Goal: Task Accomplishment & Management: Complete application form

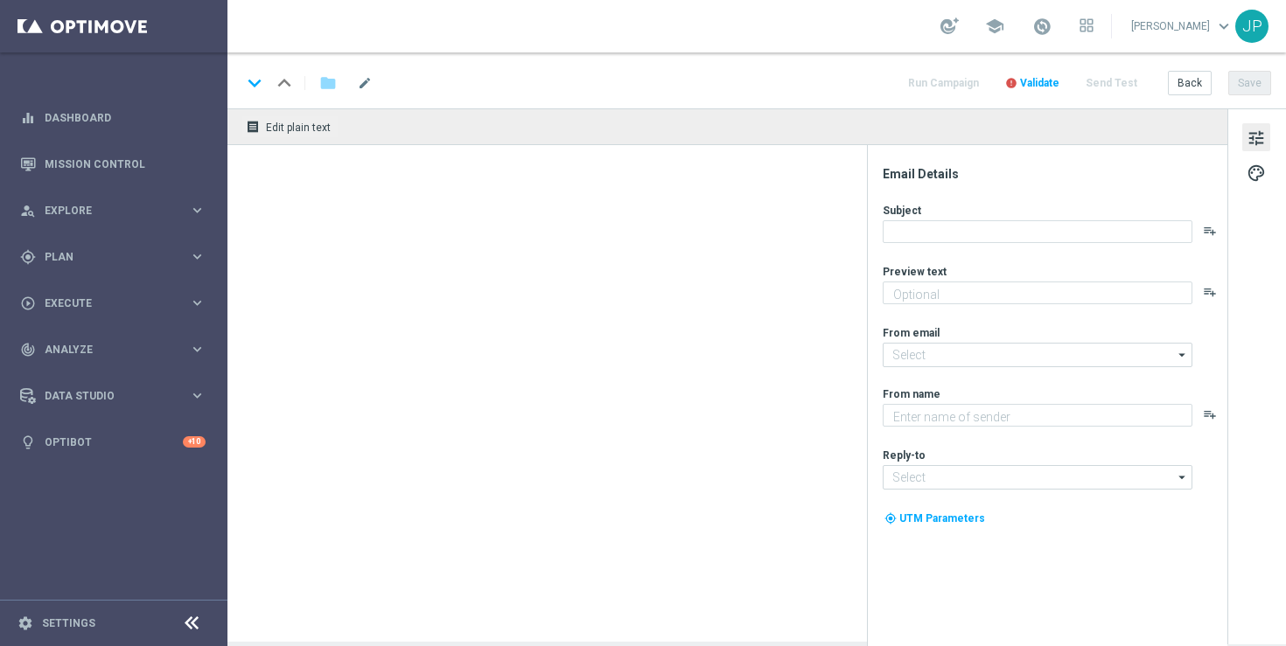
type textarea "Stake just £10 on the Premier League to claim your FREEBIE."
type textarea "Lottoland"
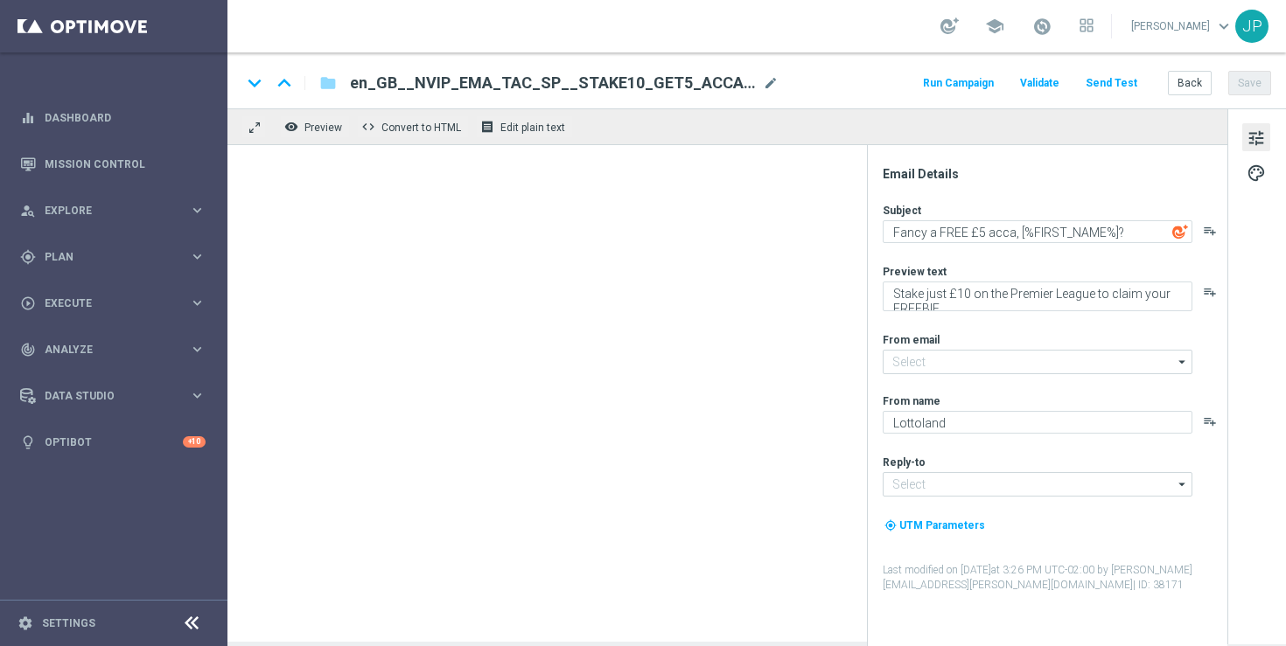
type input "mail@crm.lottoland.com"
type input "support@lottoland.co.uk"
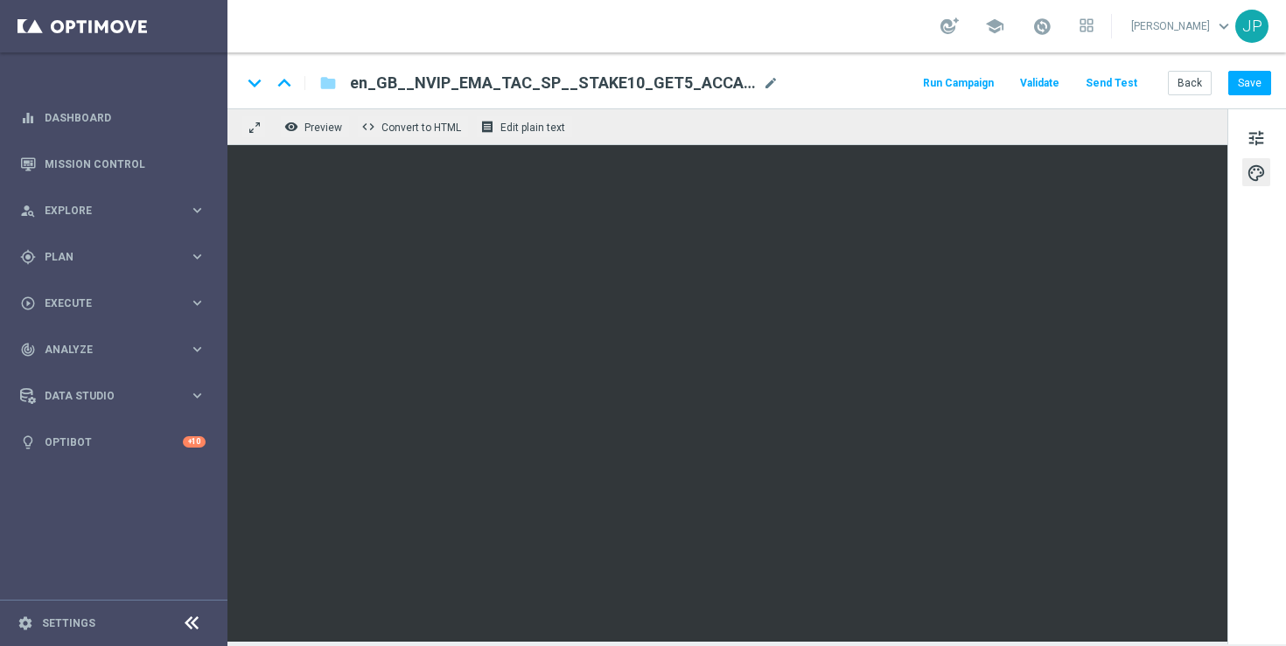
click at [1257, 399] on div "tune palette" at bounding box center [1256, 376] width 59 height 536
click at [1240, 344] on div "tune palette" at bounding box center [1256, 376] width 59 height 536
click at [1261, 78] on button "Save" at bounding box center [1249, 83] width 43 height 24
click at [1106, 80] on button "Send Test" at bounding box center [1111, 84] width 57 height 24
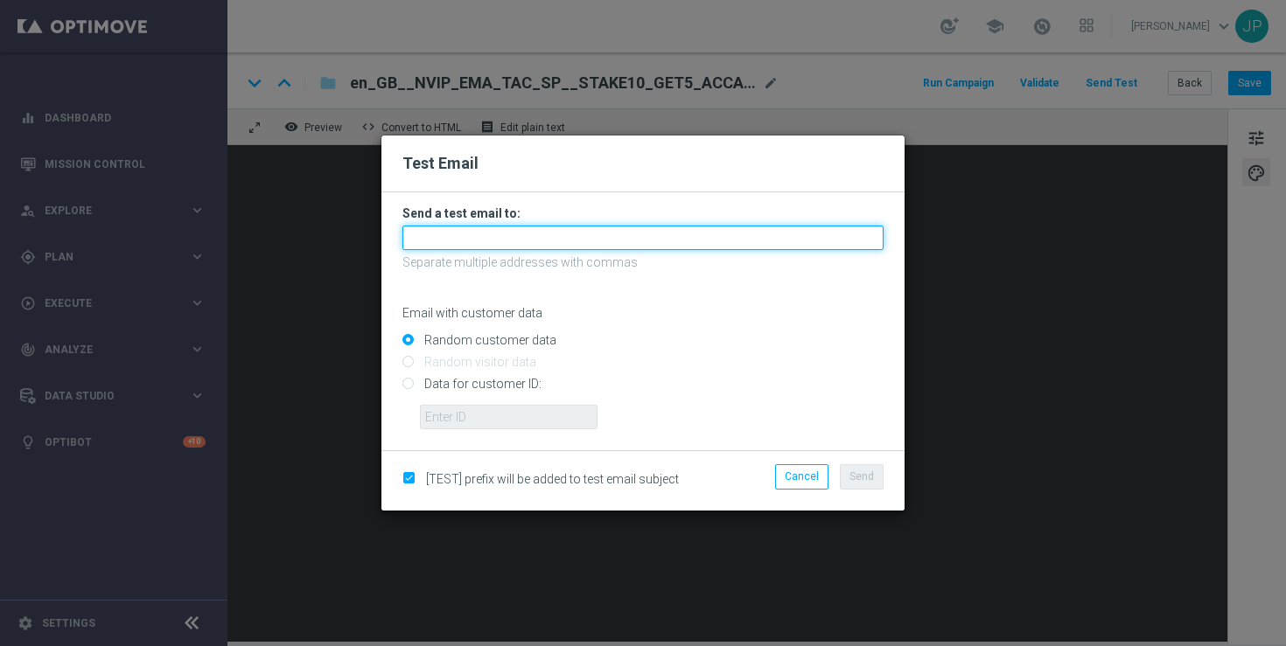
click at [569, 236] on input "text" at bounding box center [642, 238] width 481 height 24
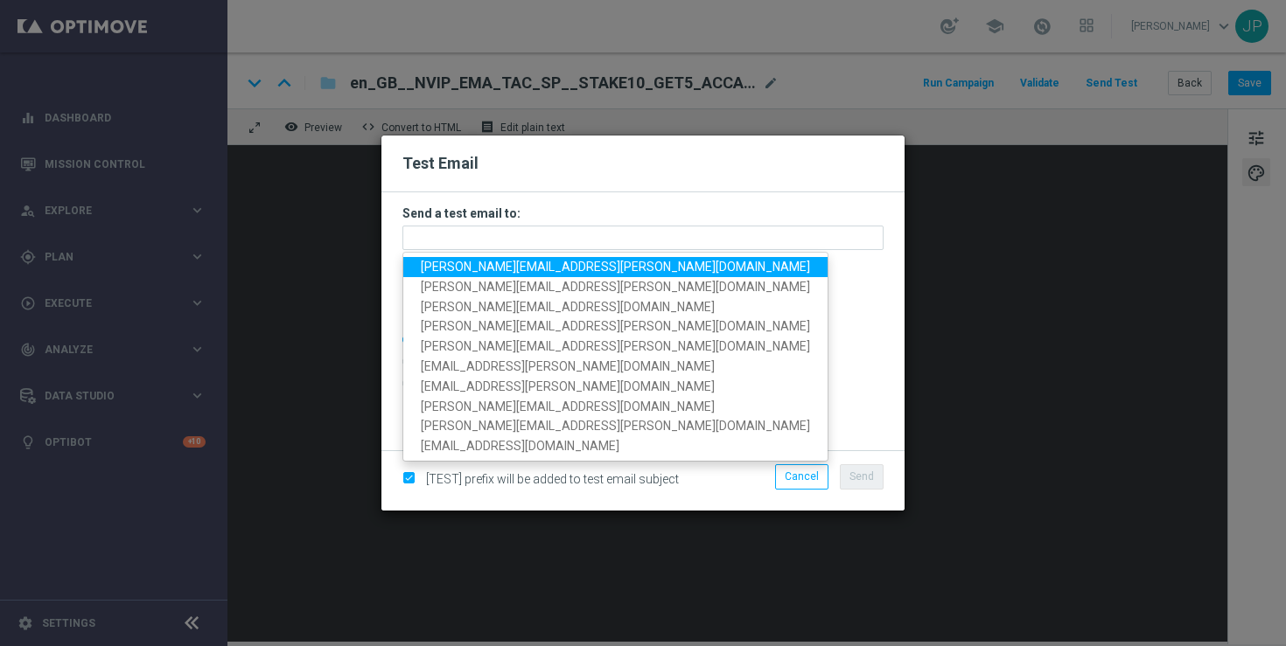
click at [457, 269] on span "james.parr@lottoland.com" at bounding box center [615, 267] width 389 height 14
type input "james.parr@lottoland.com"
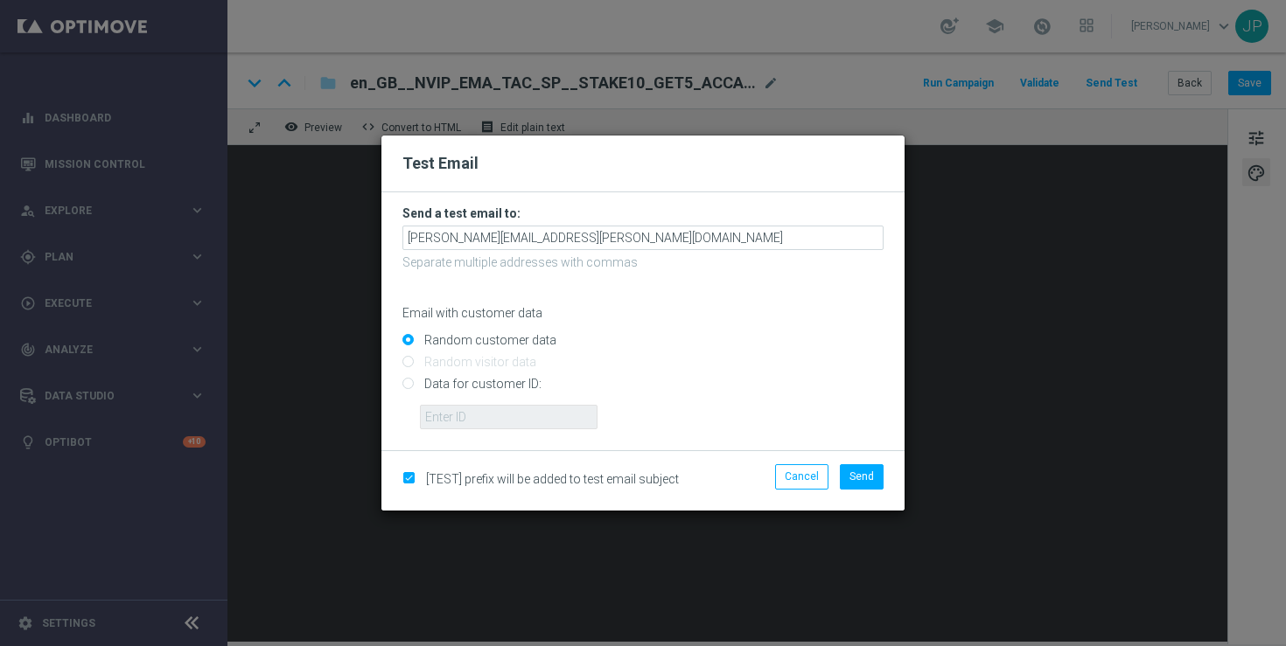
click at [497, 381] on input "Data for customer ID:" at bounding box center [642, 392] width 481 height 24
radio input "true"
click at [492, 416] on input "text" at bounding box center [509, 417] width 178 height 24
paste input "223901476"
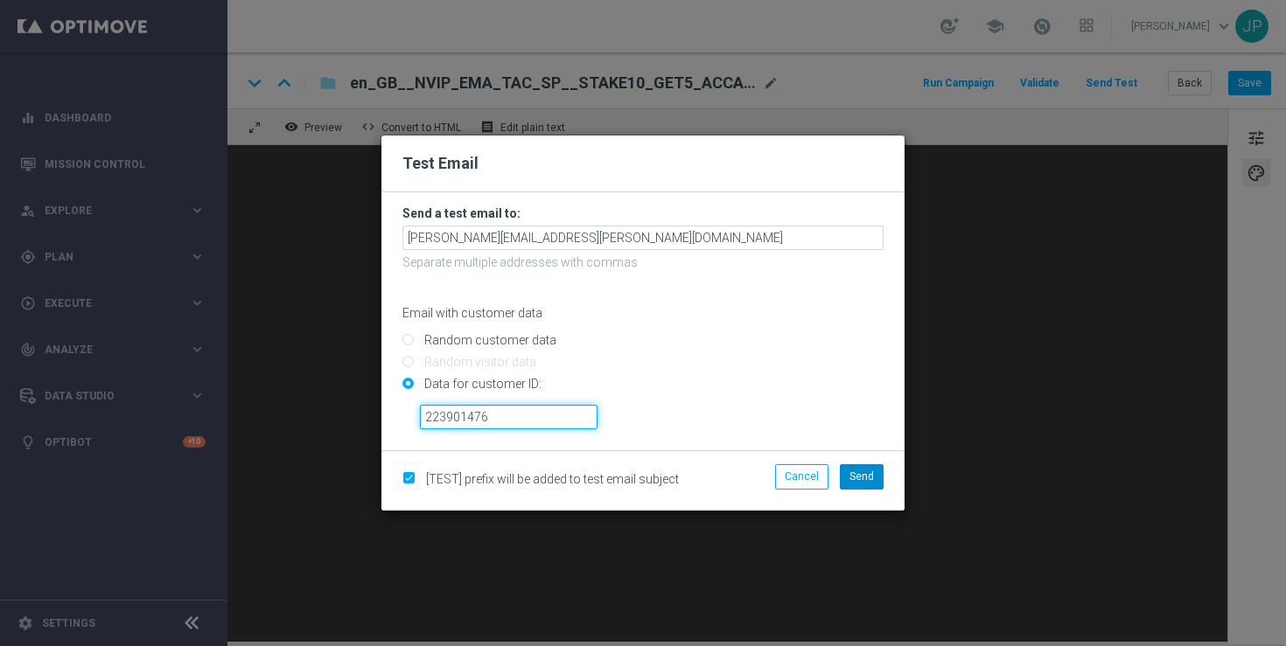
type input "223901476"
click at [868, 473] on span "Send" at bounding box center [861, 477] width 24 height 12
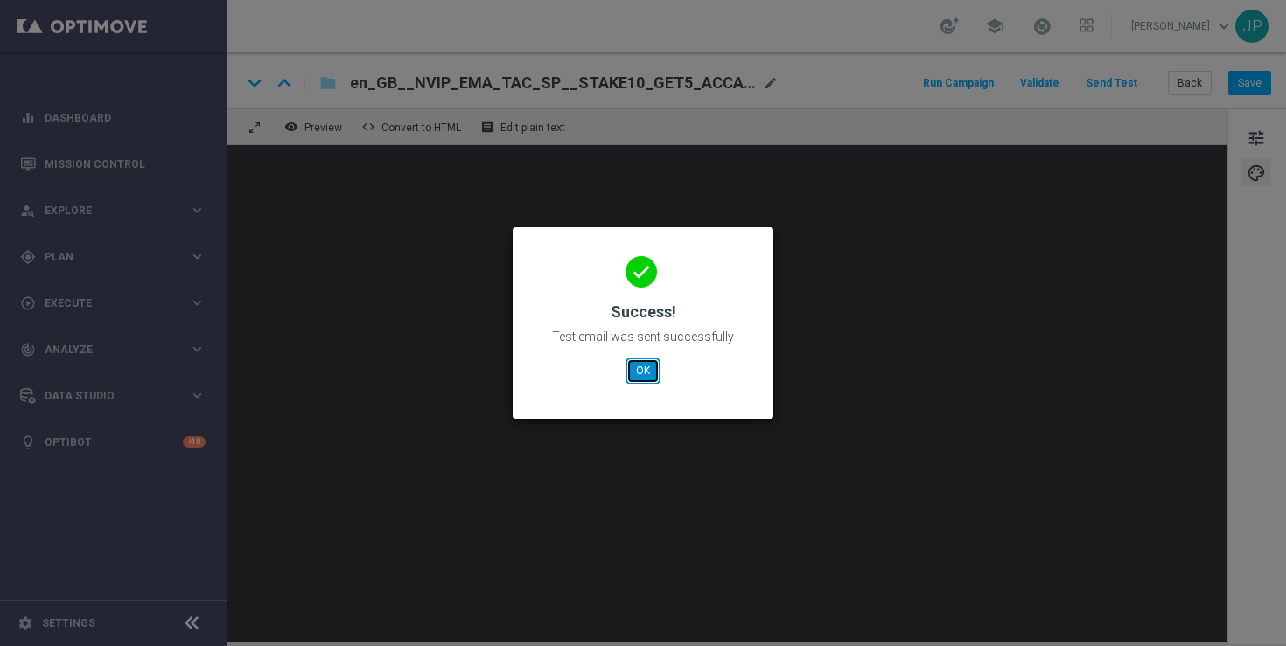
click at [638, 371] on button "OK" at bounding box center [642, 371] width 33 height 24
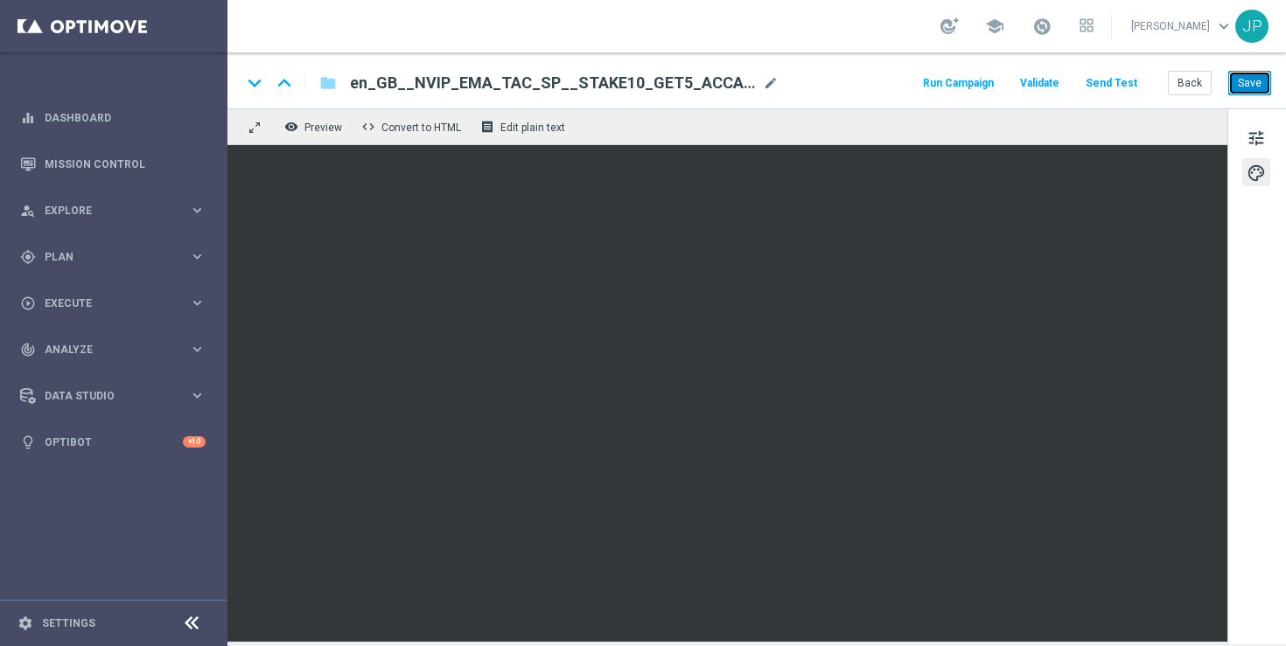
click at [1257, 86] on button "Save" at bounding box center [1249, 83] width 43 height 24
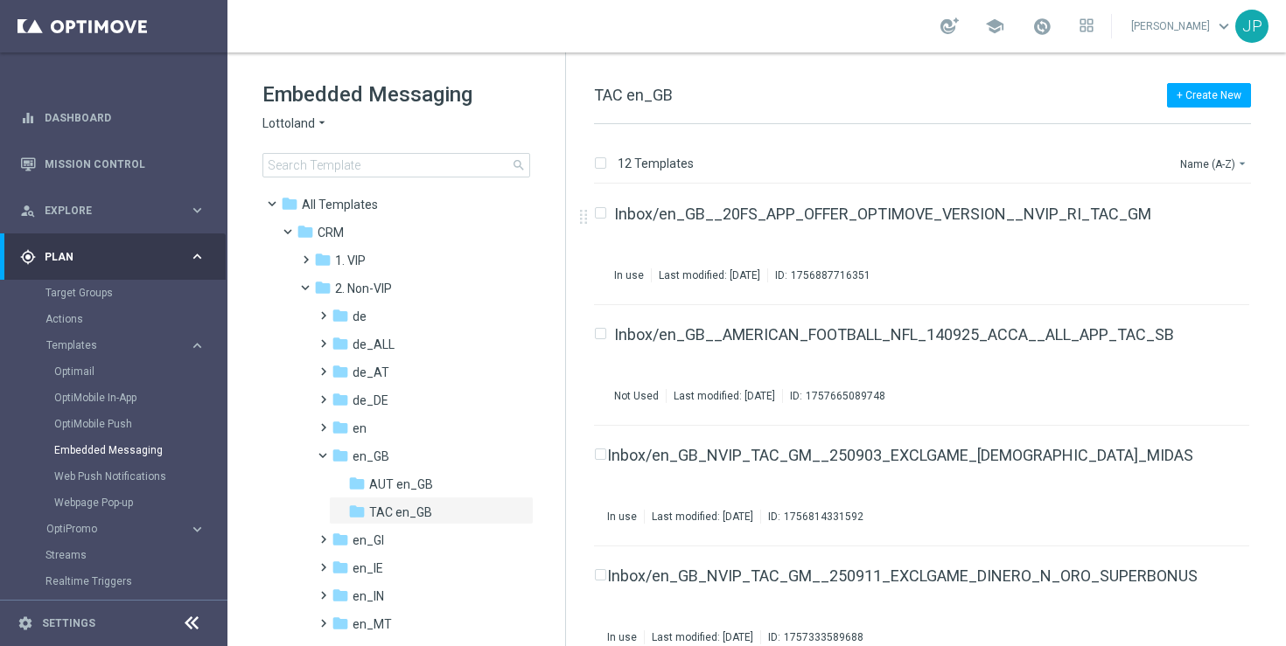
click at [1231, 150] on div "Name (A-Z) arrow_drop_down" at bounding box center [1214, 161] width 73 height 26
click at [1224, 162] on button "Name (A-Z) arrow_drop_down" at bounding box center [1214, 163] width 73 height 21
click at [1181, 241] on span "Date Modified (Newest)" at bounding box center [1183, 241] width 117 height 12
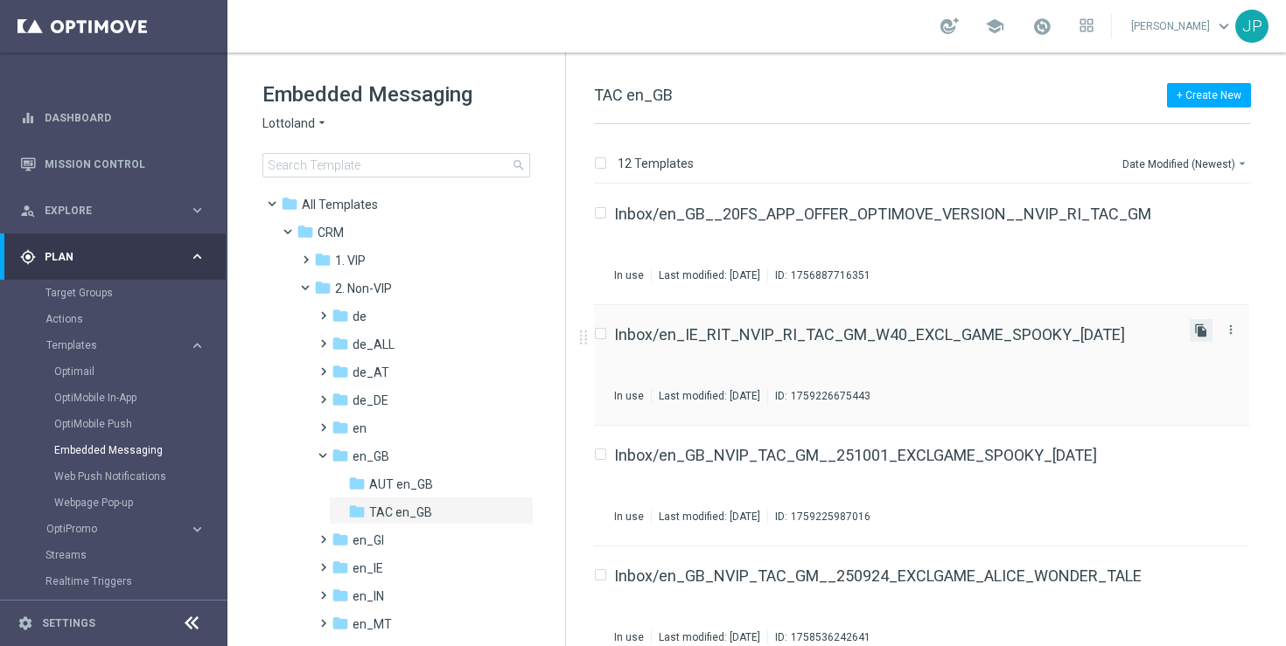
click at [1200, 329] on icon "file_copy" at bounding box center [1201, 331] width 14 height 14
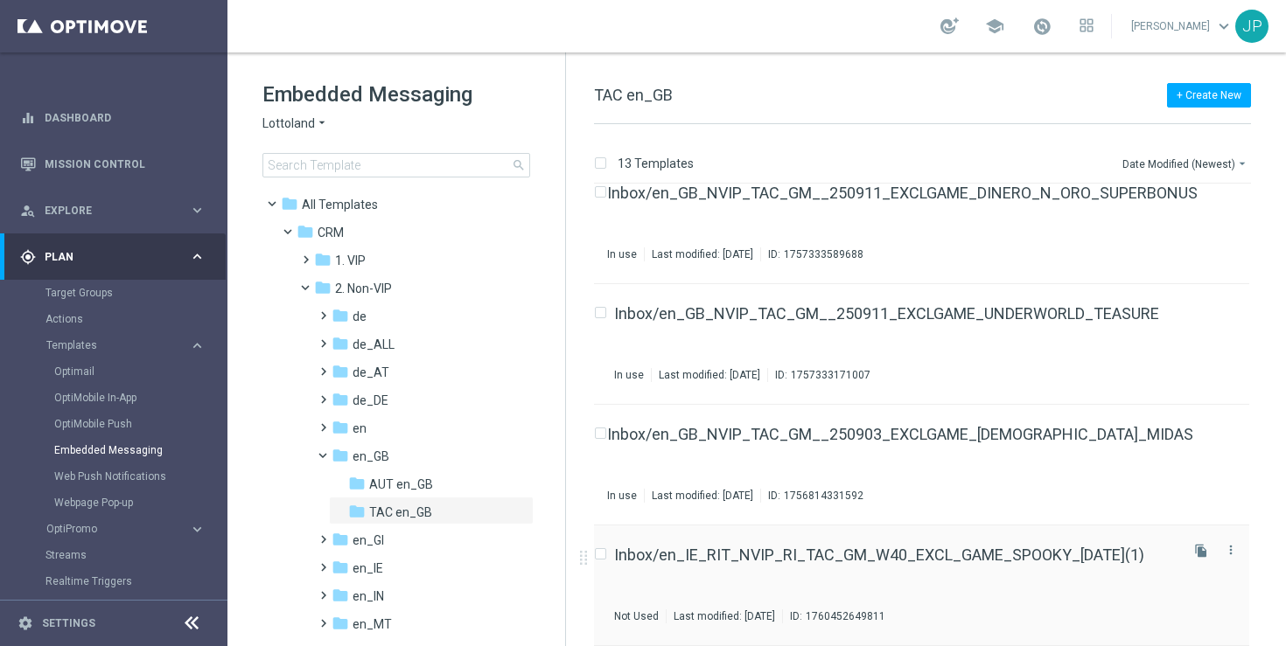
click at [599, 559] on input "Press SPACE to select this row." at bounding box center [599, 556] width 11 height 11
click at [1246, 162] on p "Delete" at bounding box center [1233, 164] width 32 height 14
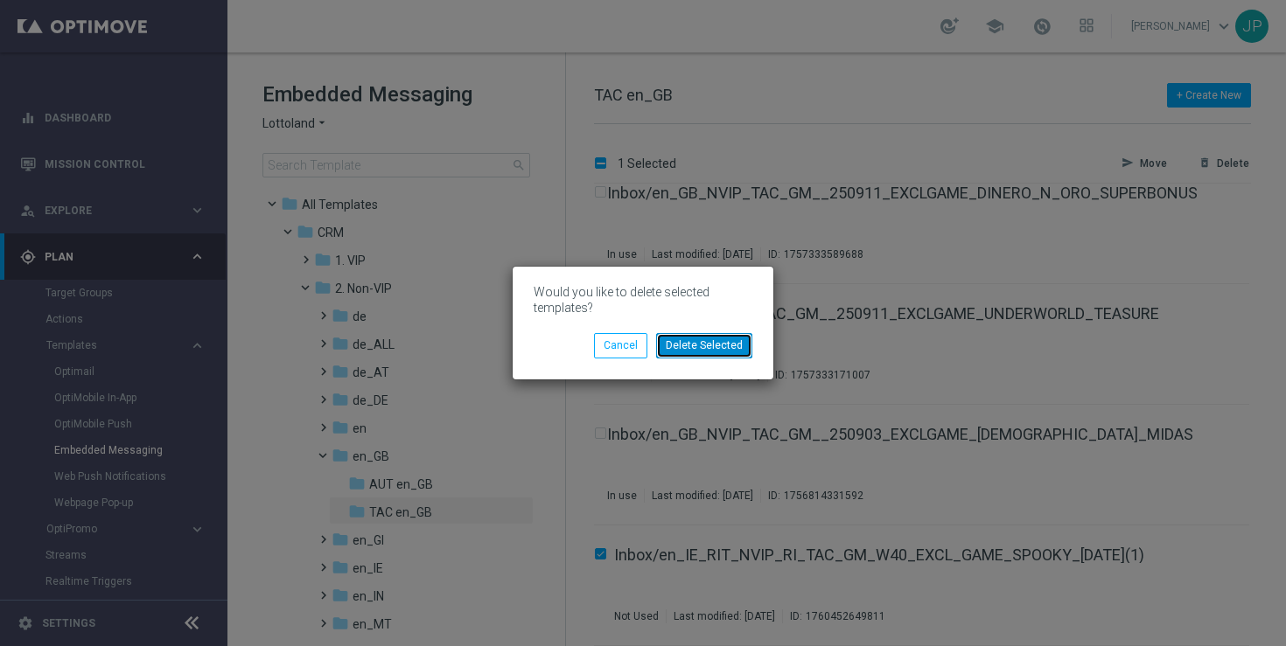
click at [716, 347] on button "Delete Selected" at bounding box center [704, 345] width 96 height 24
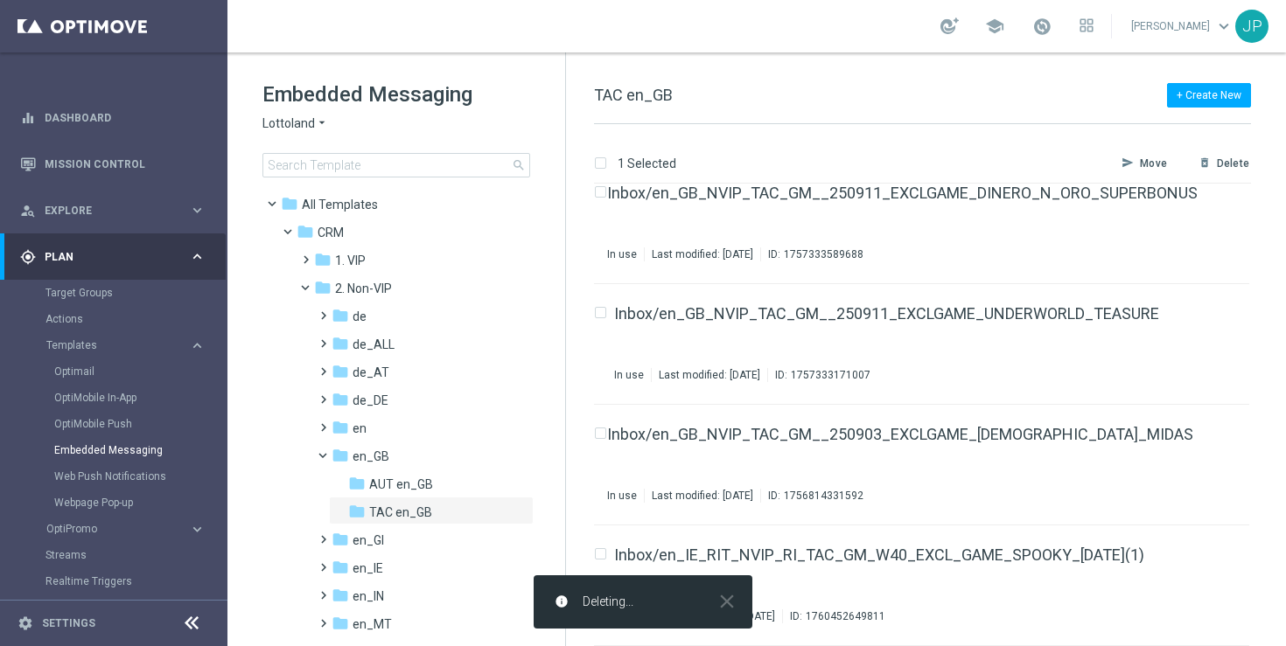
checkbox input "false"
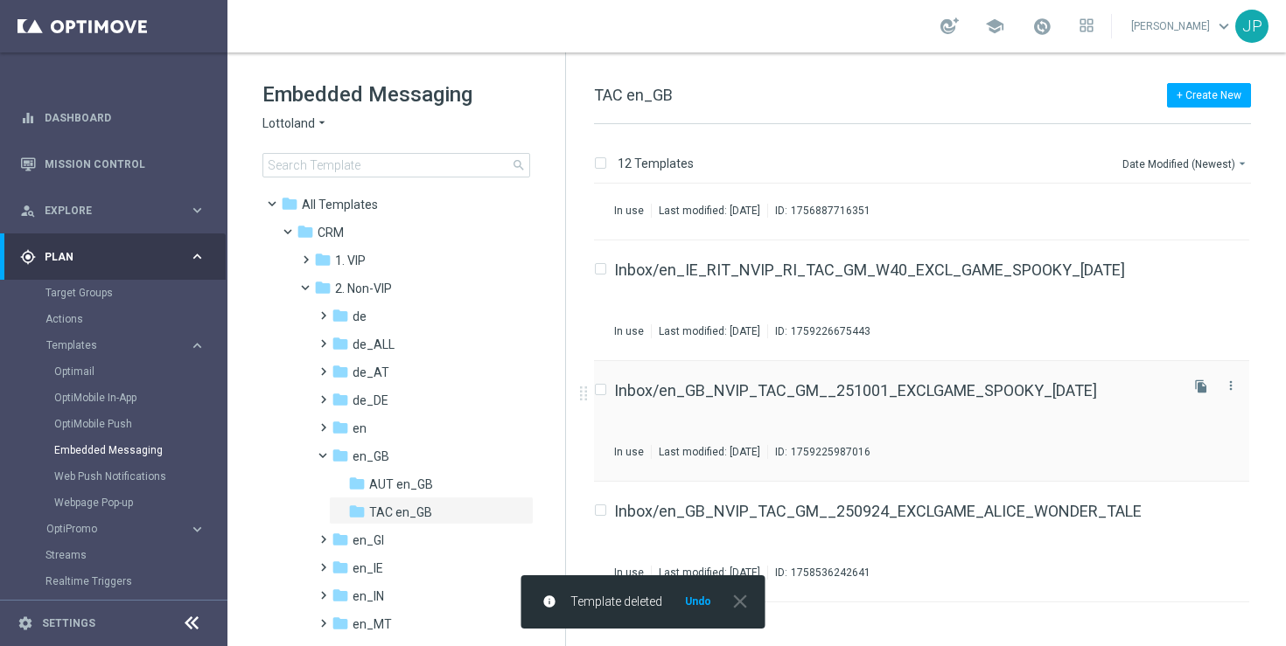
scroll to position [0, 0]
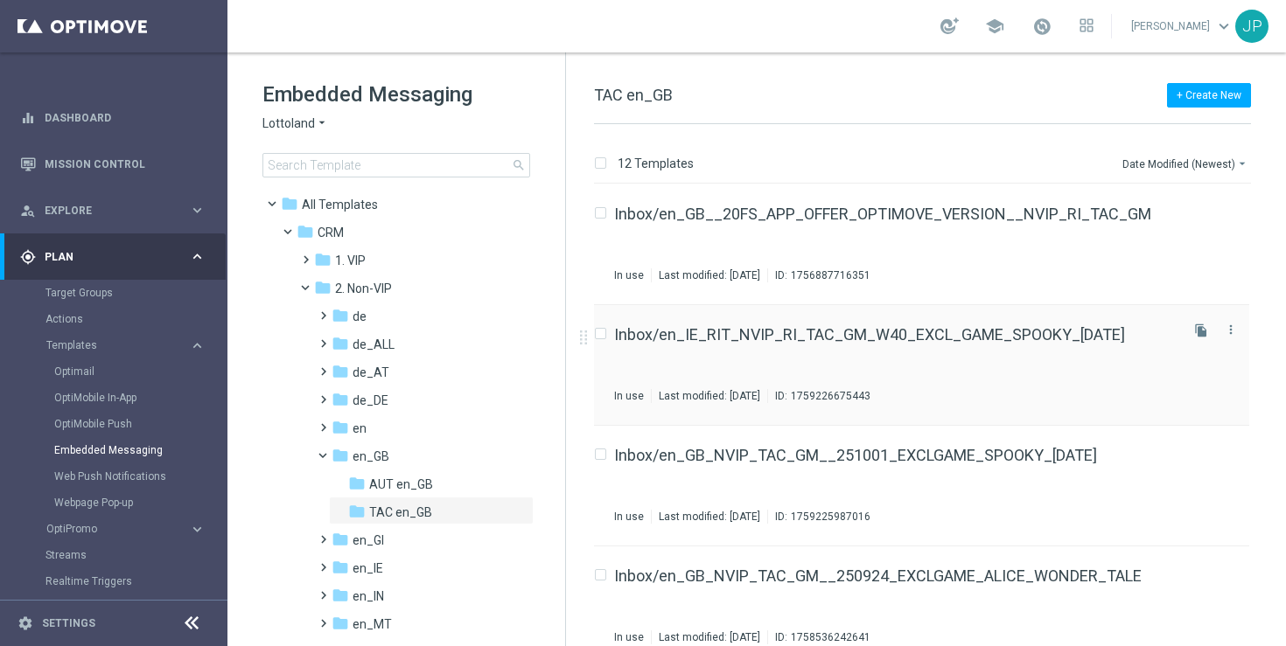
click at [603, 333] on input "Press SPACE to select this row." at bounding box center [599, 336] width 11 height 11
checkbox input "true"
click at [1229, 330] on icon "more_vert" at bounding box center [1231, 330] width 14 height 14
click at [1170, 353] on div "Move" at bounding box center [1158, 349] width 106 height 12
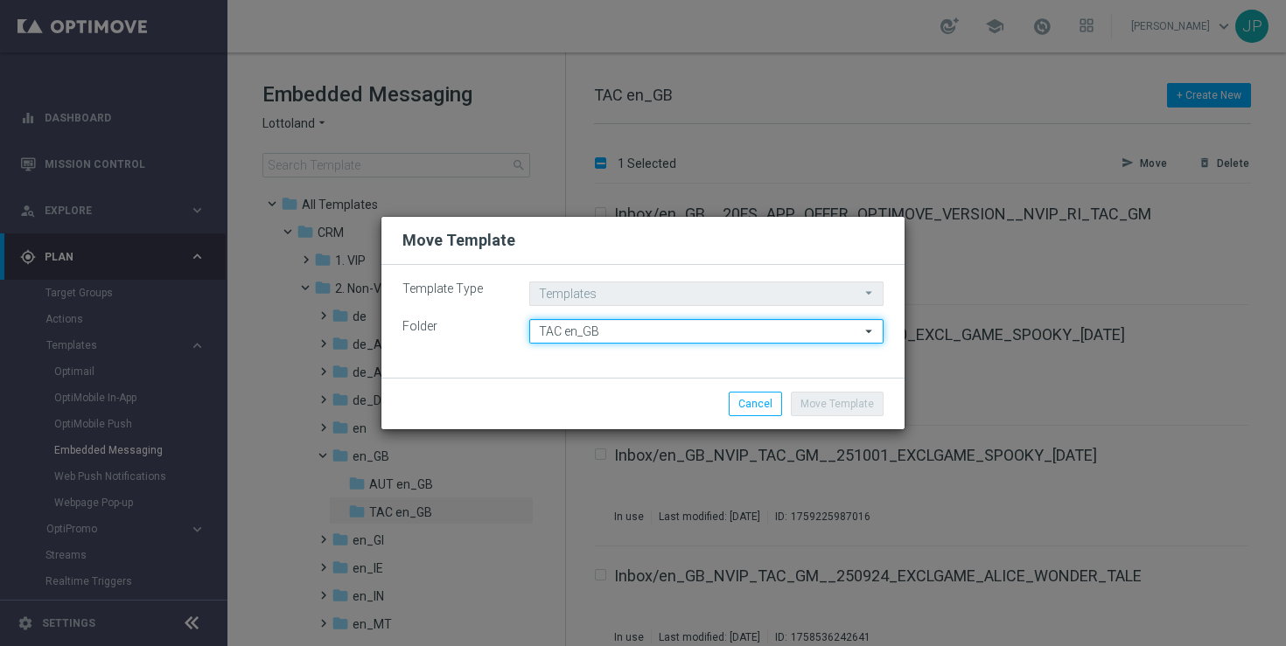
click at [619, 332] on input "TAC en_GB" at bounding box center [706, 331] width 354 height 24
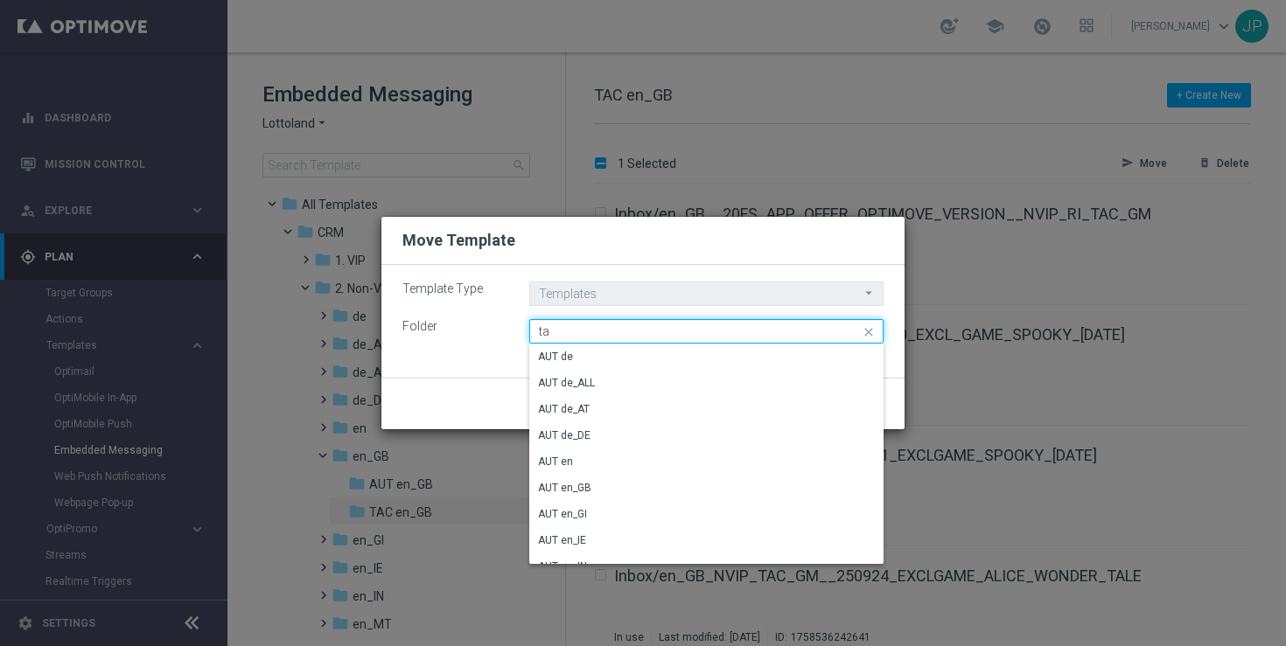
click at [619, 332] on input "ta" at bounding box center [706, 331] width 354 height 24
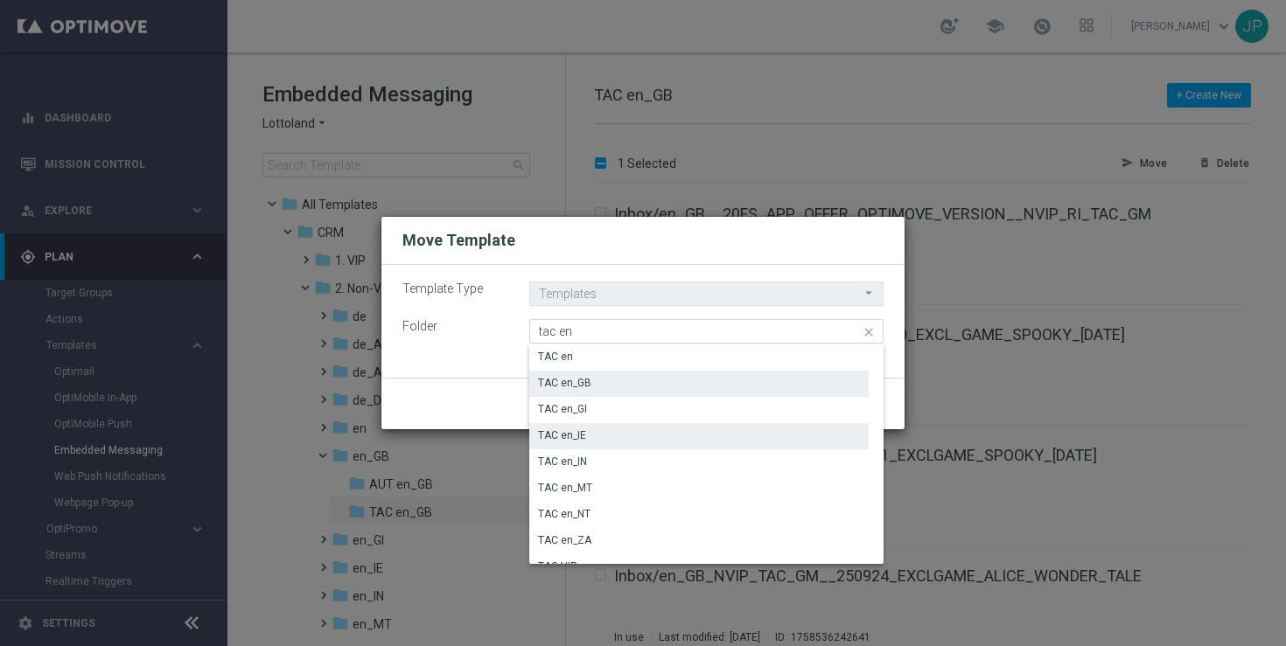
click at [594, 429] on div "TAC en_IE" at bounding box center [698, 435] width 339 height 24
type input "TAC en_IE"
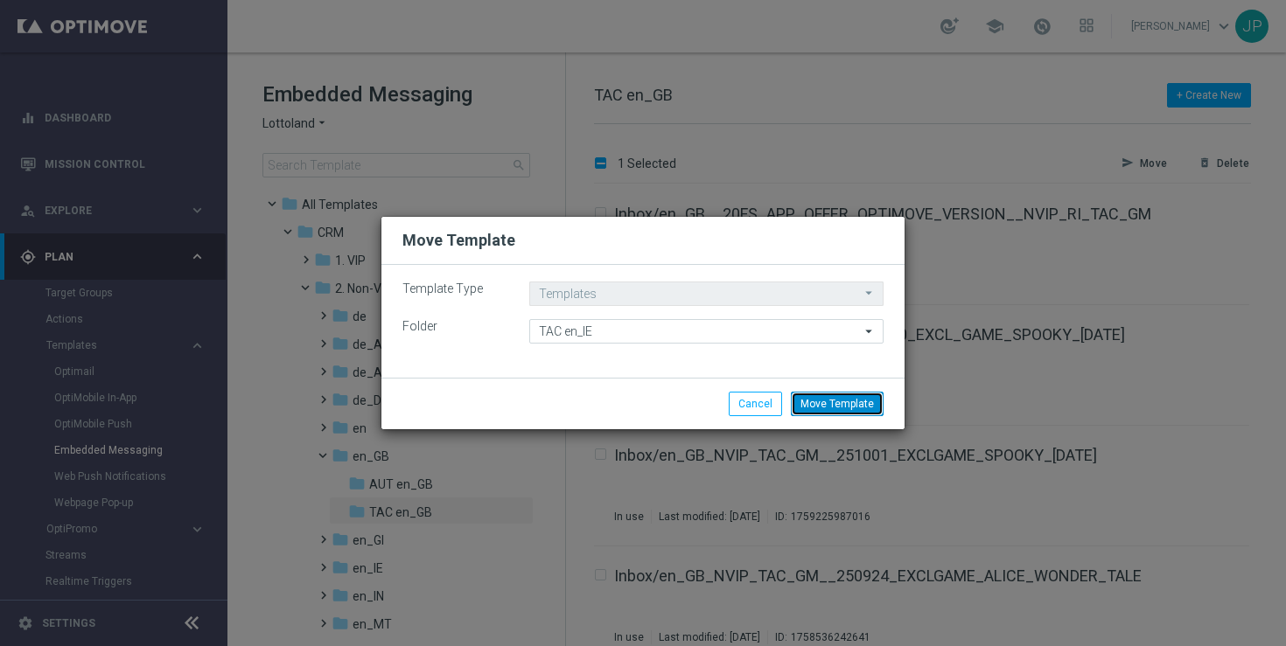
click at [829, 406] on button "Move Template" at bounding box center [837, 404] width 93 height 24
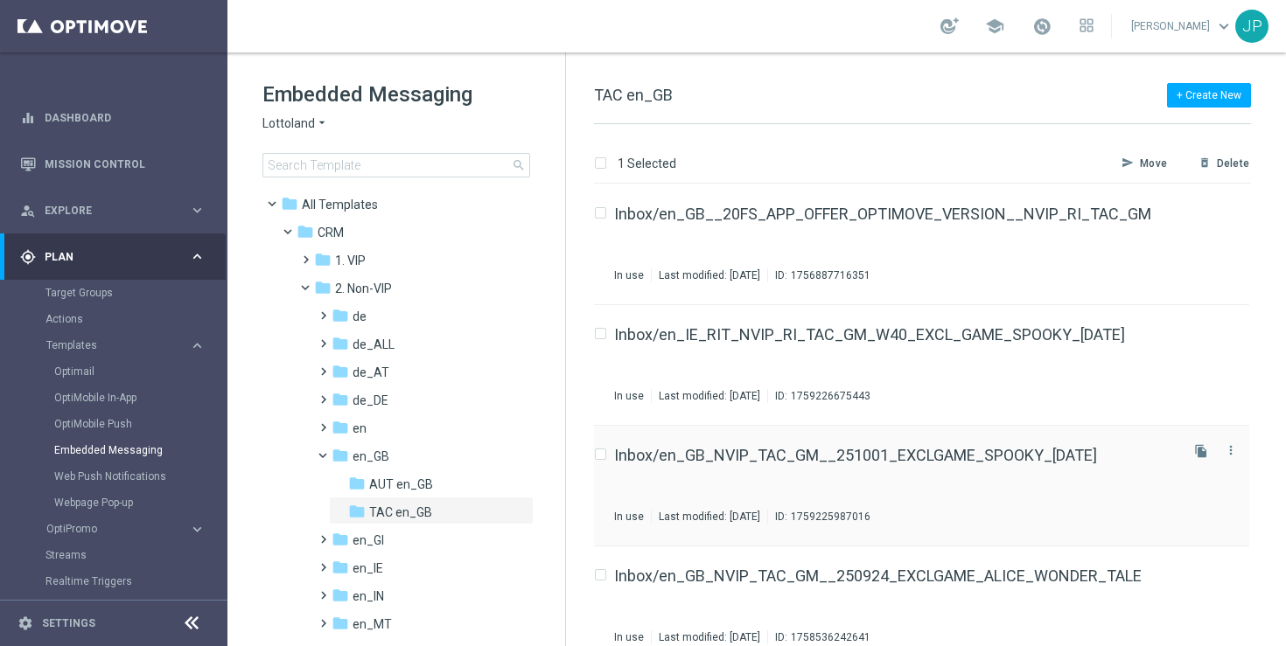
checkbox input "false"
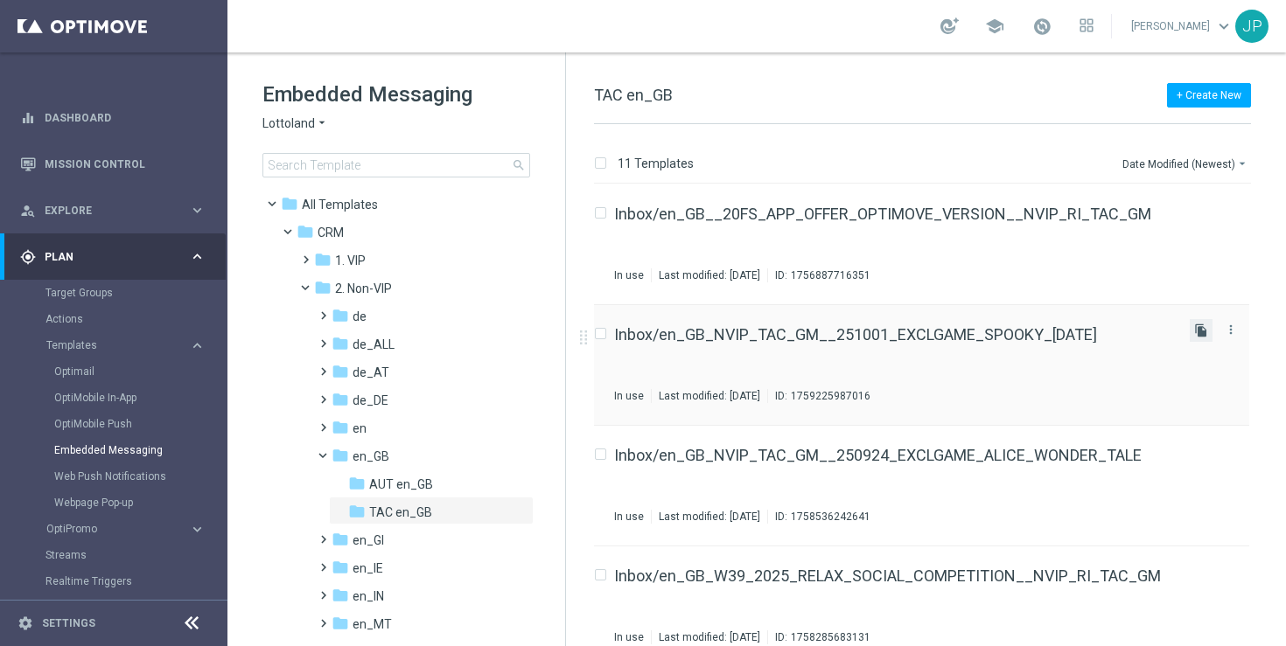
click at [1201, 334] on icon "file_copy" at bounding box center [1201, 331] width 14 height 14
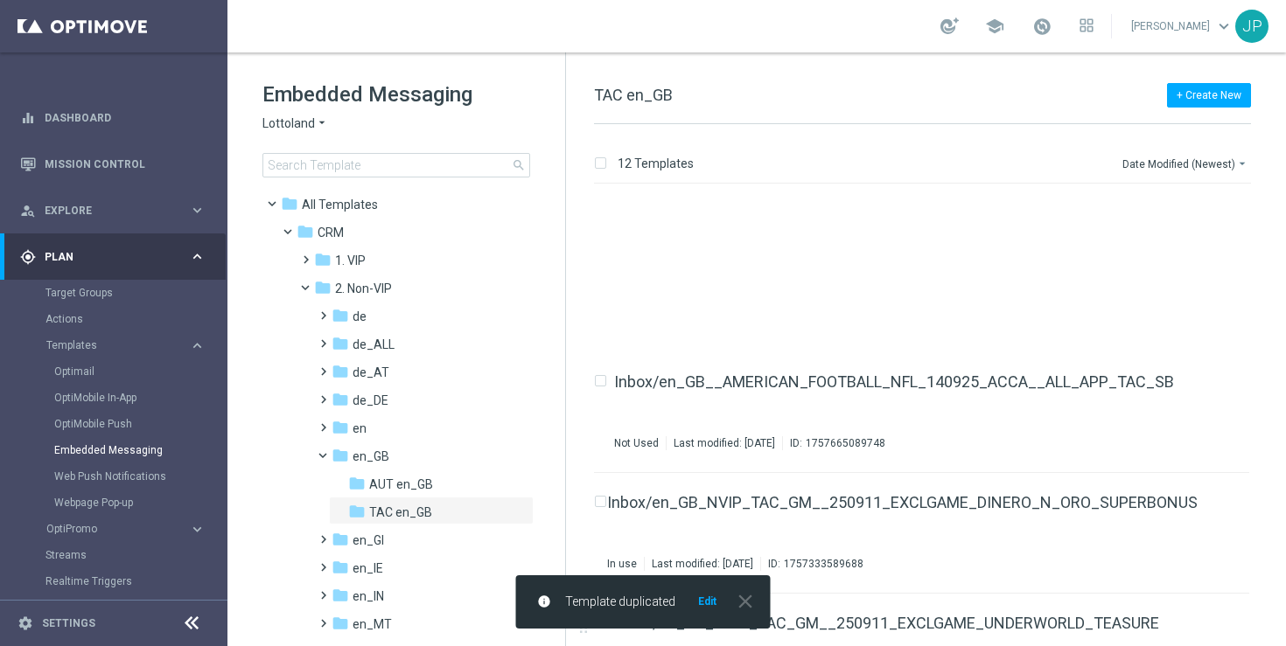
scroll to position [987, 0]
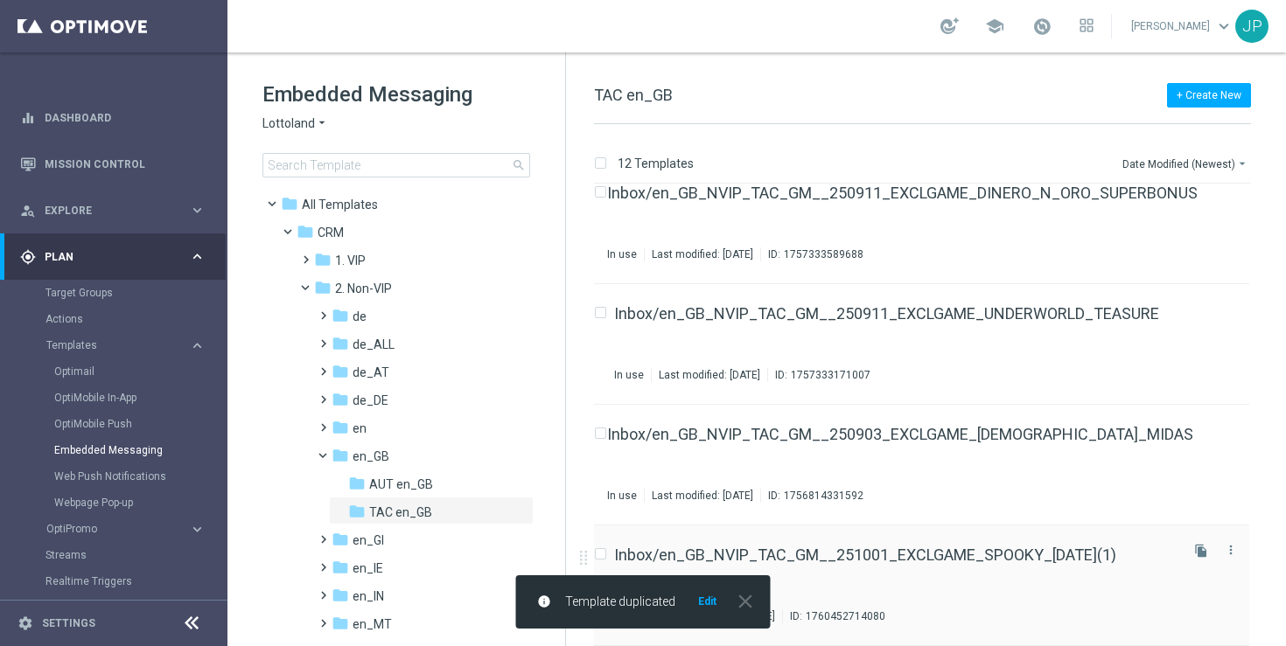
click at [1086, 569] on div "Inbox/en_GB_NVIP_TAC_GM__251001_EXCLGAME_SPOOKY_HALLOWEEN(1) Not Used Last modi…" at bounding box center [895, 586] width 562 height 76
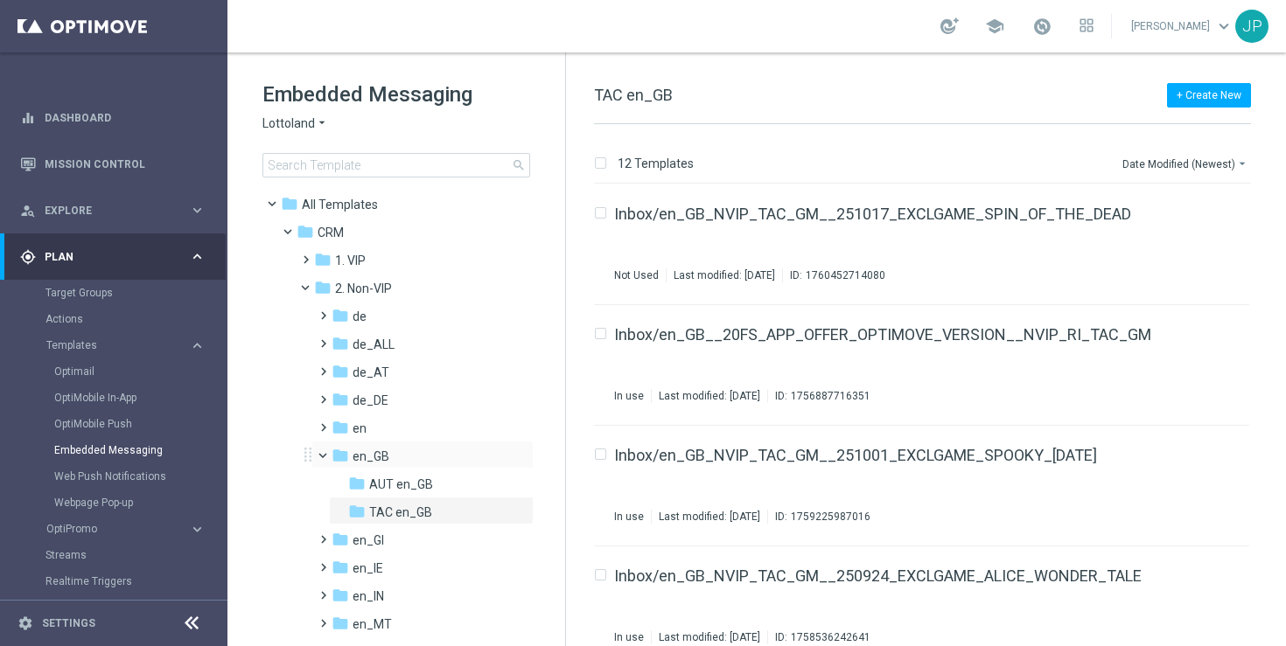
click at [327, 450] on span at bounding box center [330, 452] width 7 height 8
click at [320, 506] on span at bounding box center [320, 503] width 8 height 7
click at [376, 567] on span "TAC en_IE" at bounding box center [397, 569] width 57 height 16
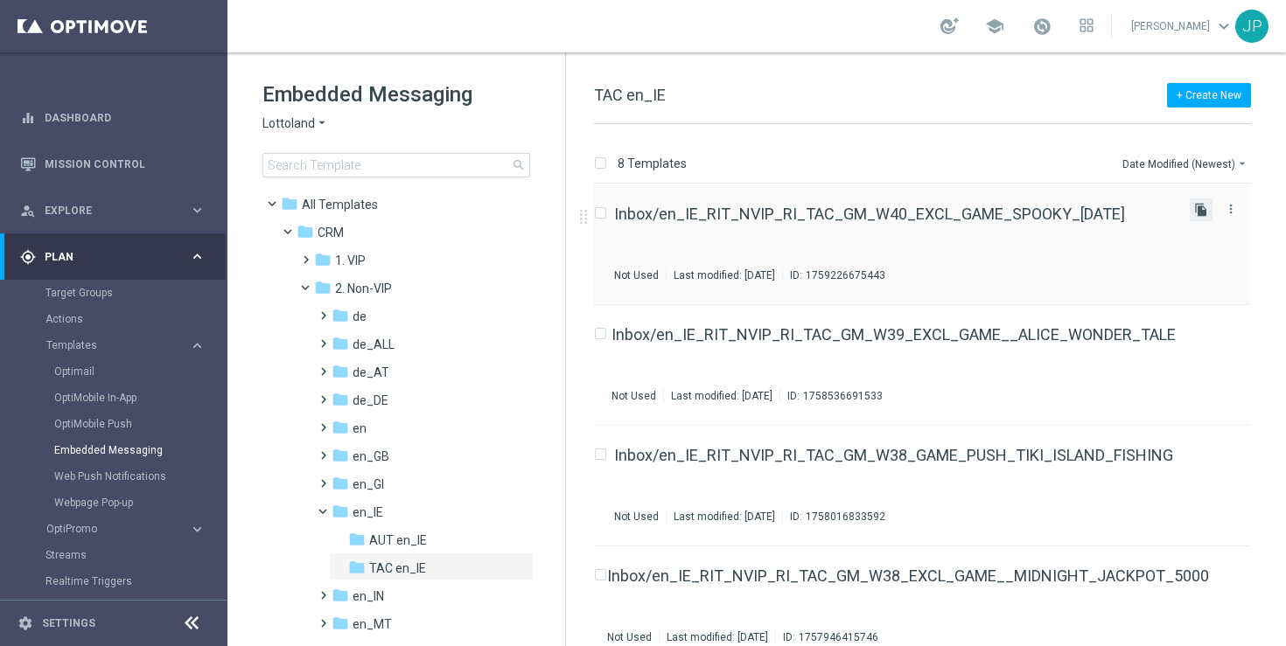
click at [1200, 214] on icon "file_copy" at bounding box center [1201, 210] width 14 height 14
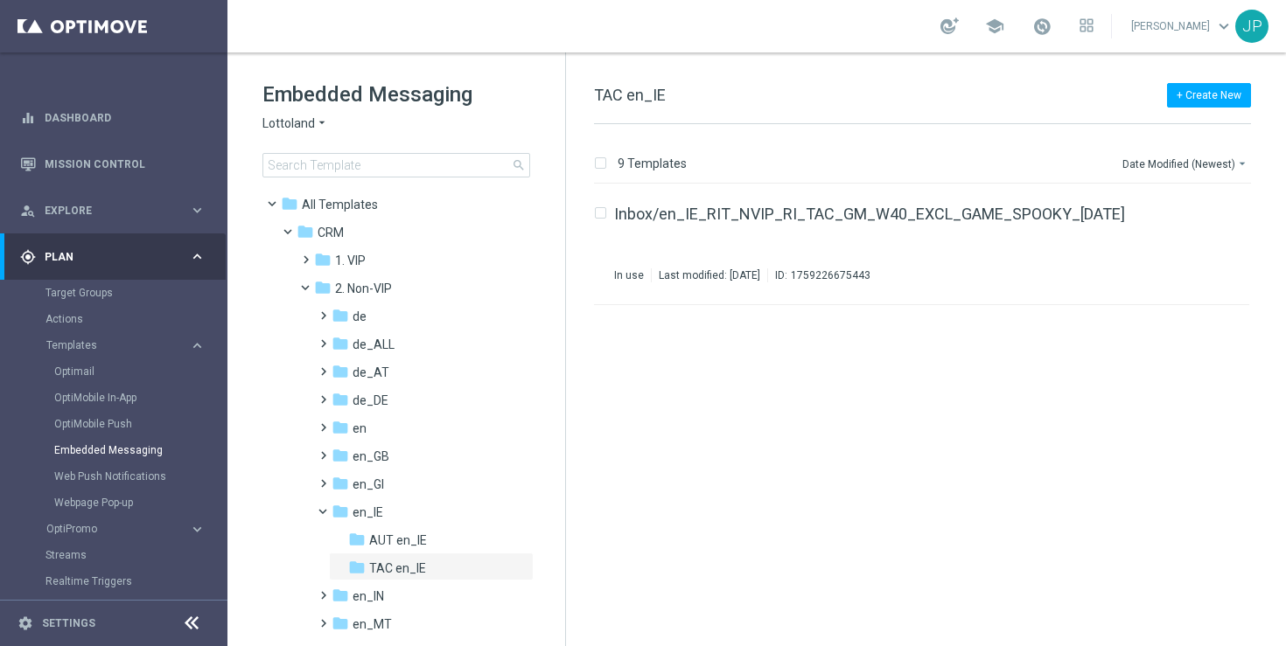
scroll to position [625, 0]
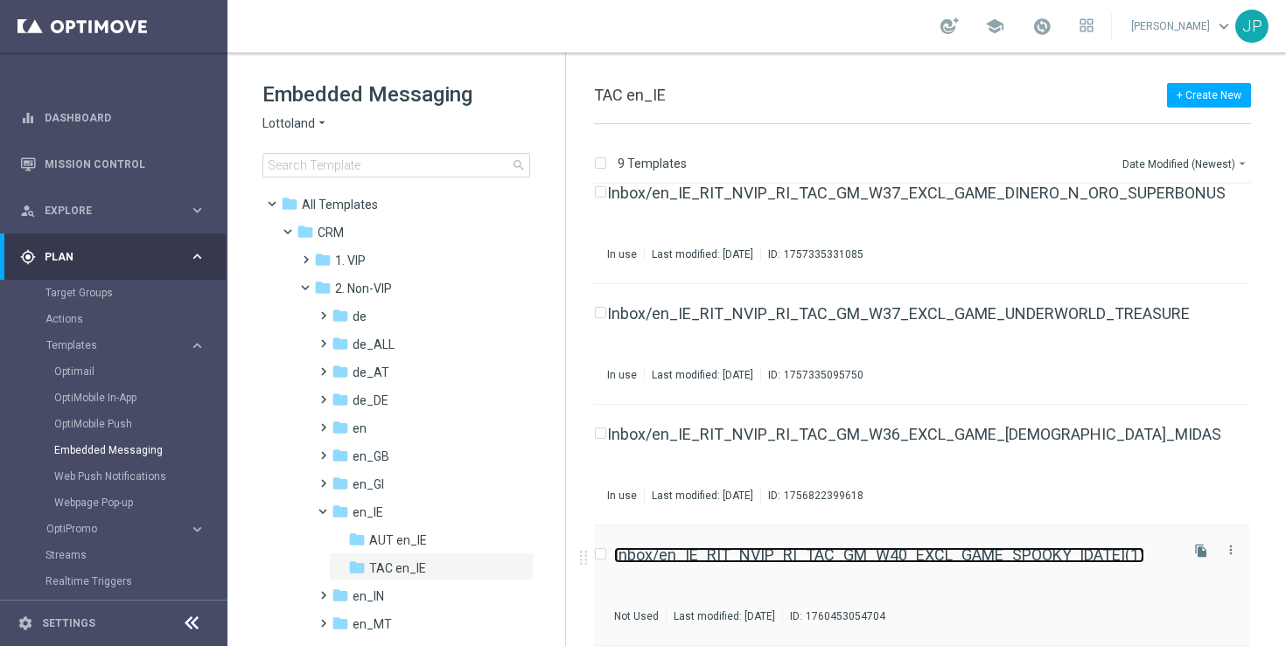
click at [1059, 551] on link "Inbox/en_IE_RIT_NVIP_RI_TAC_GM_W40_EXCL_GAME_SPOOKY_HALLOWEEN(1)" at bounding box center [879, 556] width 530 height 16
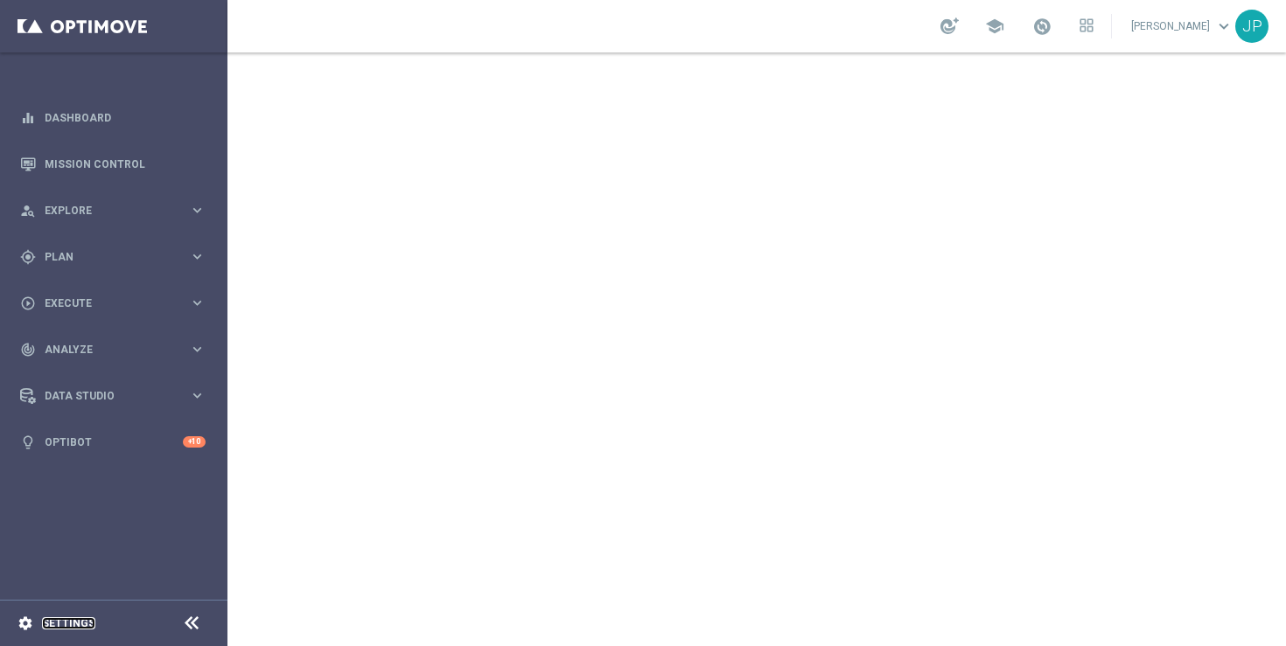
click at [62, 618] on link "Settings" at bounding box center [68, 623] width 53 height 10
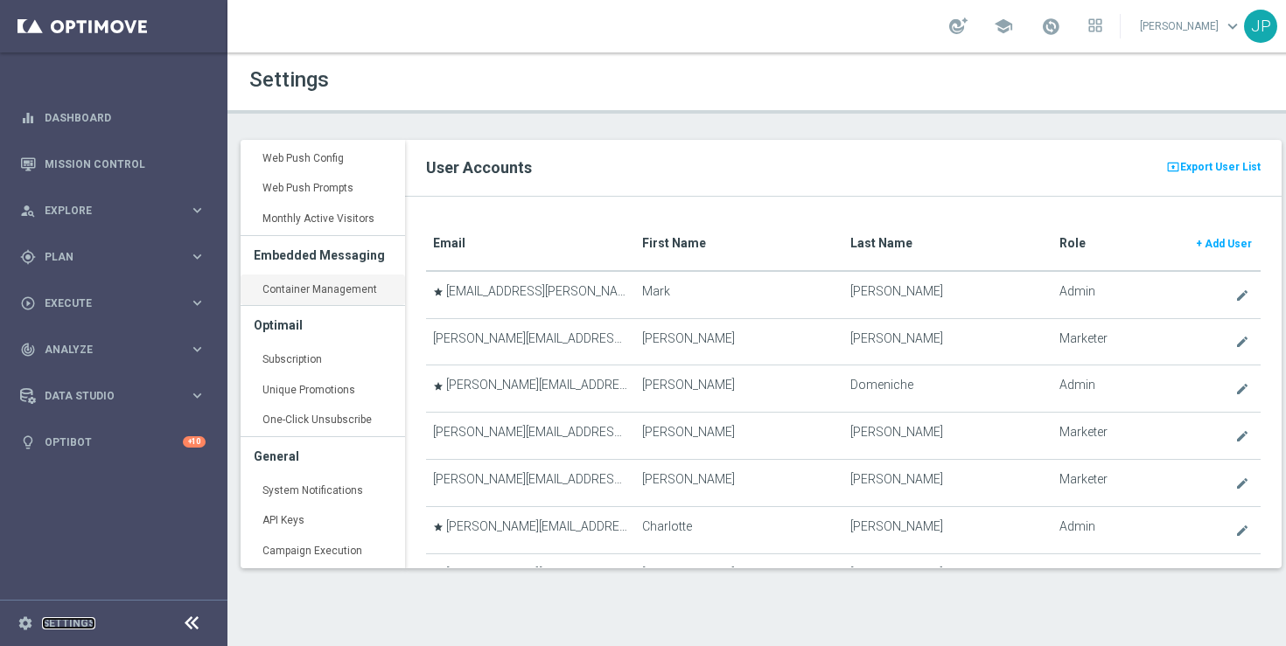
scroll to position [589, 0]
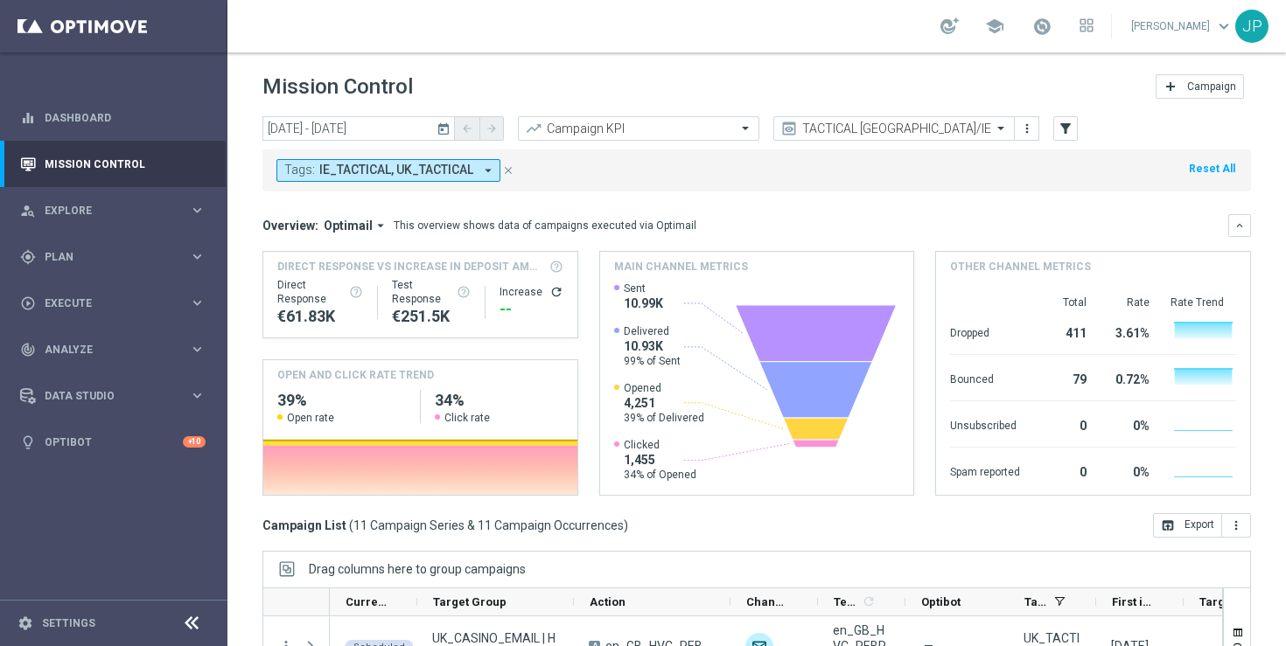
scroll to position [46, 0]
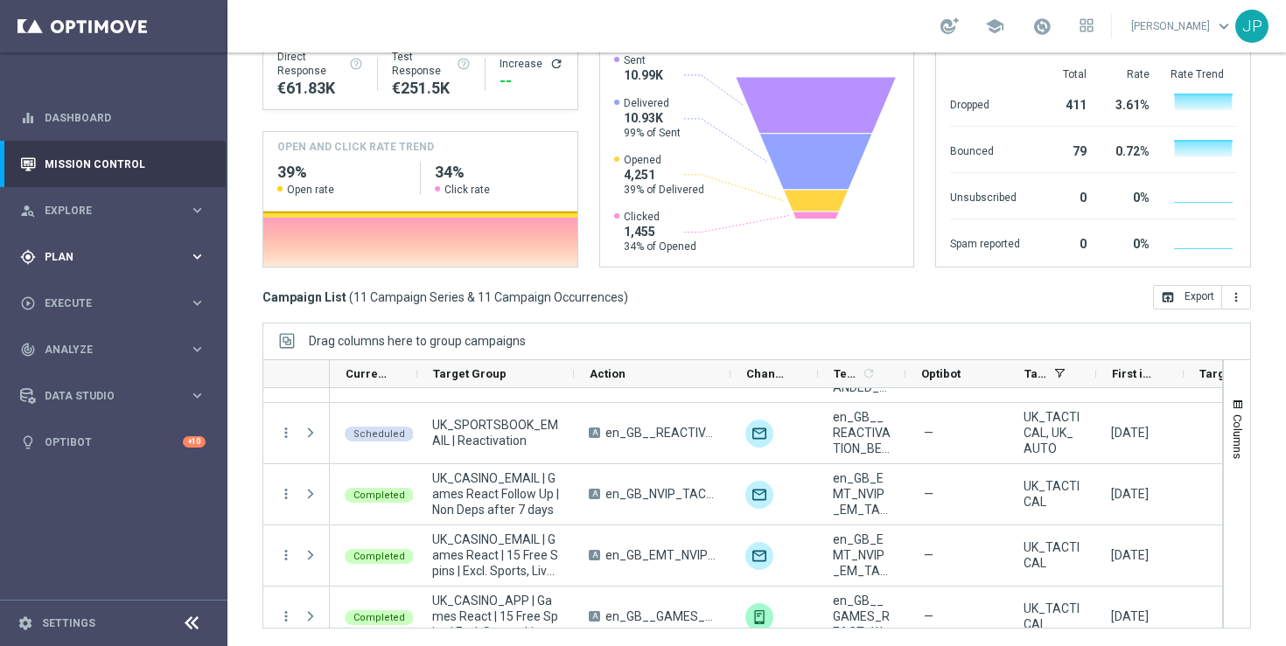
click at [107, 262] on div "gps_fixed Plan" at bounding box center [104, 257] width 169 height 16
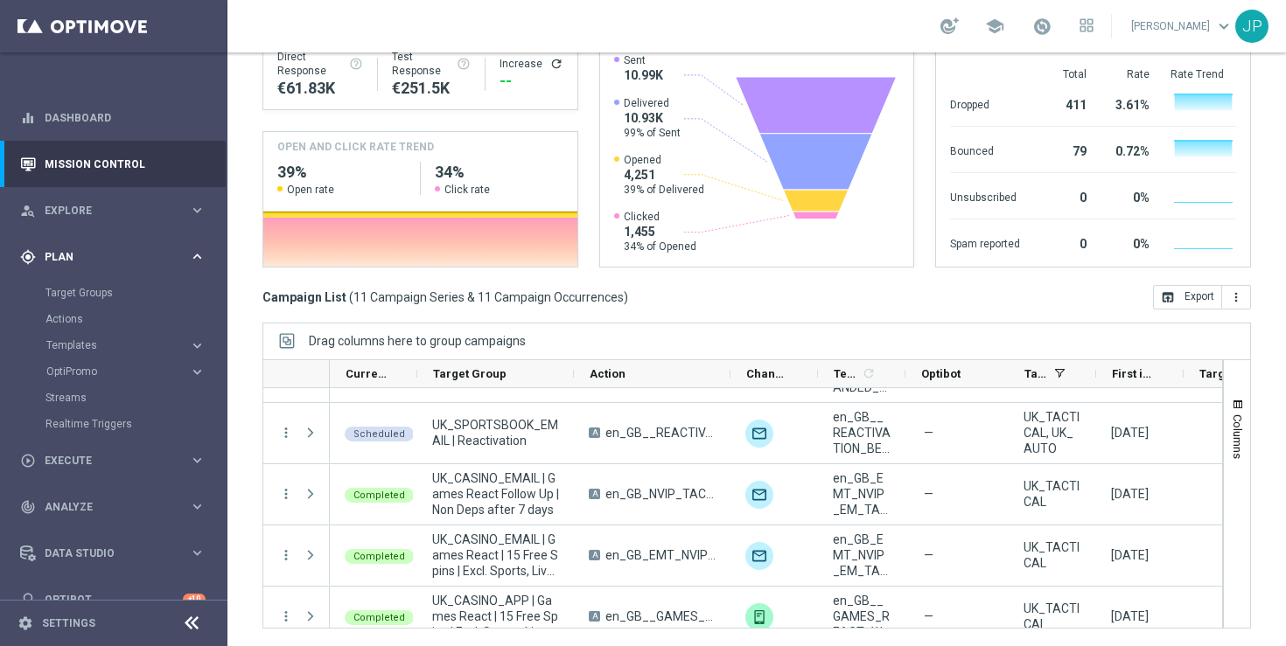
click at [140, 255] on span "Plan" at bounding box center [117, 257] width 144 height 10
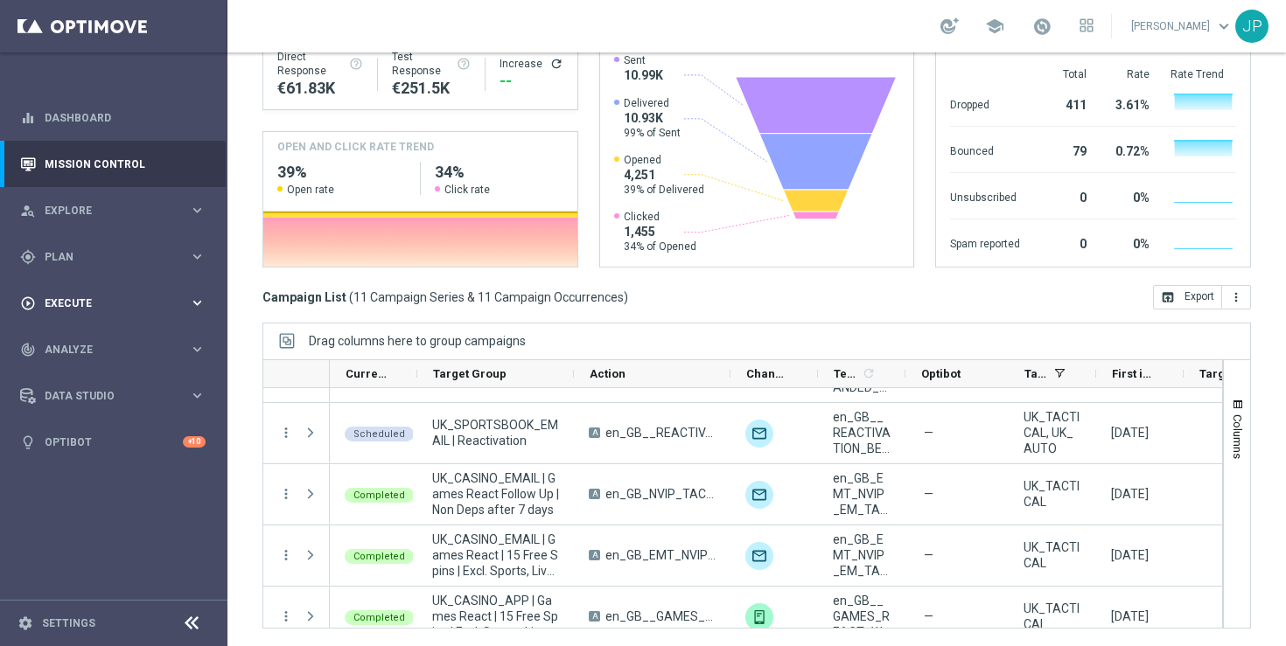
click at [100, 297] on div "play_circle_outline Execute" at bounding box center [104, 304] width 169 height 16
click at [108, 336] on link "Campaign Builder" at bounding box center [113, 339] width 136 height 14
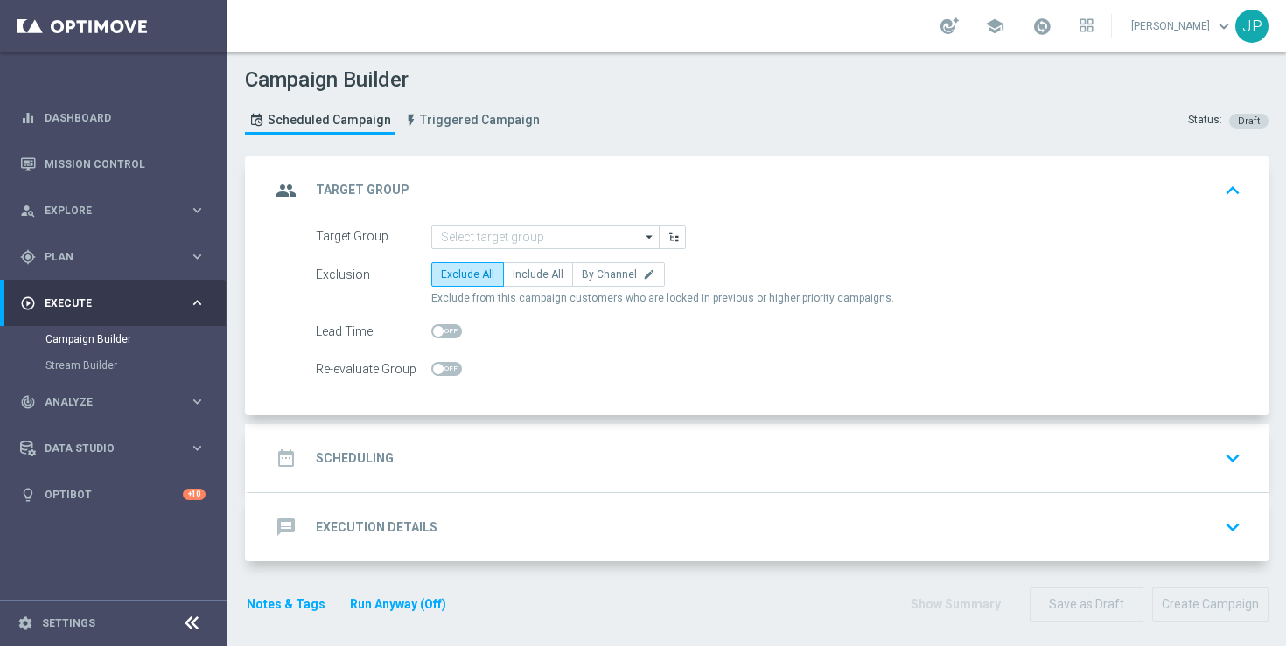
click at [653, 238] on icon "arrow_drop_down" at bounding box center [649, 237] width 17 height 23
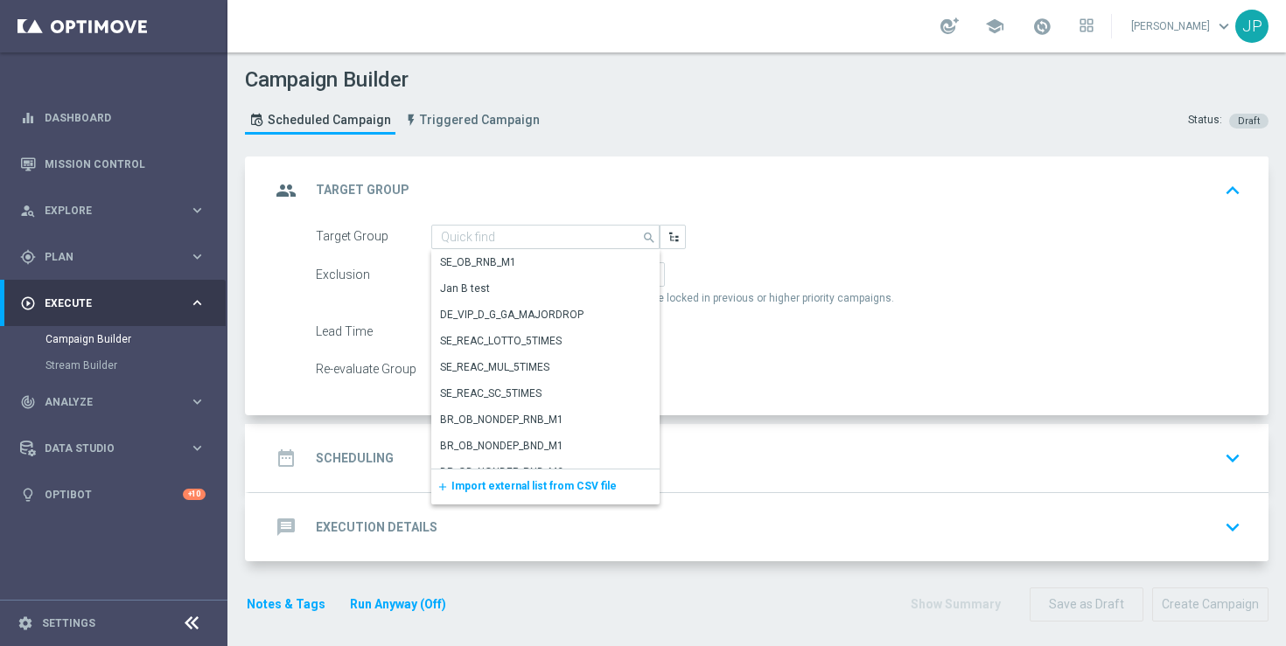
click at [564, 478] on div "add Import external list from CSV file" at bounding box center [545, 487] width 228 height 35
click at [534, 489] on span "Import external list from CSV file" at bounding box center [533, 486] width 165 height 12
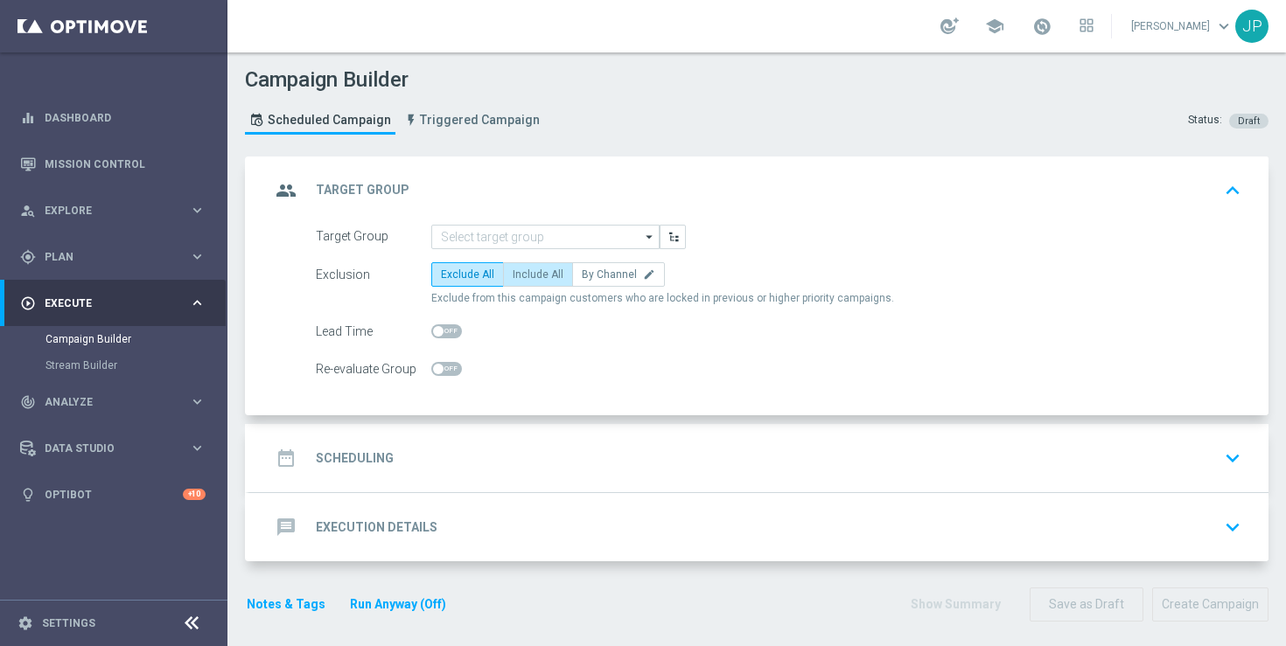
click at [540, 281] on label "Include All" at bounding box center [538, 274] width 70 height 24
click at [524, 281] on input "Include All" at bounding box center [518, 277] width 11 height 11
radio input "true"
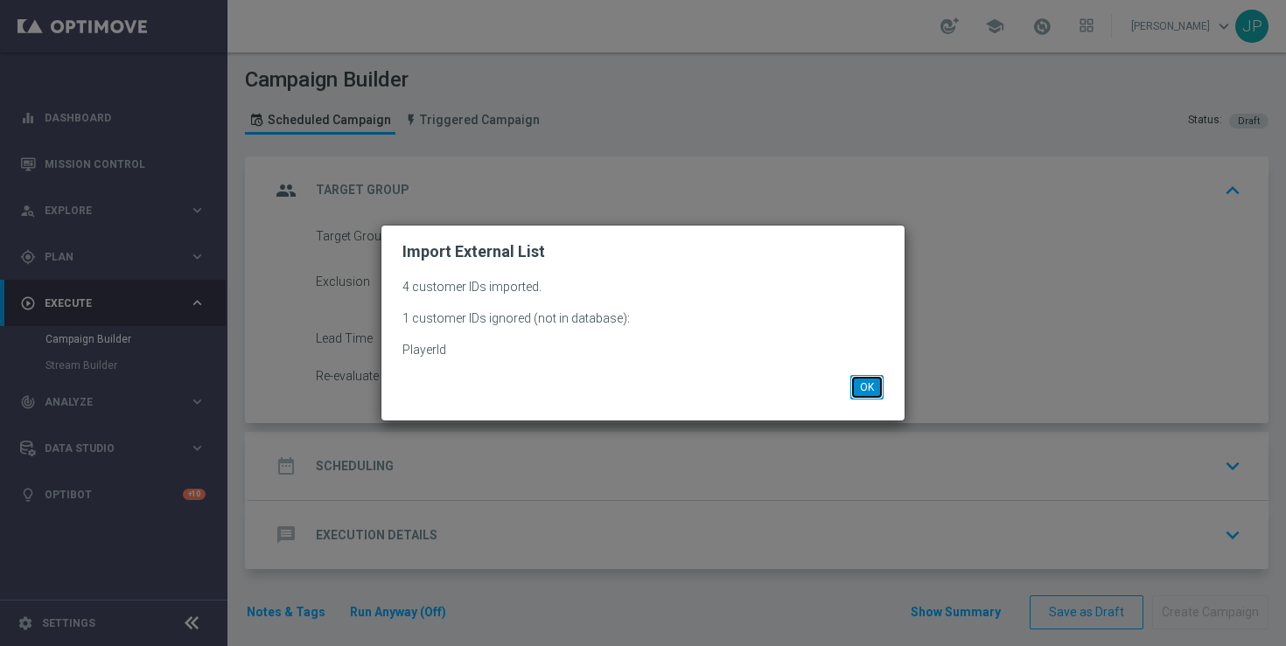
click at [870, 383] on button "OK" at bounding box center [866, 387] width 33 height 24
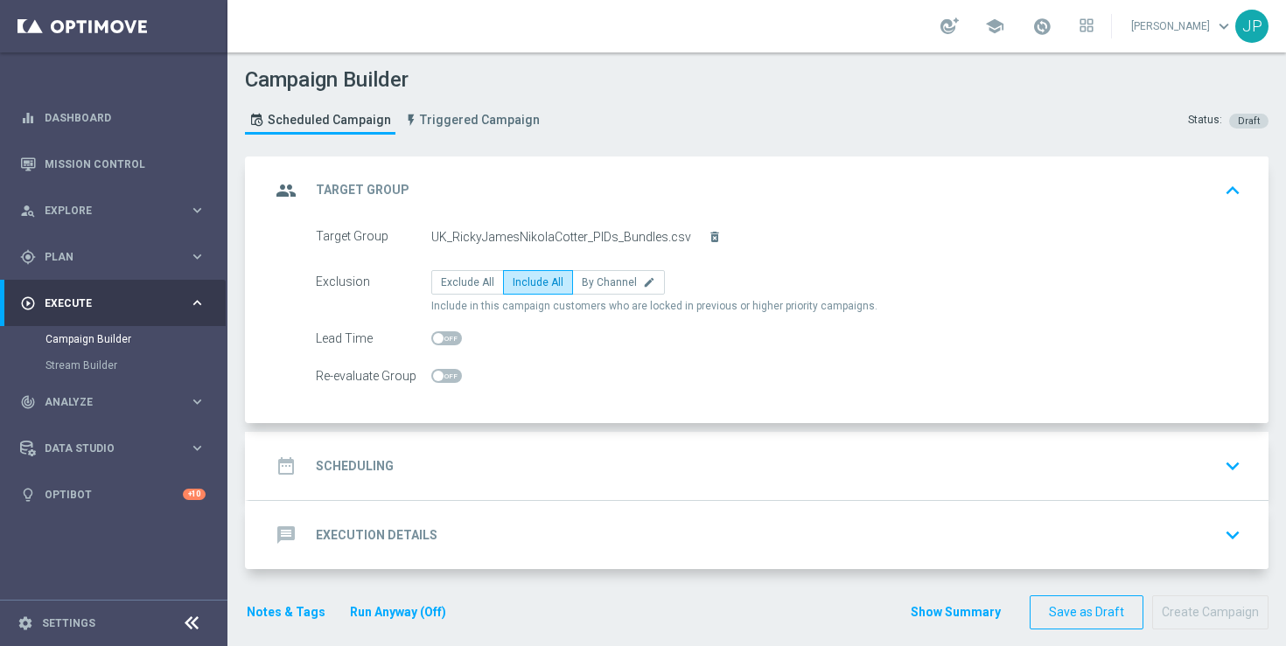
click at [671, 464] on div "date_range Scheduling keyboard_arrow_down" at bounding box center [758, 466] width 977 height 33
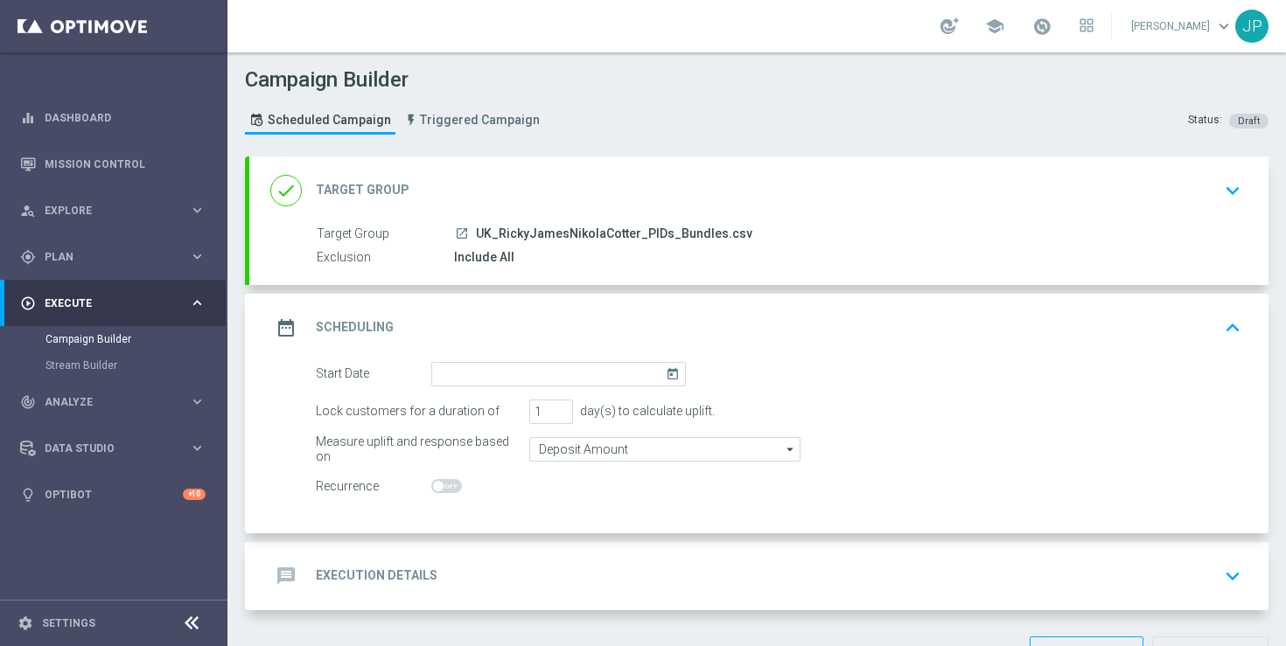
click at [670, 375] on icon "today" at bounding box center [676, 371] width 20 height 19
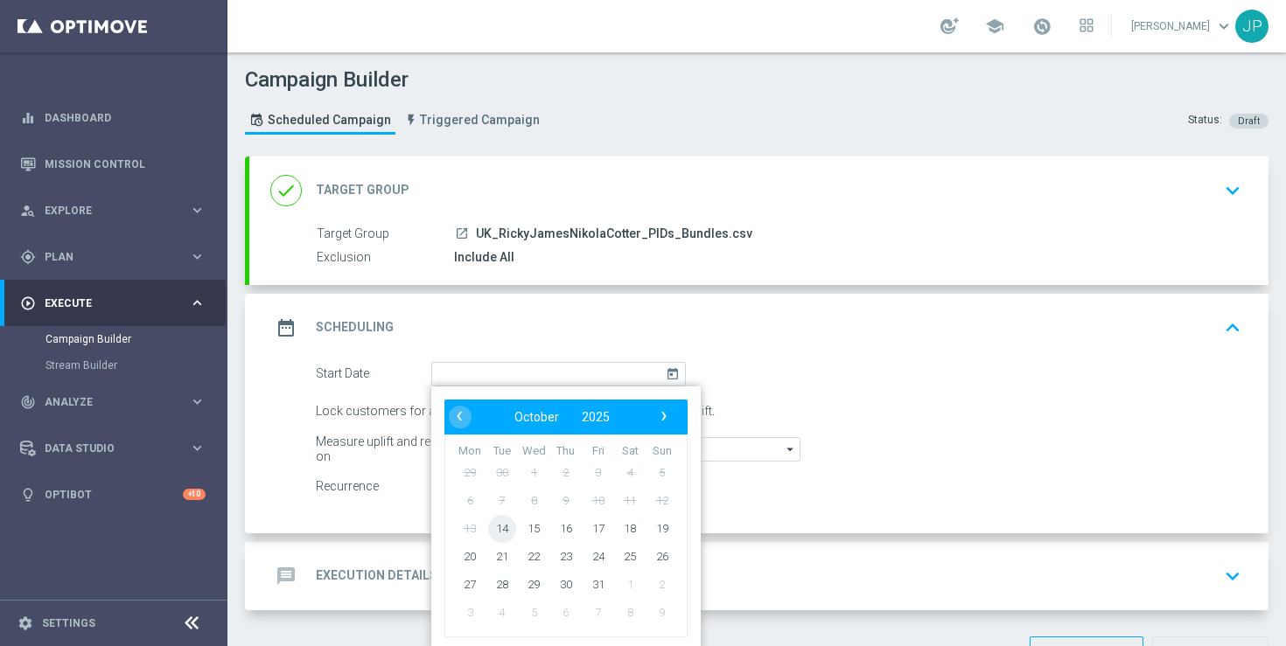
click at [507, 529] on span "14" at bounding box center [502, 528] width 28 height 28
type input "[DATE]"
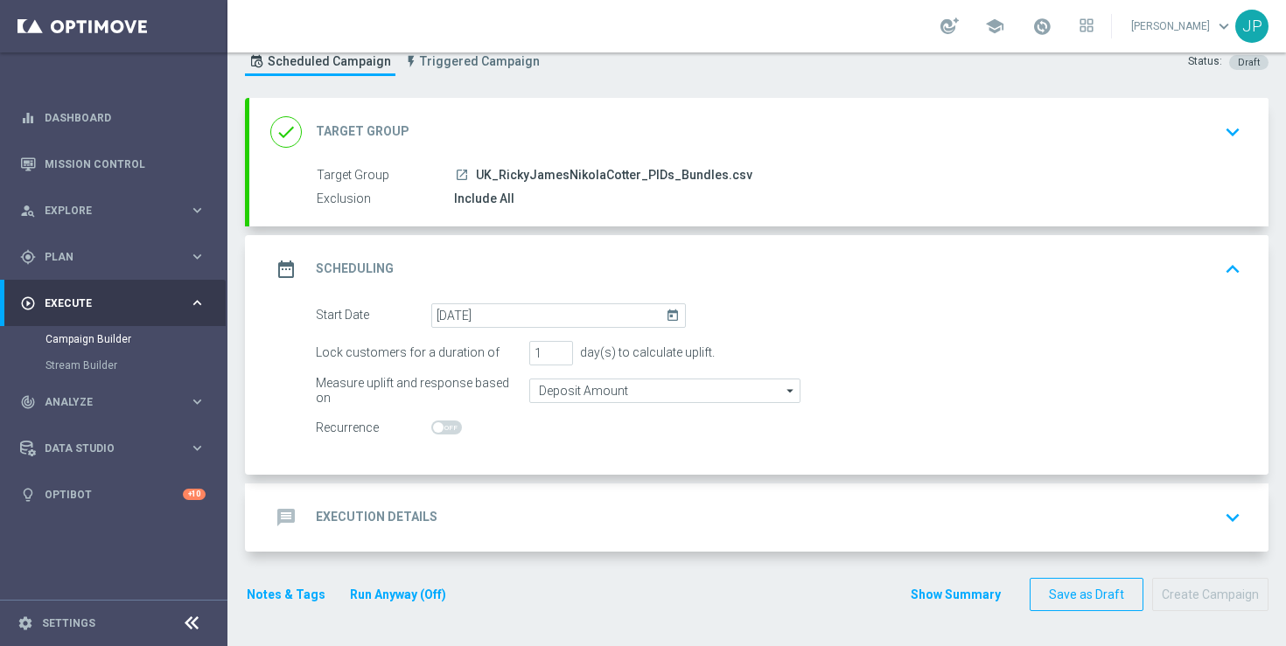
click at [672, 497] on div "message Execution Details keyboard_arrow_down" at bounding box center [758, 518] width 1019 height 68
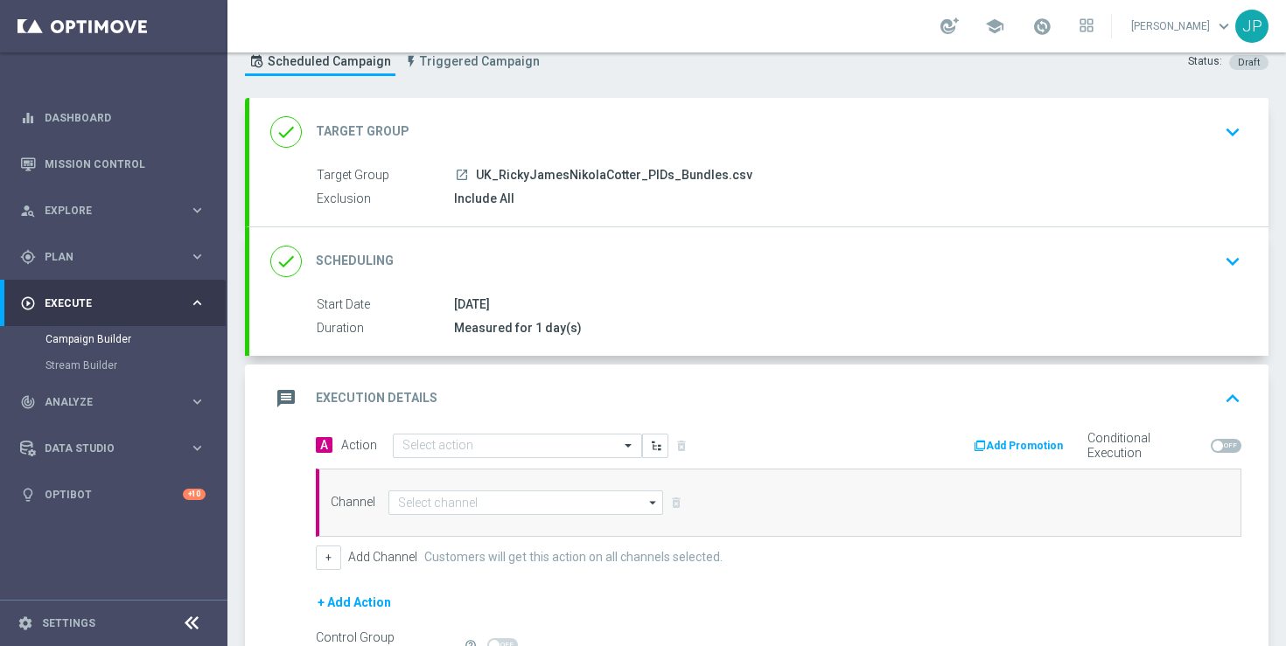
scroll to position [259, 0]
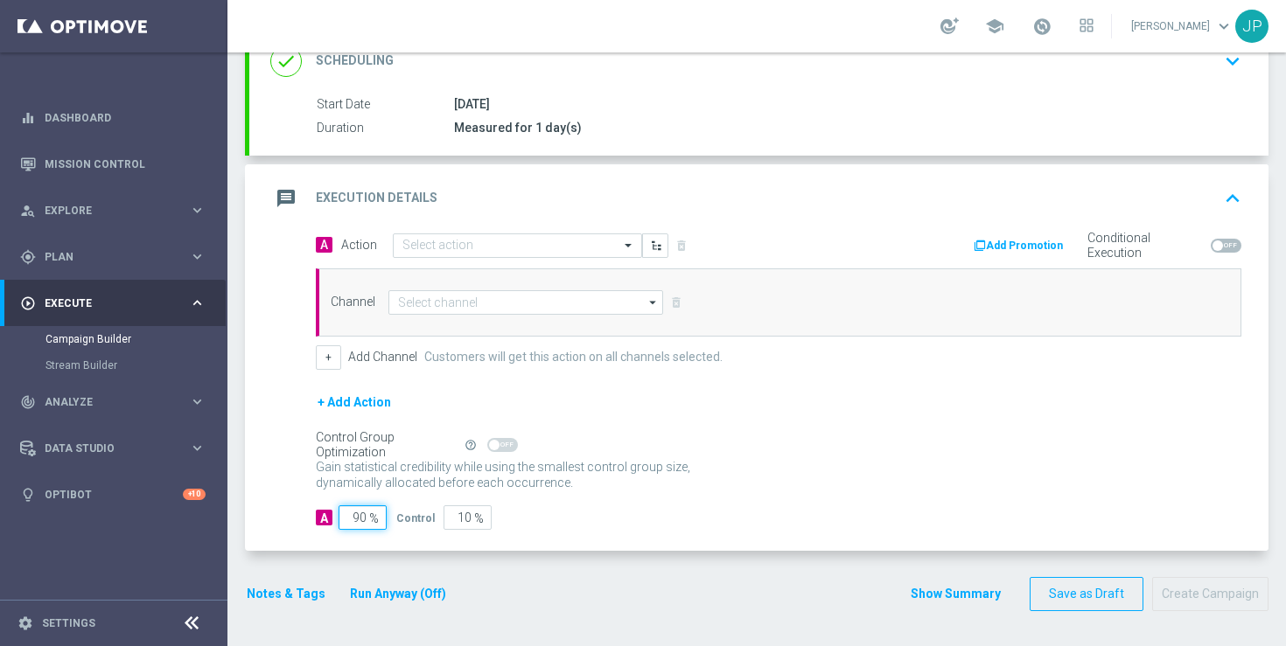
click at [360, 521] on input "90" at bounding box center [363, 518] width 48 height 24
type input "0"
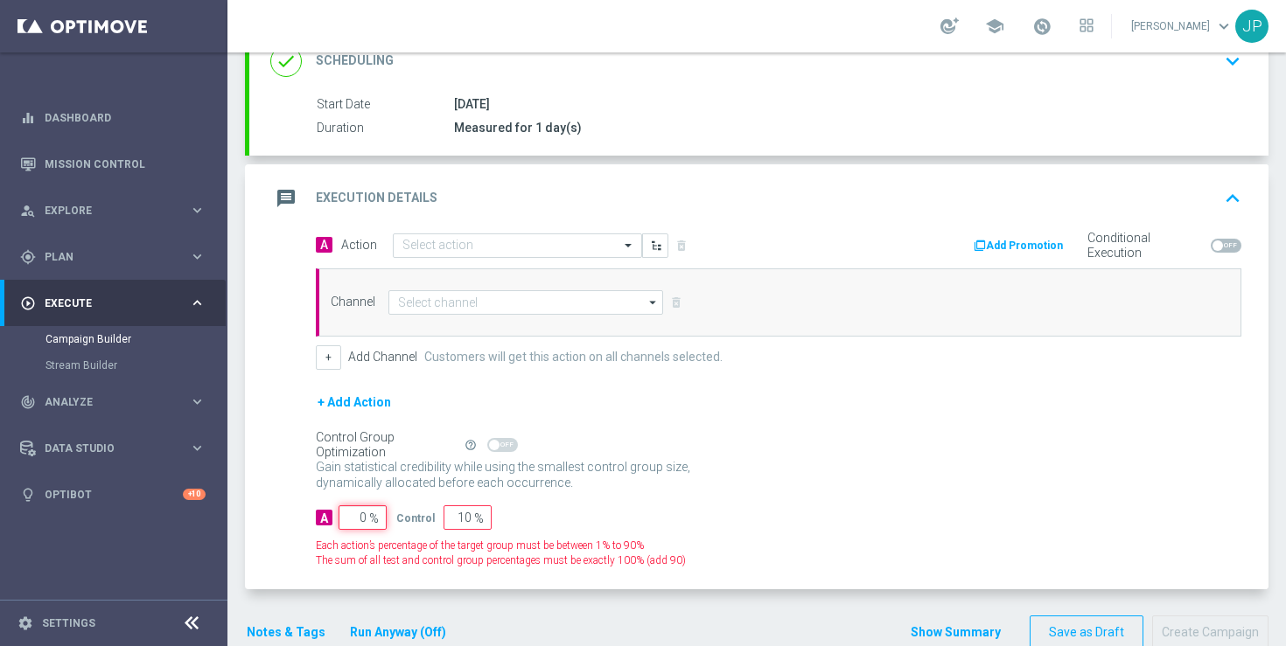
type input "100"
type input "10"
type input "90"
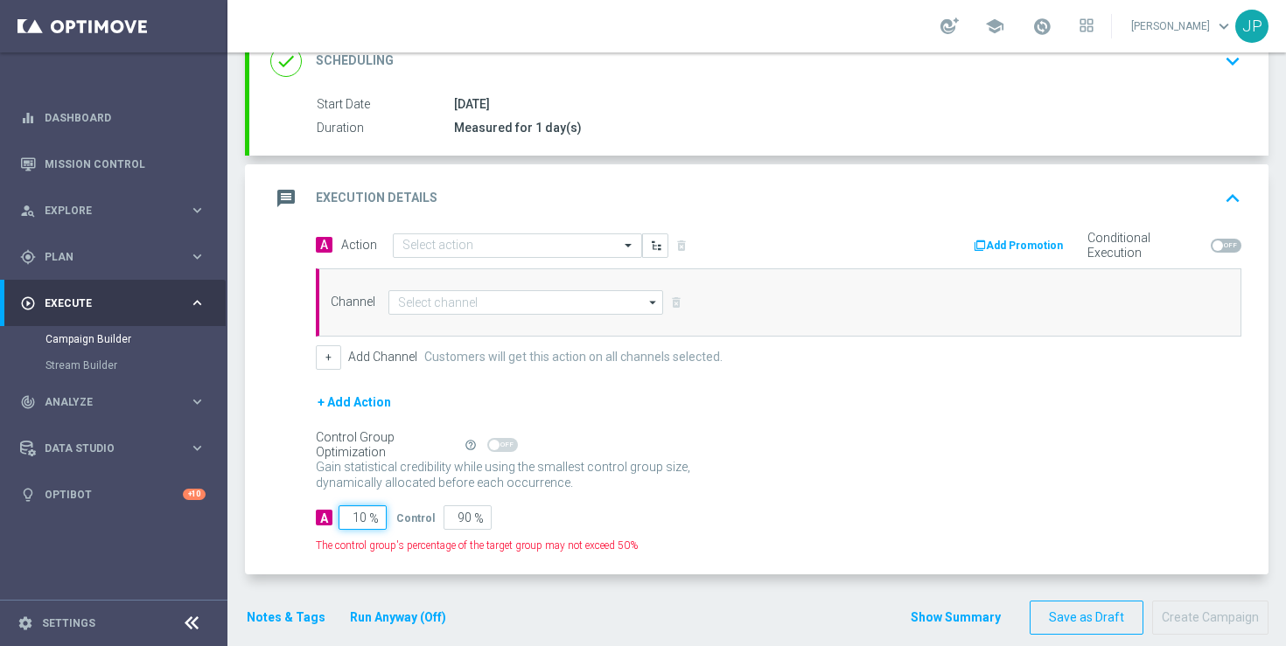
type input "100"
type input "0"
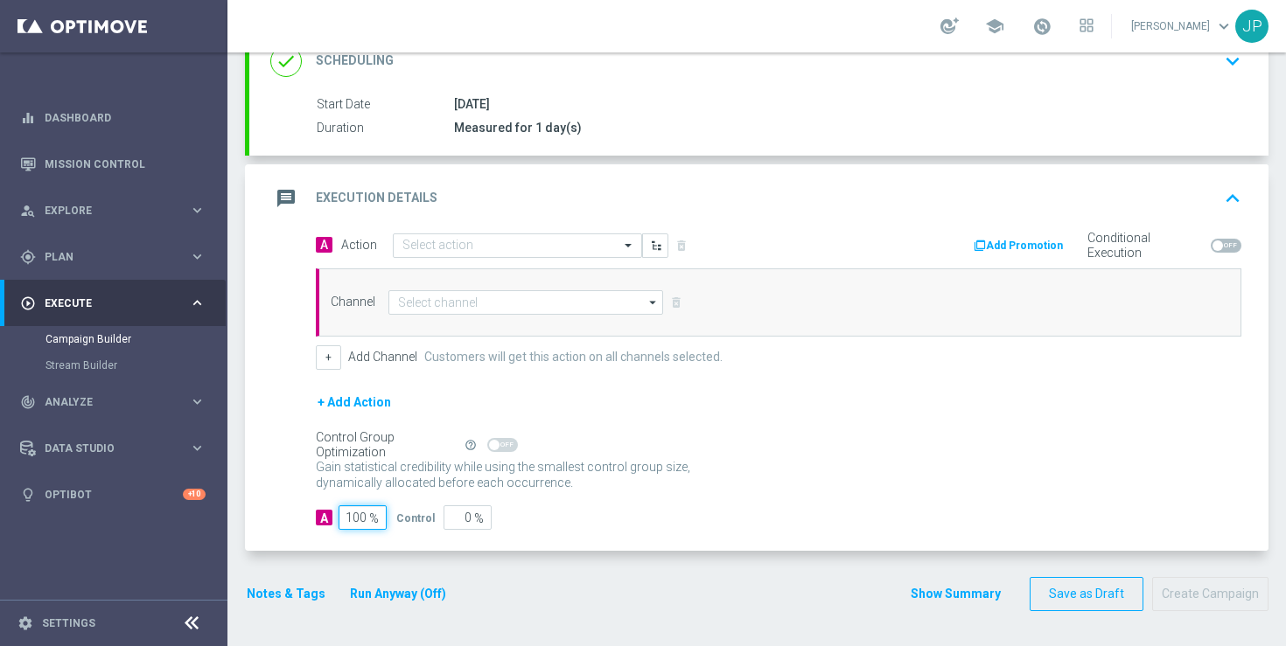
type input "100"
click at [296, 610] on div "Notes & Tags Run Anyway (Off)" at bounding box center [357, 594] width 224 height 34
click at [298, 589] on button "Notes & Tags" at bounding box center [286, 594] width 82 height 22
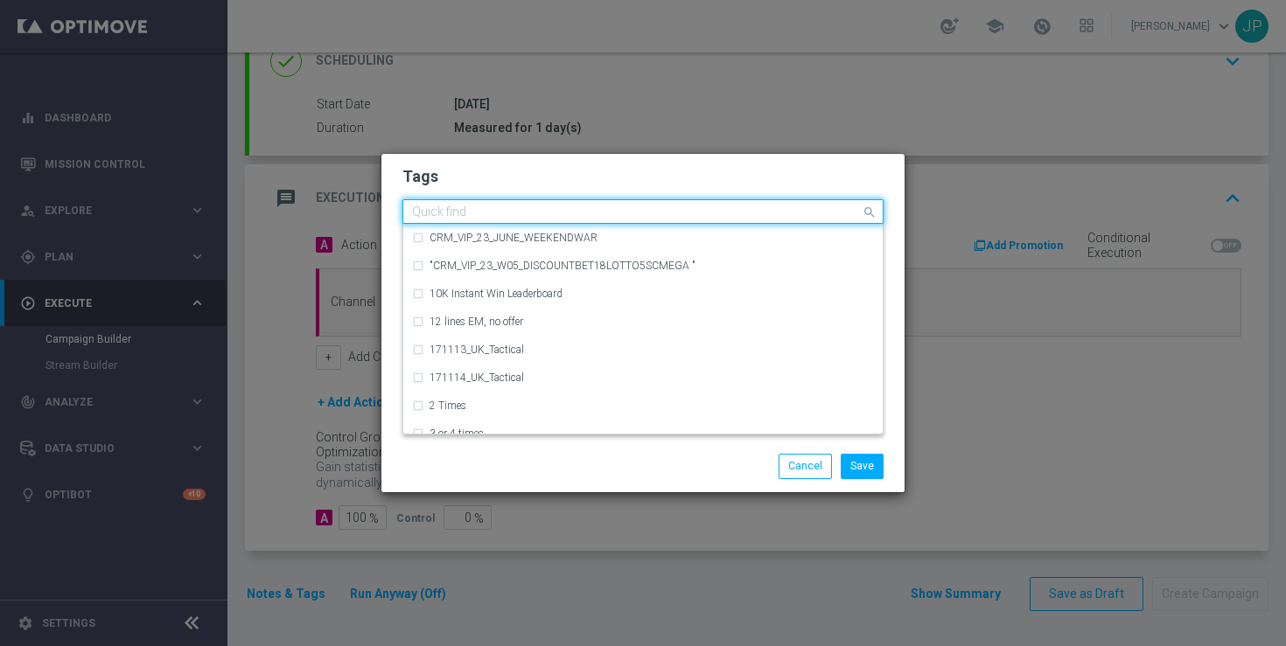
click at [587, 213] on input "text" at bounding box center [636, 213] width 449 height 15
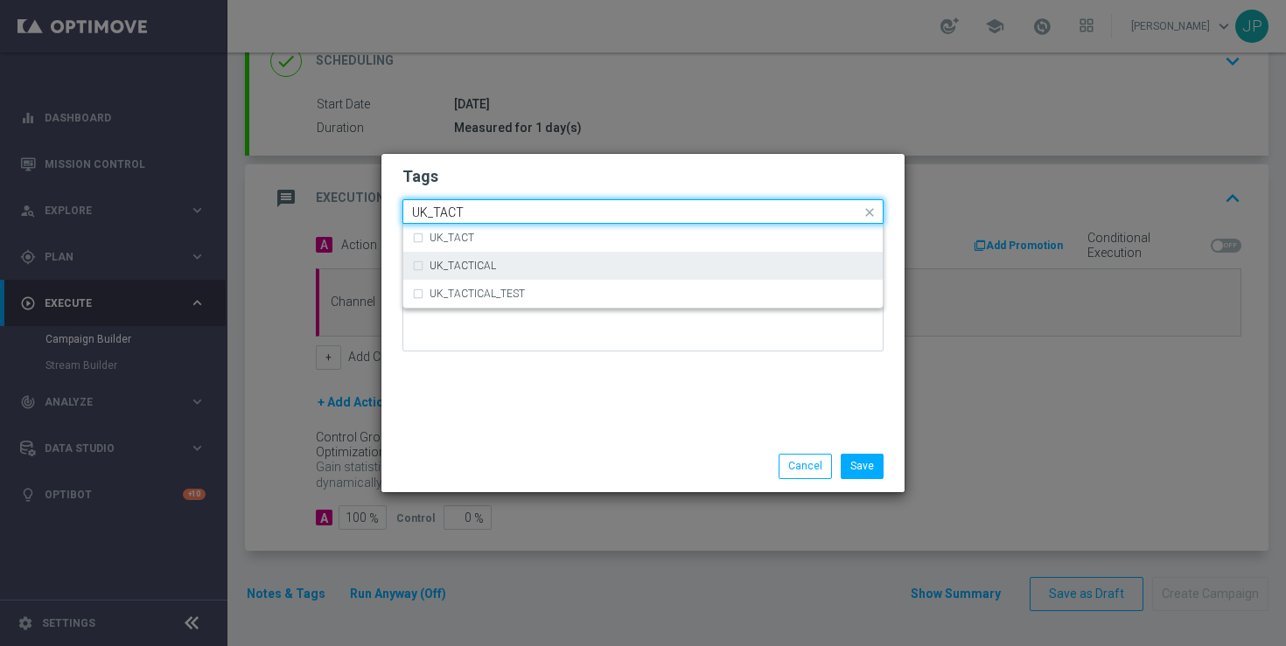
click at [596, 259] on div "UK_TACTICAL" at bounding box center [643, 266] width 462 height 28
type input "UK_TACT"
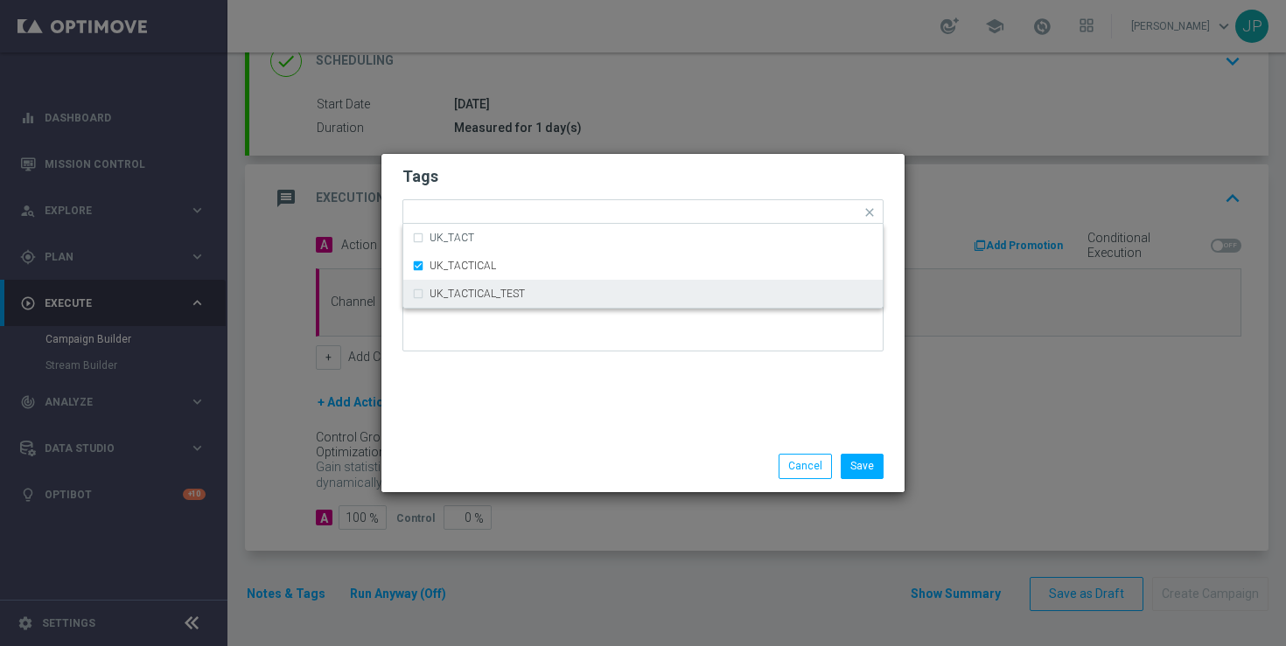
click at [867, 405] on div "Tags Quick find × UK_TACTICAL UK_TACT UK_TACTICAL UK_TACTICAL_TEST Notes" at bounding box center [642, 297] width 523 height 287
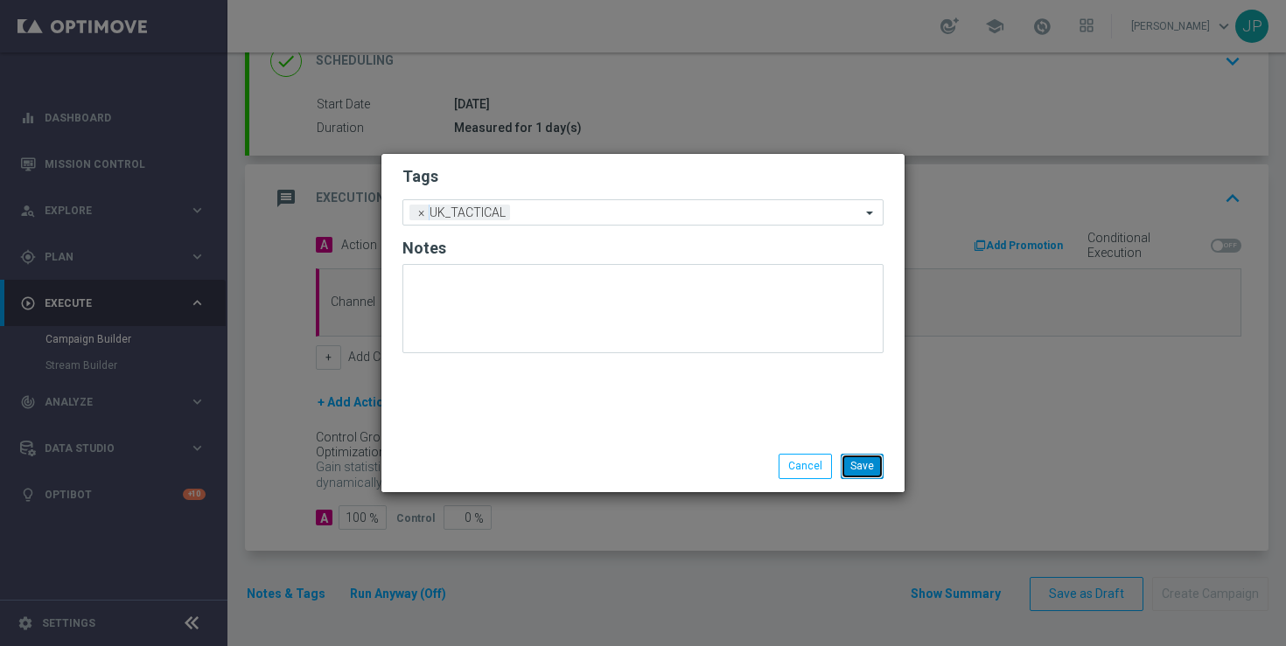
click at [875, 465] on button "Save" at bounding box center [862, 466] width 43 height 24
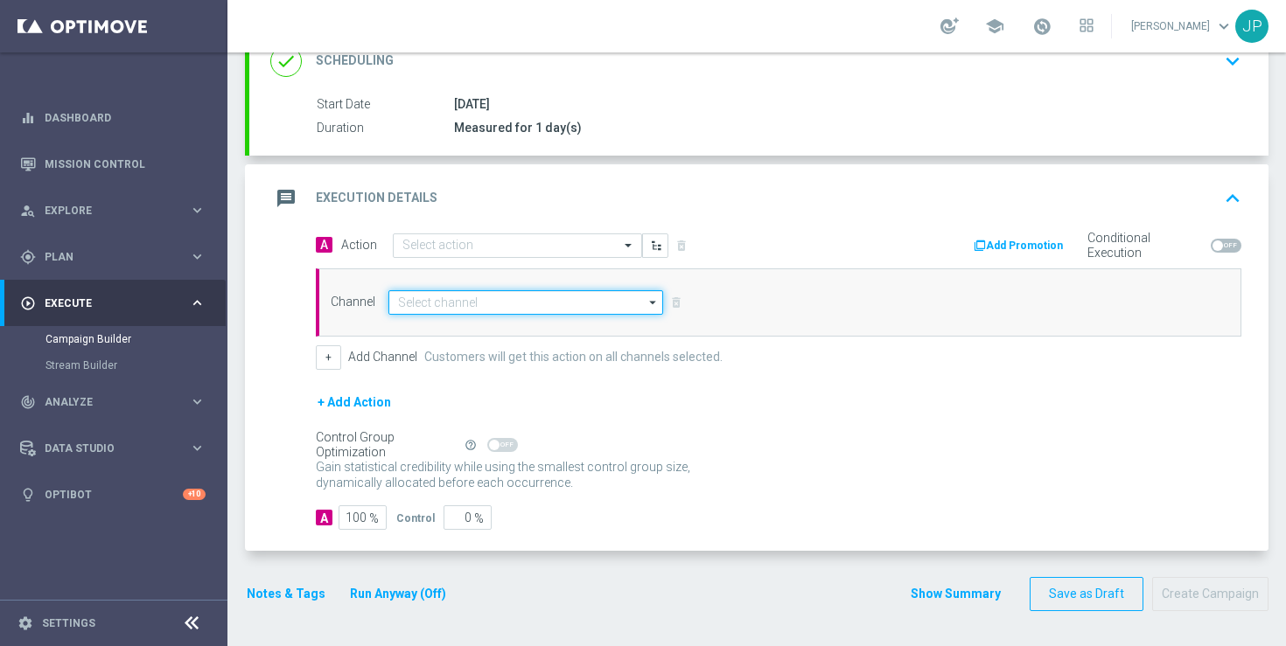
click at [527, 304] on input at bounding box center [525, 302] width 275 height 24
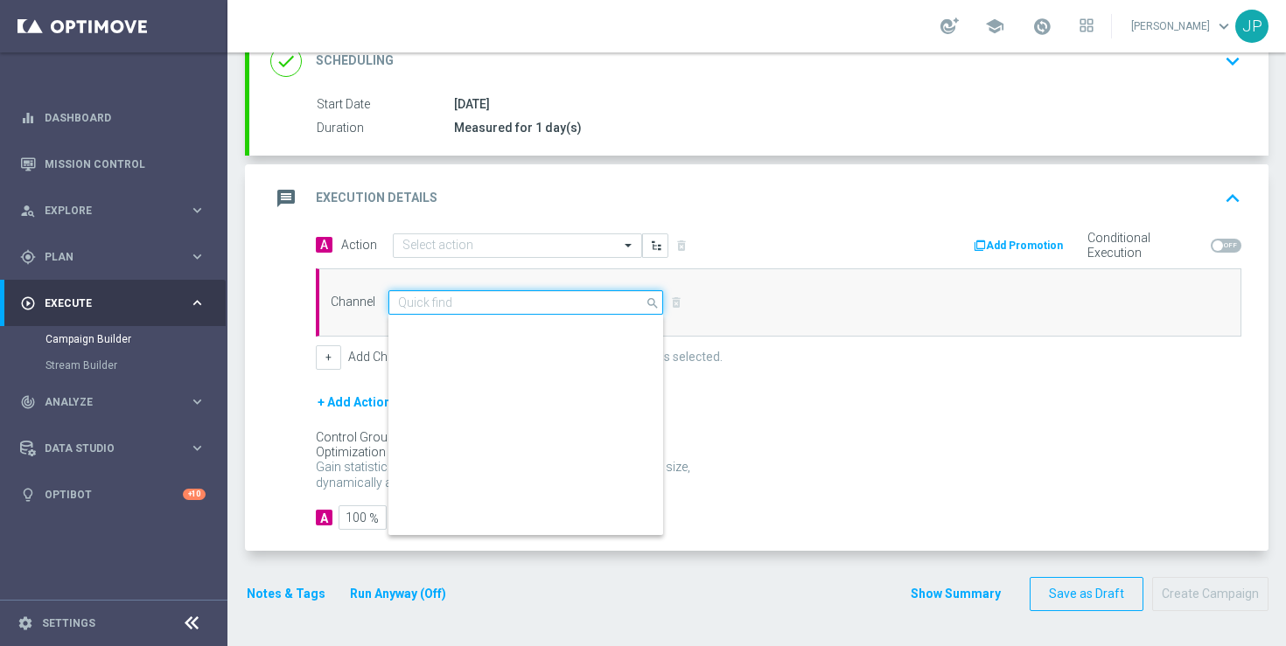
scroll to position [463, 0]
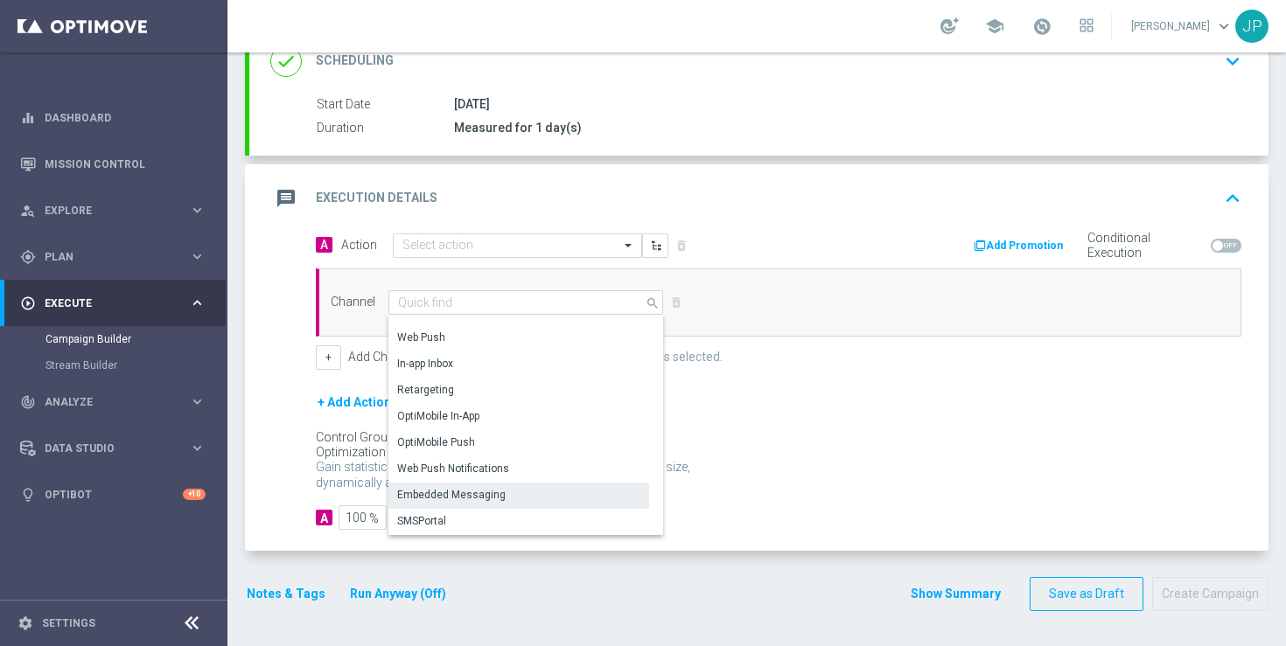
click at [514, 499] on div "Embedded Messaging" at bounding box center [518, 495] width 261 height 24
type input "Embedded Messaging"
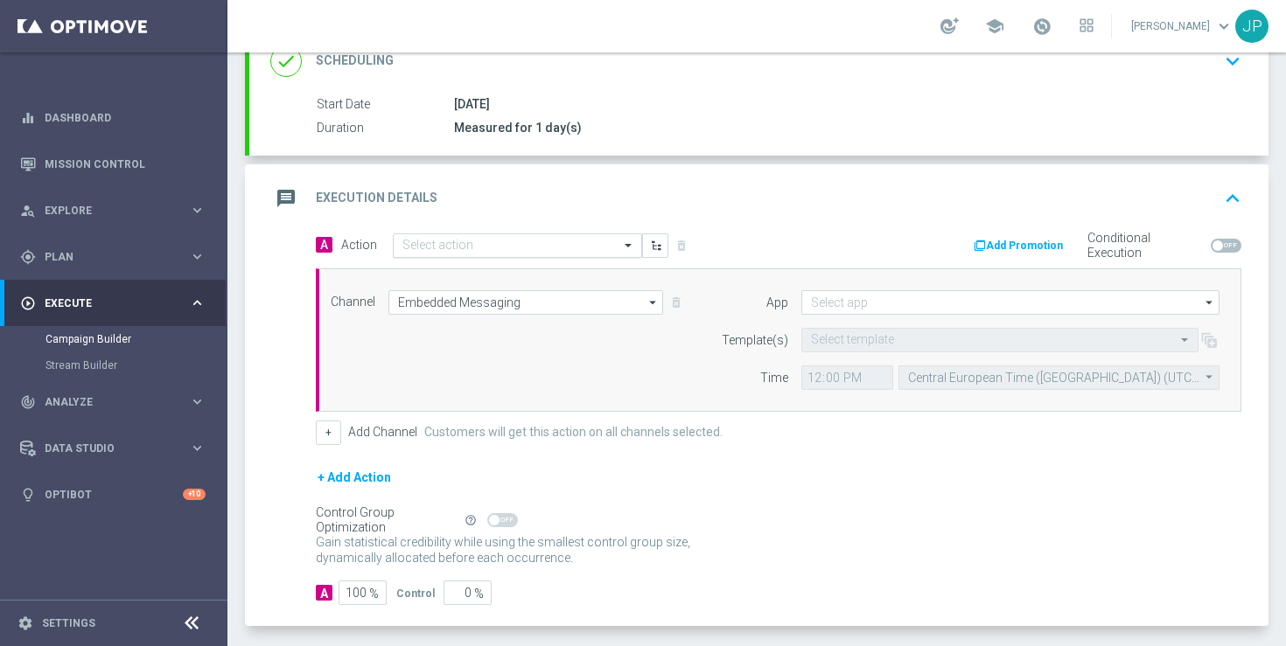
click at [520, 239] on input "text" at bounding box center [499, 246] width 195 height 15
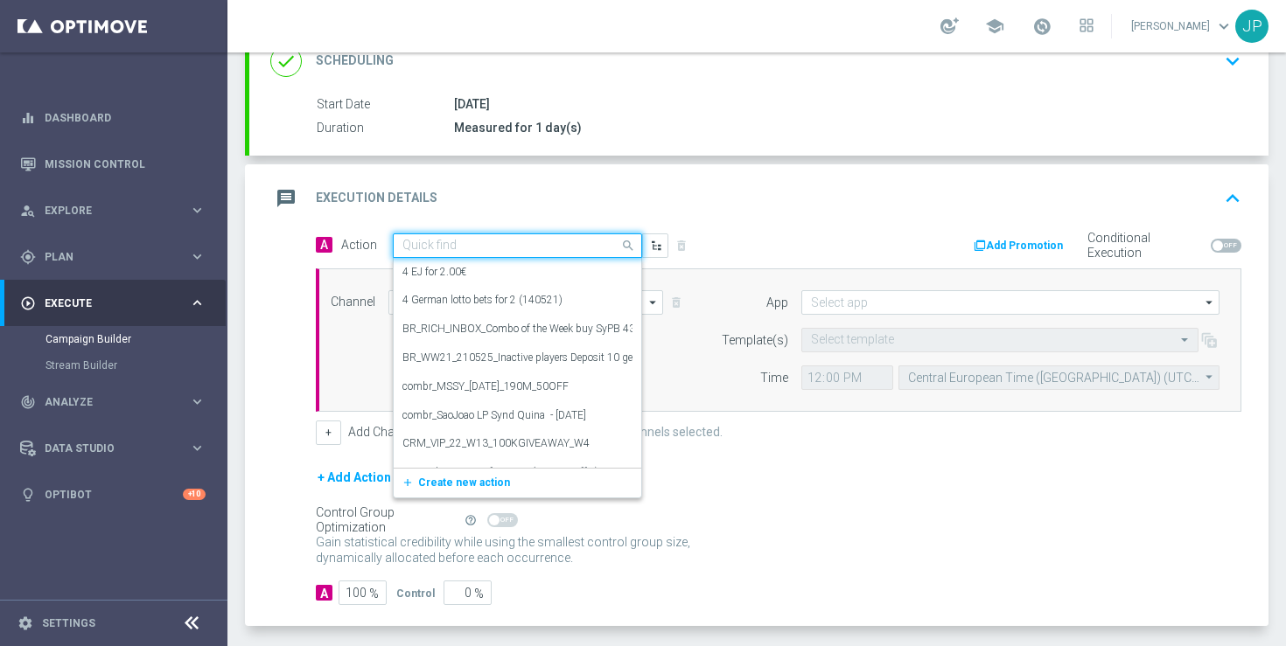
paste input "en_GB_NVIP_TAC_GM__251017_EXCLGAME_SPIN_OF_THE_DEAD"
type input "en_GB_NVIP_TAC_GM__251017_EXCLGAME_SPIN_OF_THE_DEAD"
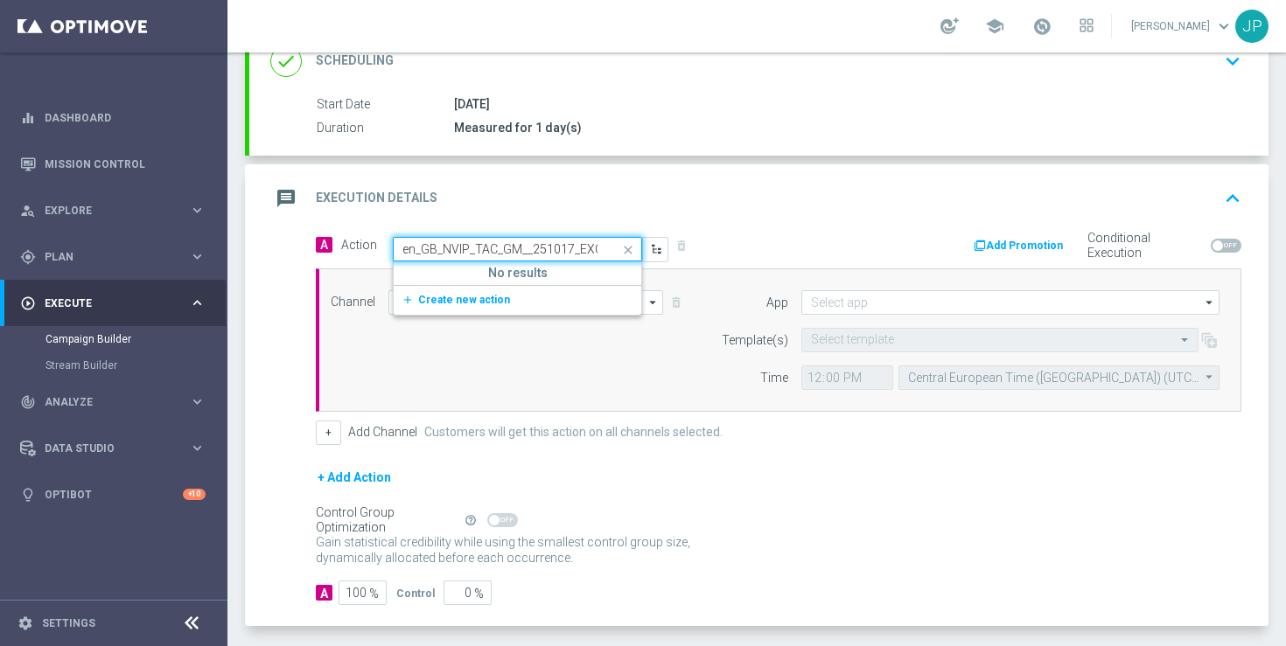
scroll to position [0, 158]
click at [481, 302] on span "Create new action" at bounding box center [464, 300] width 92 height 12
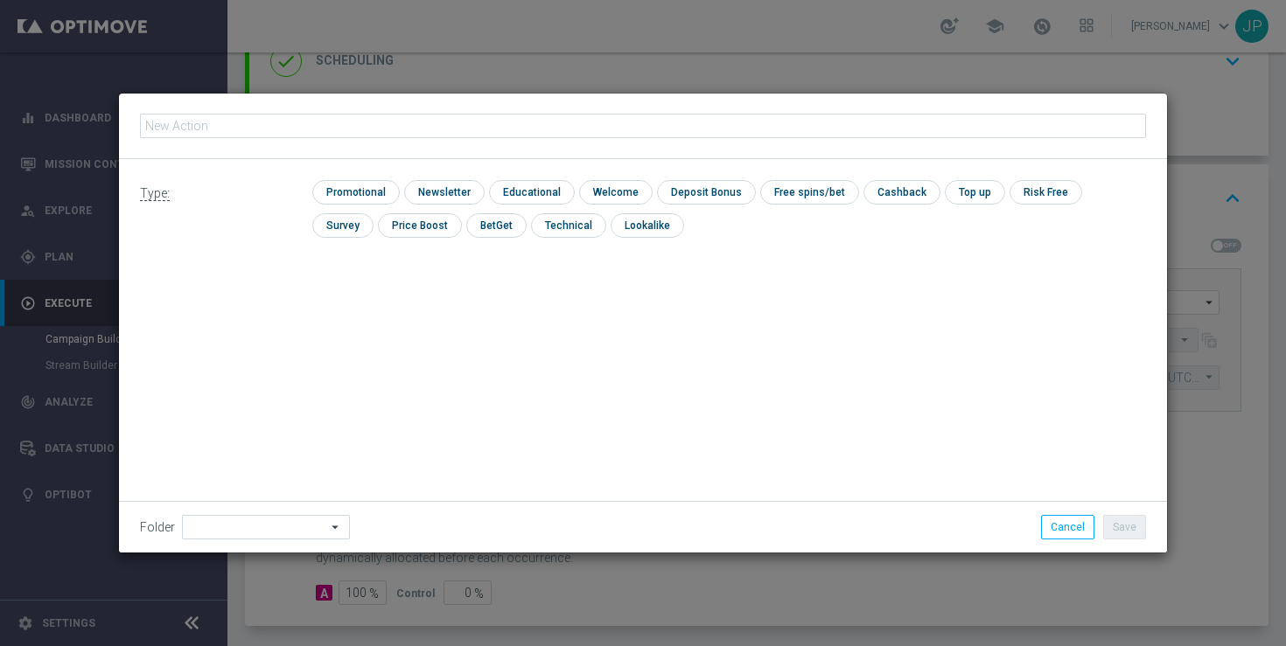
type input "en_GB_NVIP_TAC_GM__251017_EXCLGAME_SPIN_OF_THE_DEAD"
click at [379, 191] on input "checkbox" at bounding box center [353, 192] width 83 height 24
checkbox input "true"
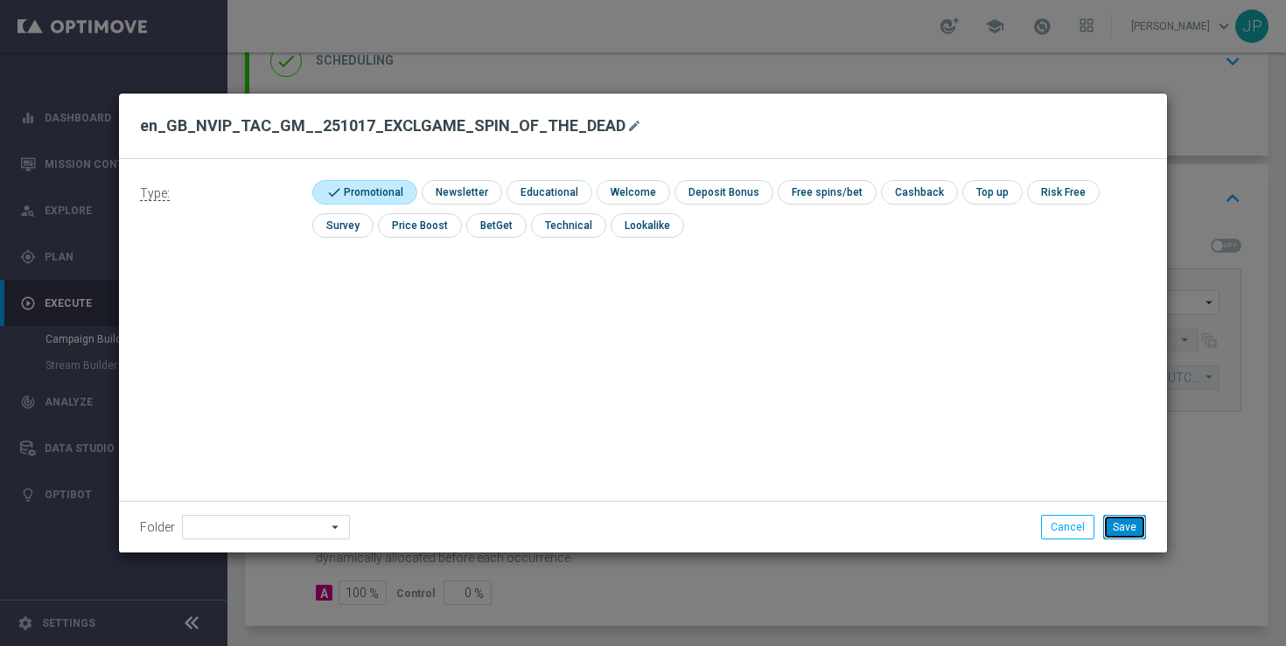
click at [1130, 527] on button "Save" at bounding box center [1124, 527] width 43 height 24
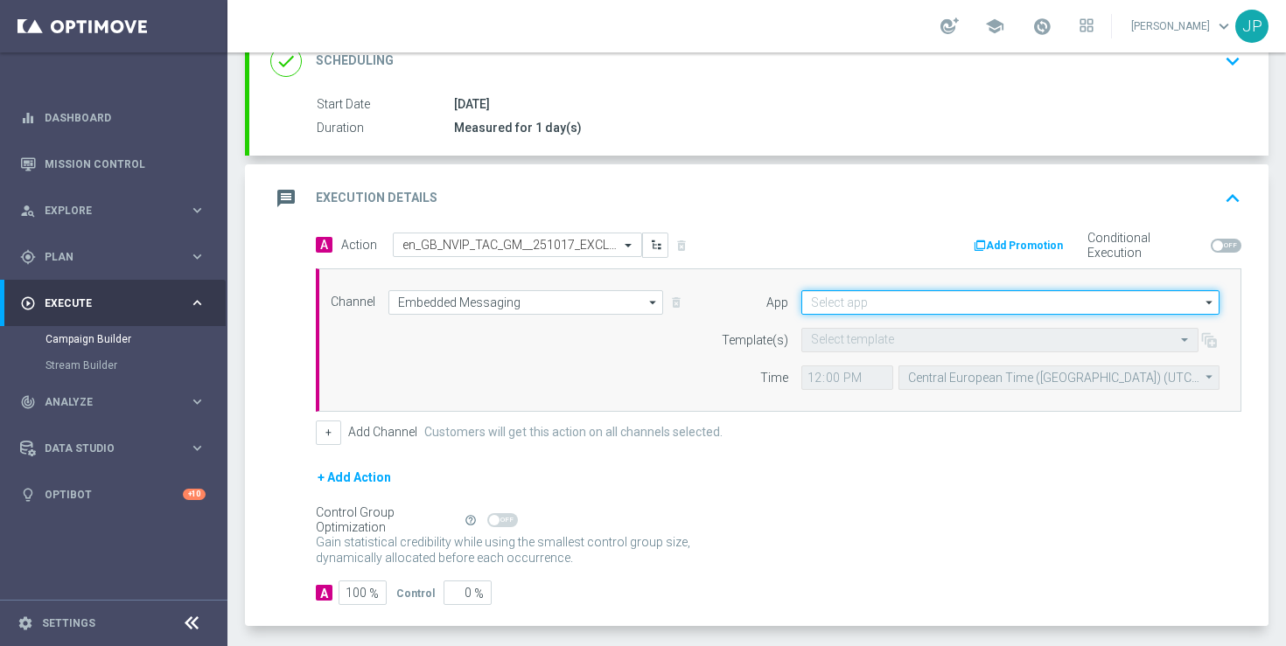
click at [936, 304] on input at bounding box center [1010, 302] width 418 height 24
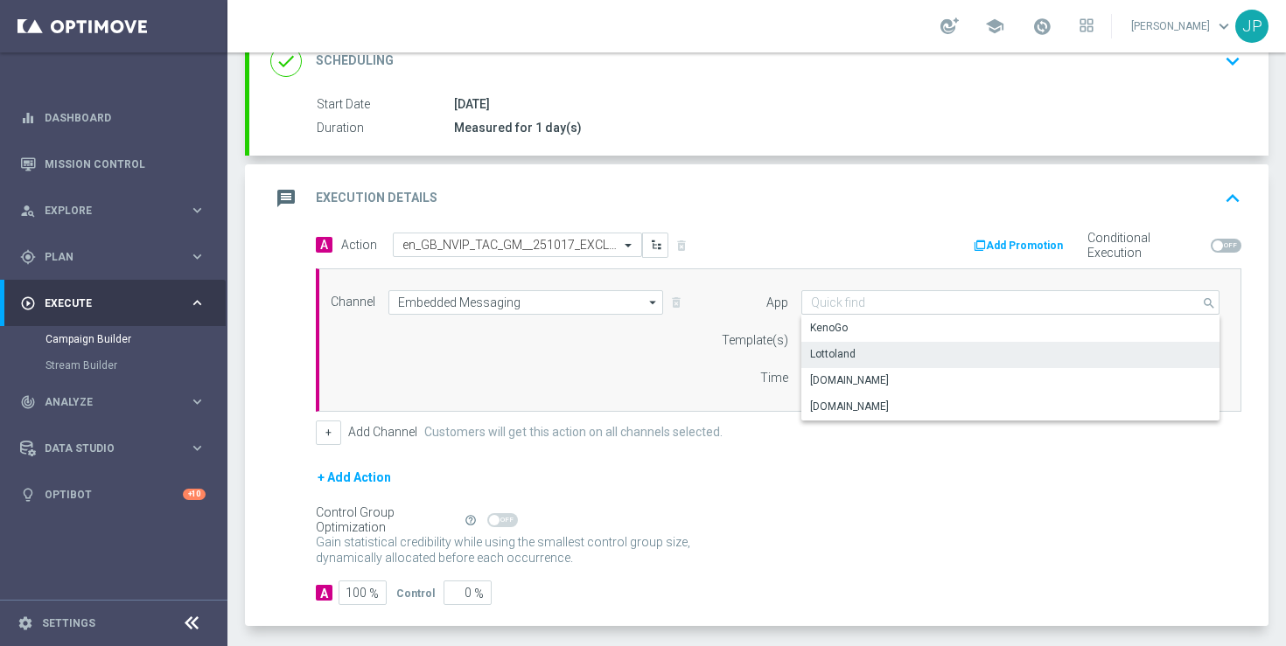
click at [919, 351] on div "Lottoland" at bounding box center [1010, 354] width 418 height 24
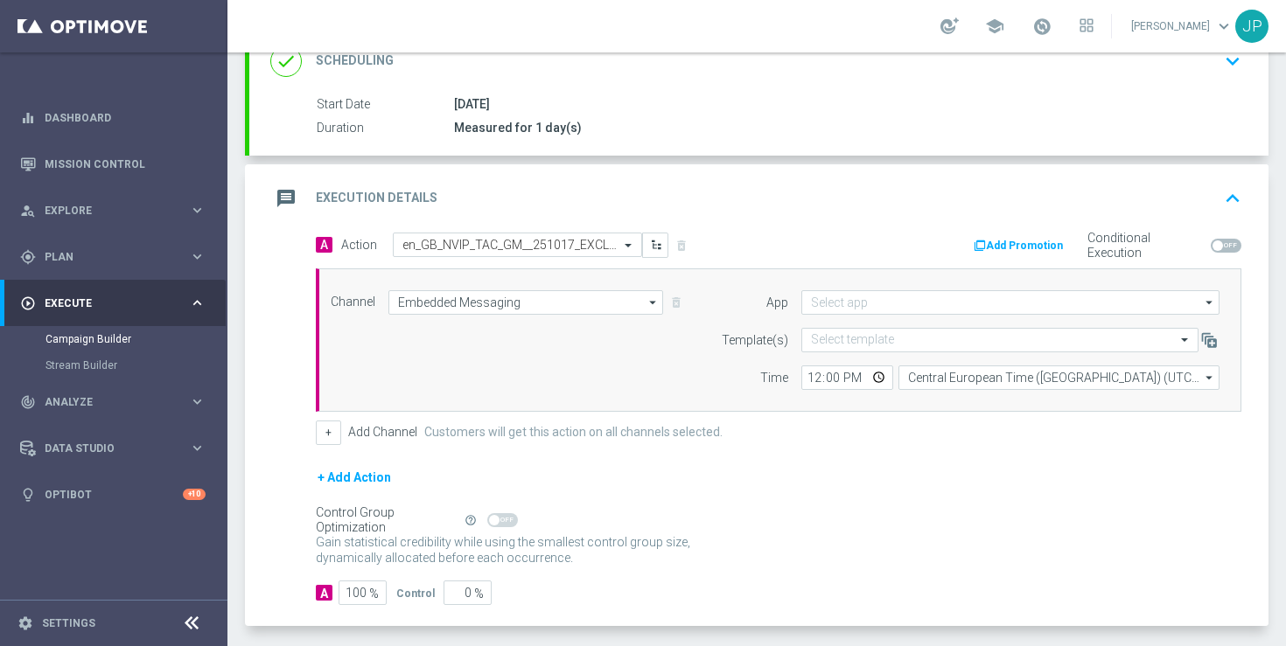
type input "Lottoland"
click at [863, 339] on input "text" at bounding box center [982, 340] width 343 height 15
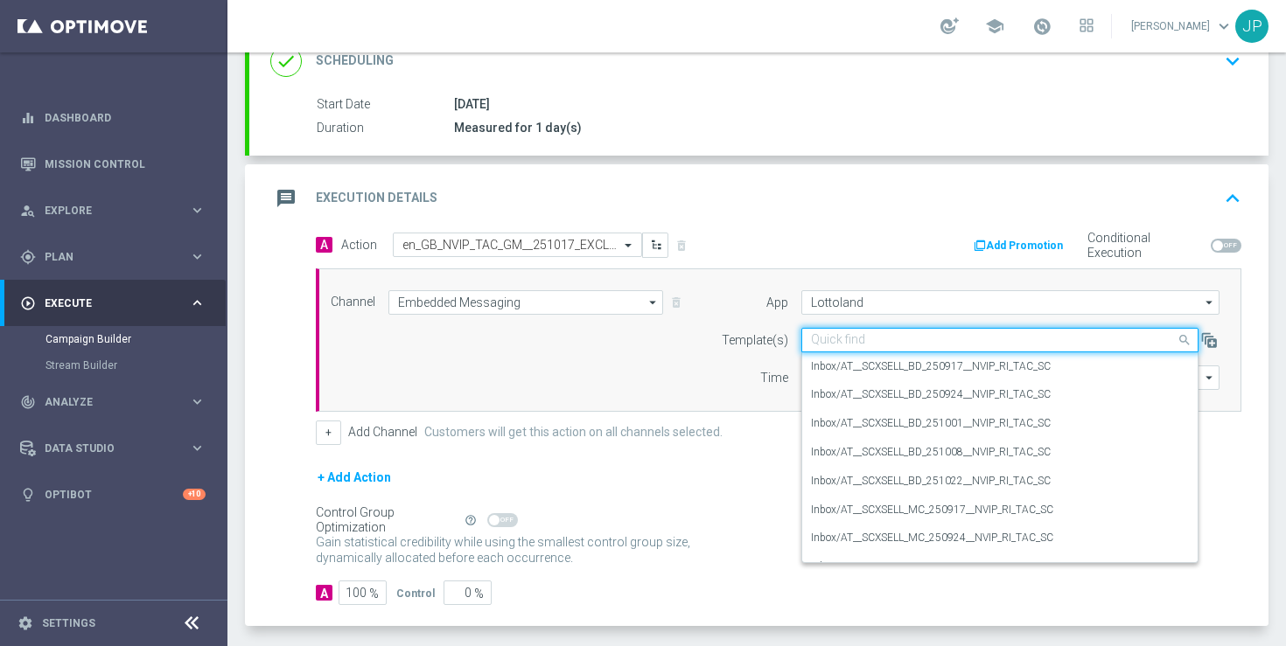
paste input "en_GB_NVIP_TAC_GM__251017_EXCLGAME_SPIN_OF_THE_DEAD"
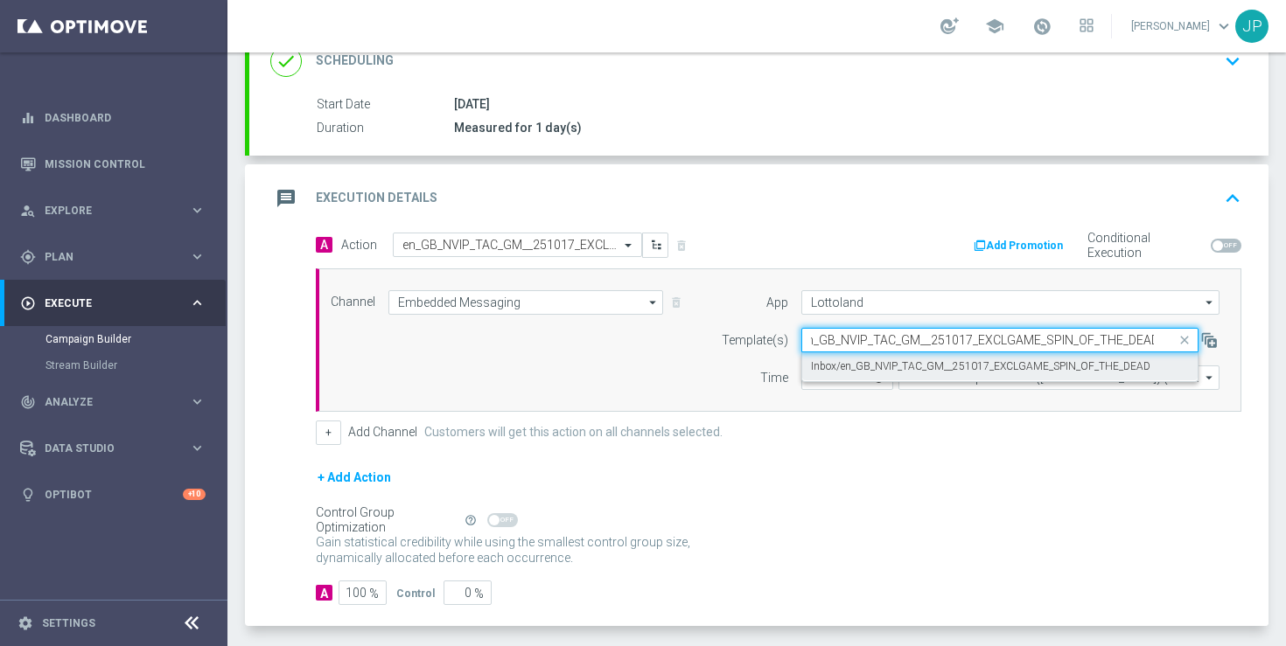
click at [871, 371] on label "Inbox/en_GB_NVIP_TAC_GM__251017_EXCLGAME_SPIN_OF_THE_DEAD" at bounding box center [980, 367] width 339 height 15
type input "en_GB_NVIP_TAC_GM__251017_EXCLGAME_SPIN_OF_THE_DEAD"
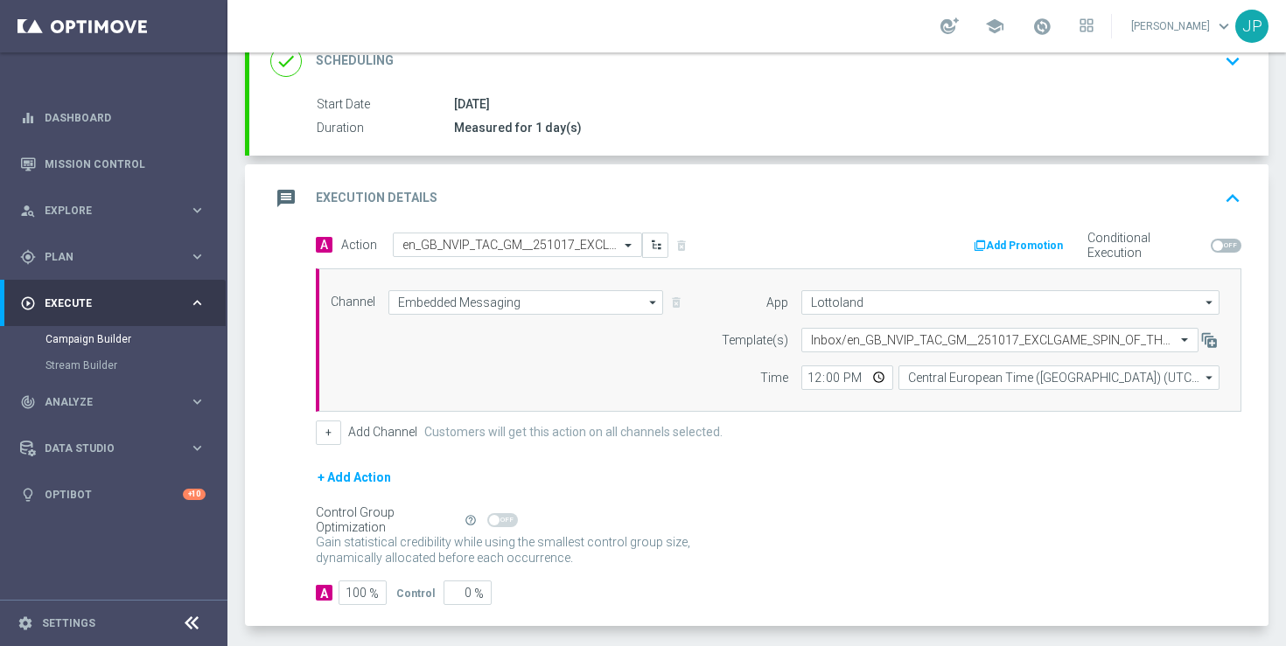
scroll to position [0, 0]
click at [869, 437] on div "+ Add Channel Customers will get this action on all channels selected." at bounding box center [778, 433] width 925 height 24
click at [815, 380] on input "12:00" at bounding box center [847, 378] width 92 height 24
type input "17:15"
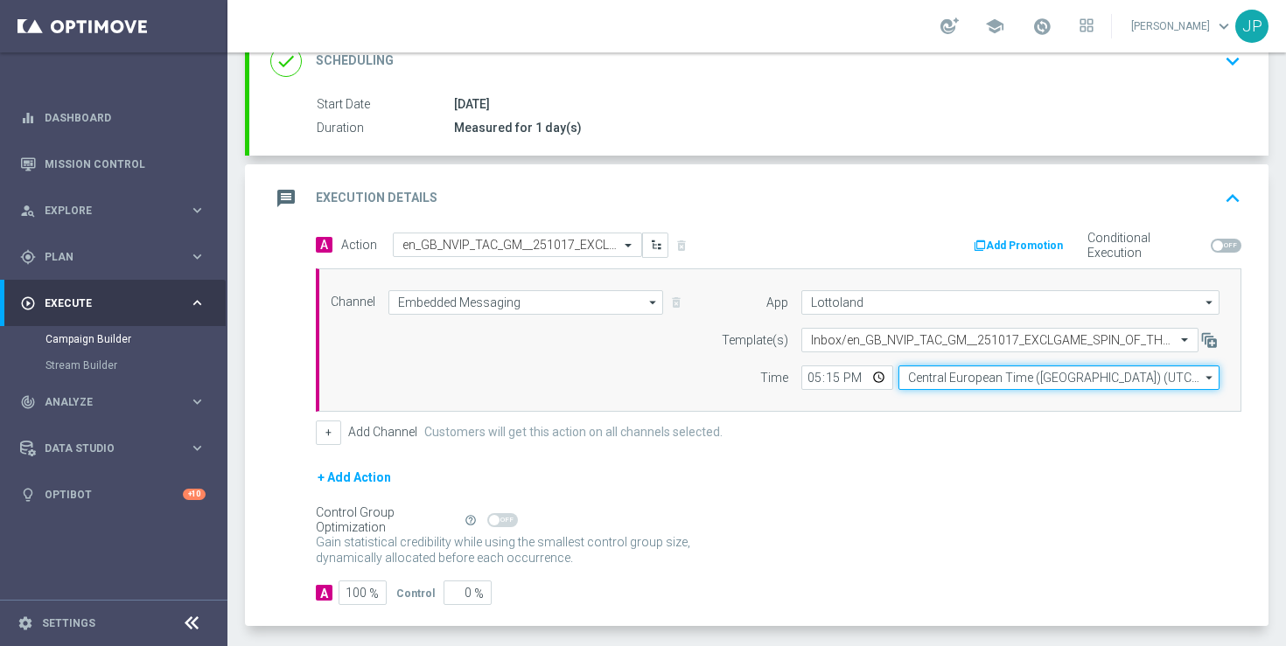
click at [965, 376] on input "Central European Time ([GEOGRAPHIC_DATA]) (UTC +02:00)" at bounding box center [1058, 378] width 321 height 24
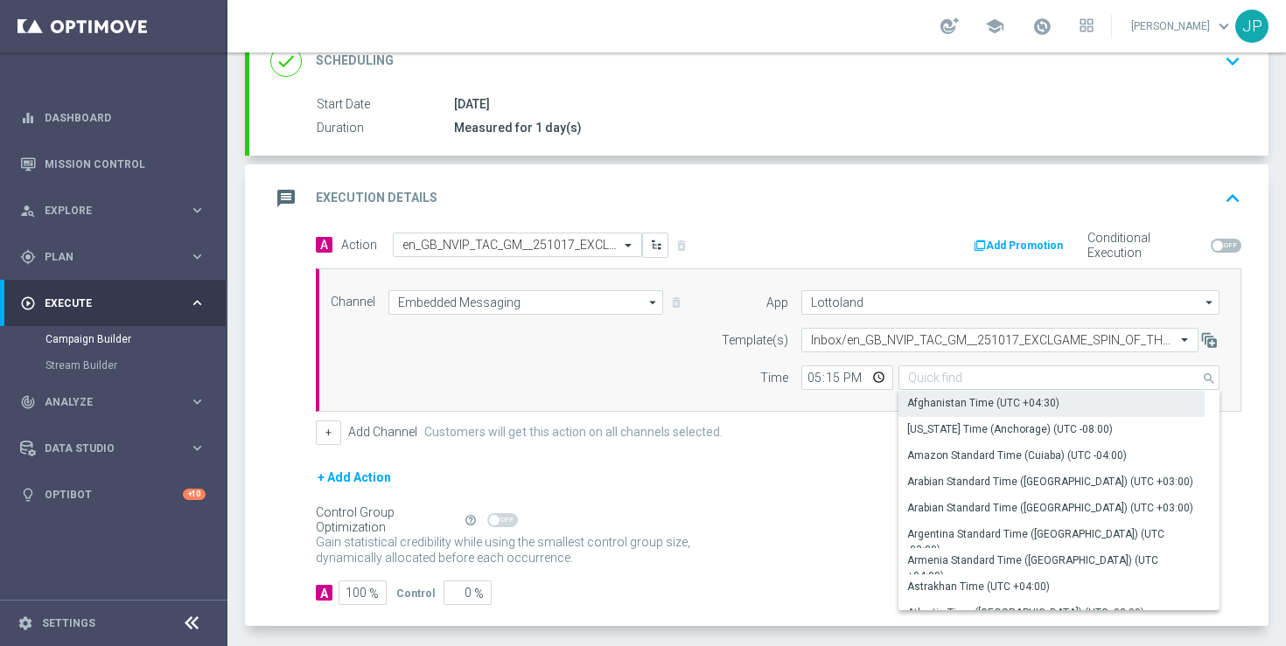
click at [845, 456] on form "A Action Select action en_GB_NVIP_TAC_GM__251017_EXCLGAME_SPIN_OF_THE_DEAD dele…" at bounding box center [778, 420] width 925 height 374
type input "Central European Time ([GEOGRAPHIC_DATA]) (UTC +02:00)"
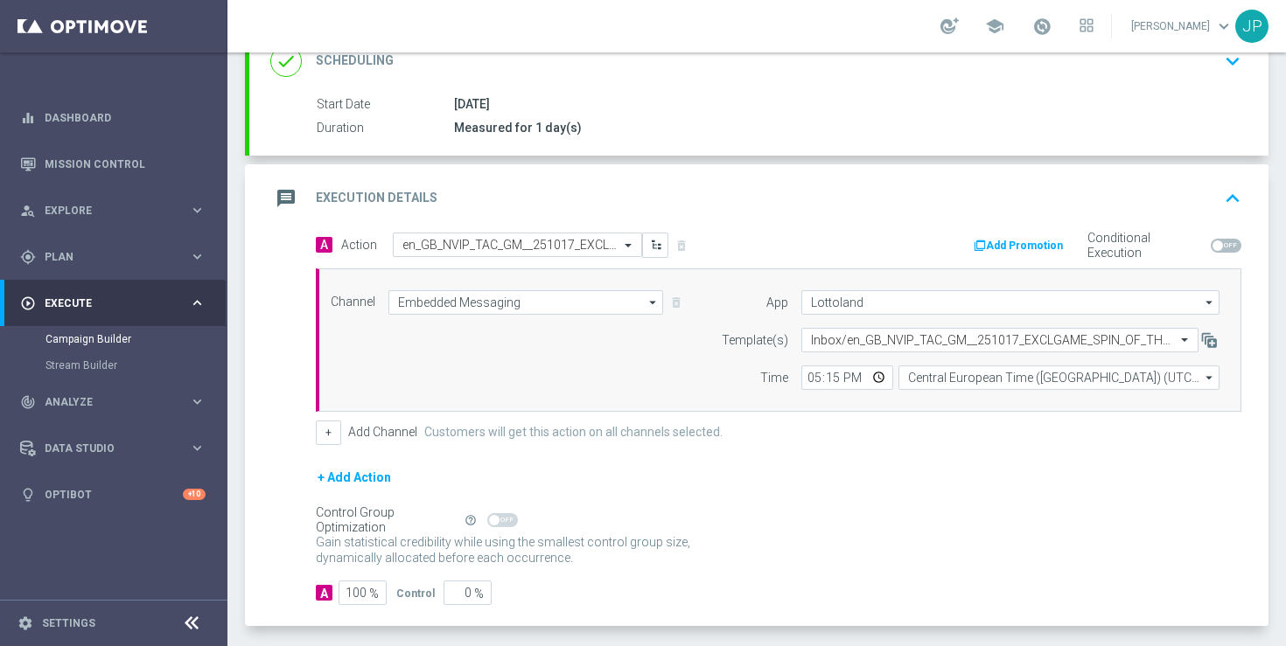
click at [899, 464] on form "A Action Select action en_GB_NVIP_TAC_GM__251017_EXCLGAME_SPIN_OF_THE_DEAD dele…" at bounding box center [778, 420] width 925 height 374
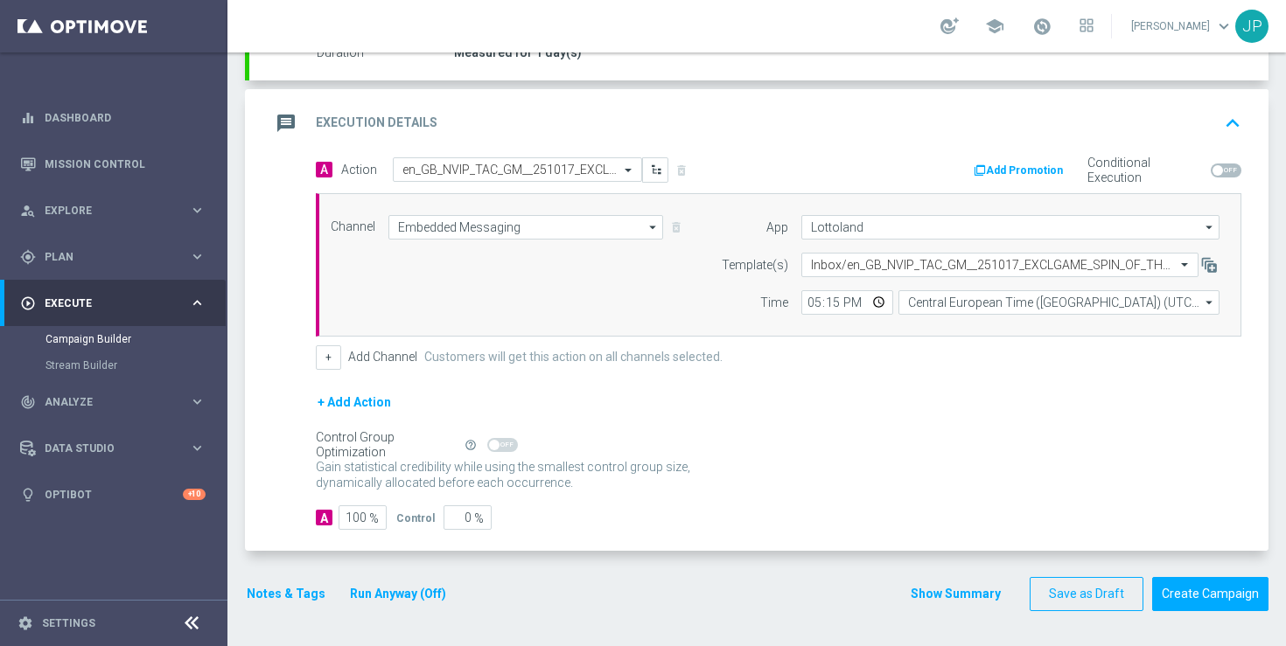
click at [290, 590] on button "Notes & Tags" at bounding box center [286, 594] width 82 height 22
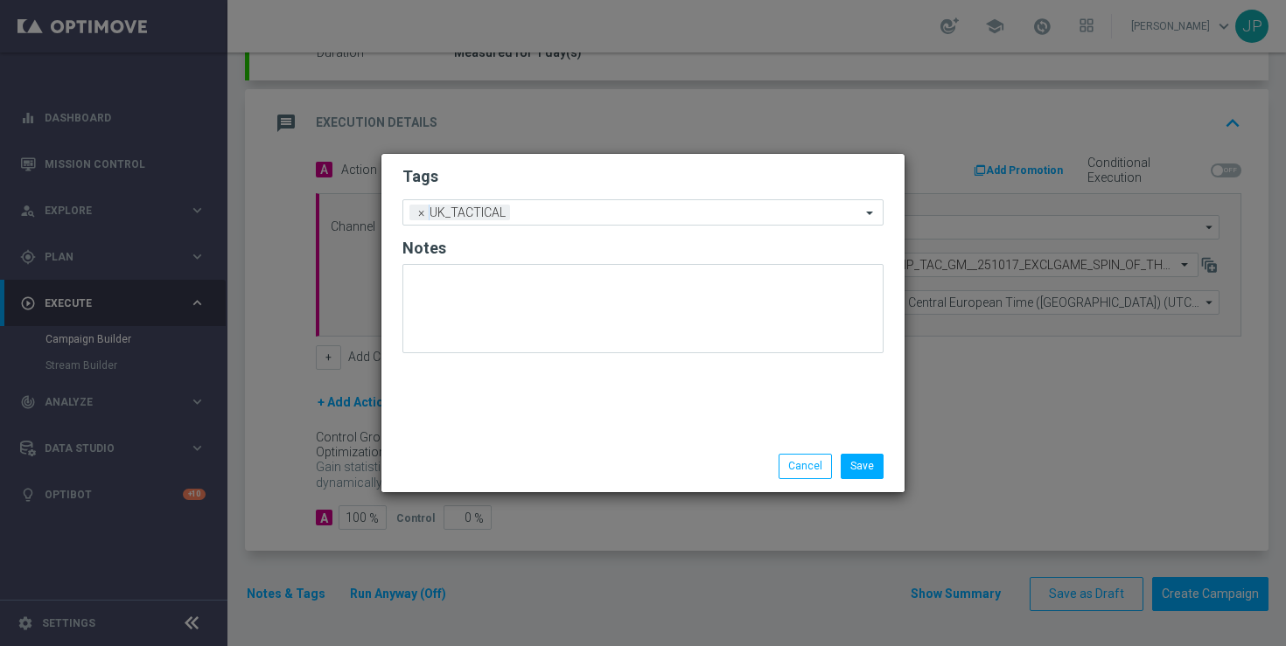
click at [885, 545] on modal-container "Tags Add a new tag × UK_TACTICAL Notes Save Cancel" at bounding box center [643, 323] width 1286 height 646
click at [863, 475] on button "Save" at bounding box center [862, 466] width 43 height 24
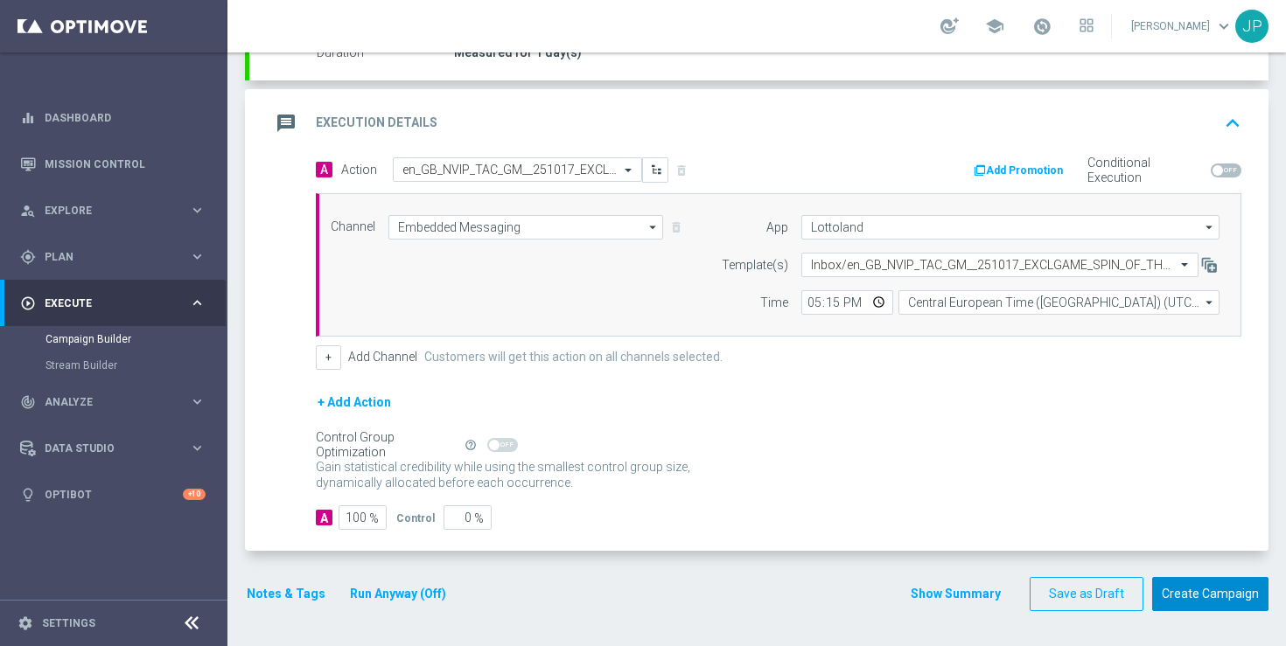
click at [1224, 597] on button "Create Campaign" at bounding box center [1210, 594] width 116 height 34
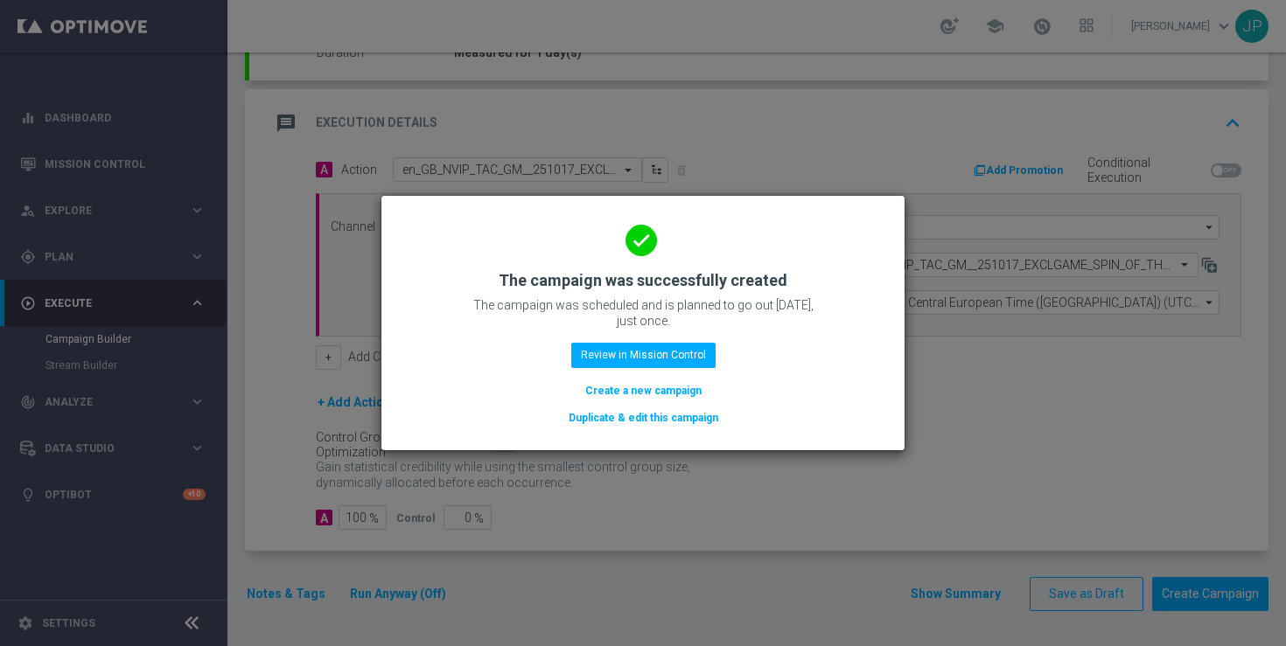
click at [643, 418] on button "Duplicate & edit this campaign" at bounding box center [643, 418] width 153 height 19
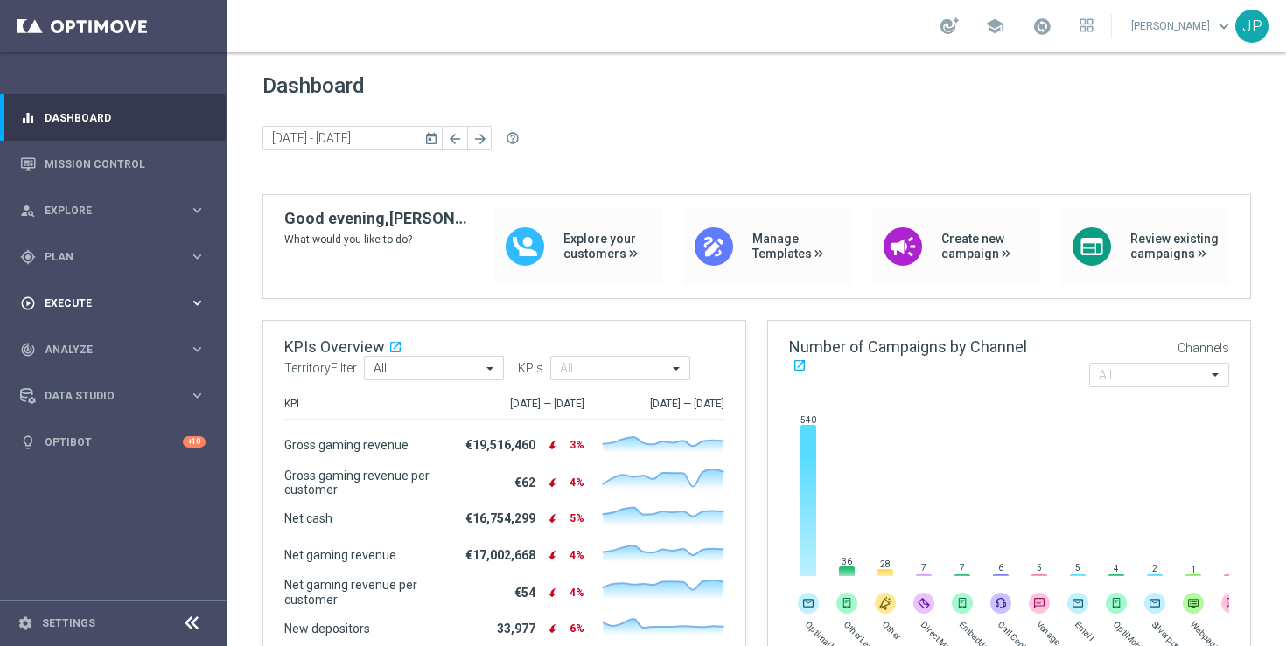
click at [117, 303] on span "Execute" at bounding box center [117, 303] width 144 height 10
click at [118, 334] on link "Campaign Builder" at bounding box center [113, 339] width 136 height 14
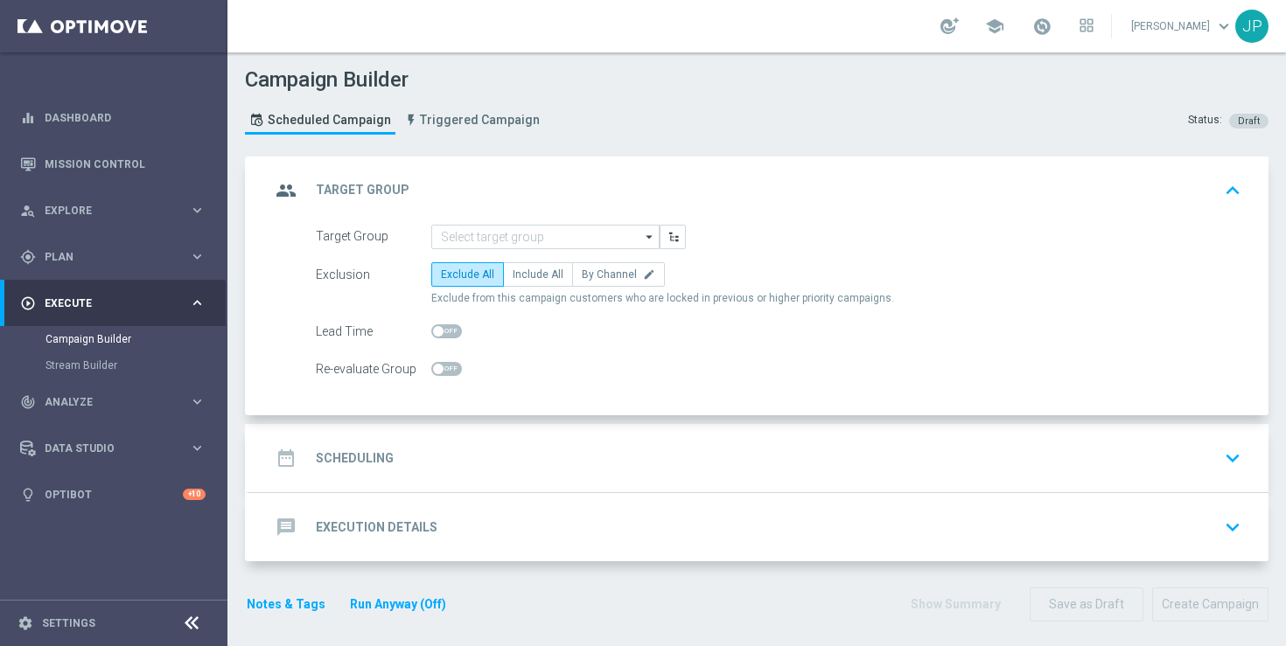
click at [655, 239] on icon "arrow_drop_down" at bounding box center [649, 237] width 17 height 23
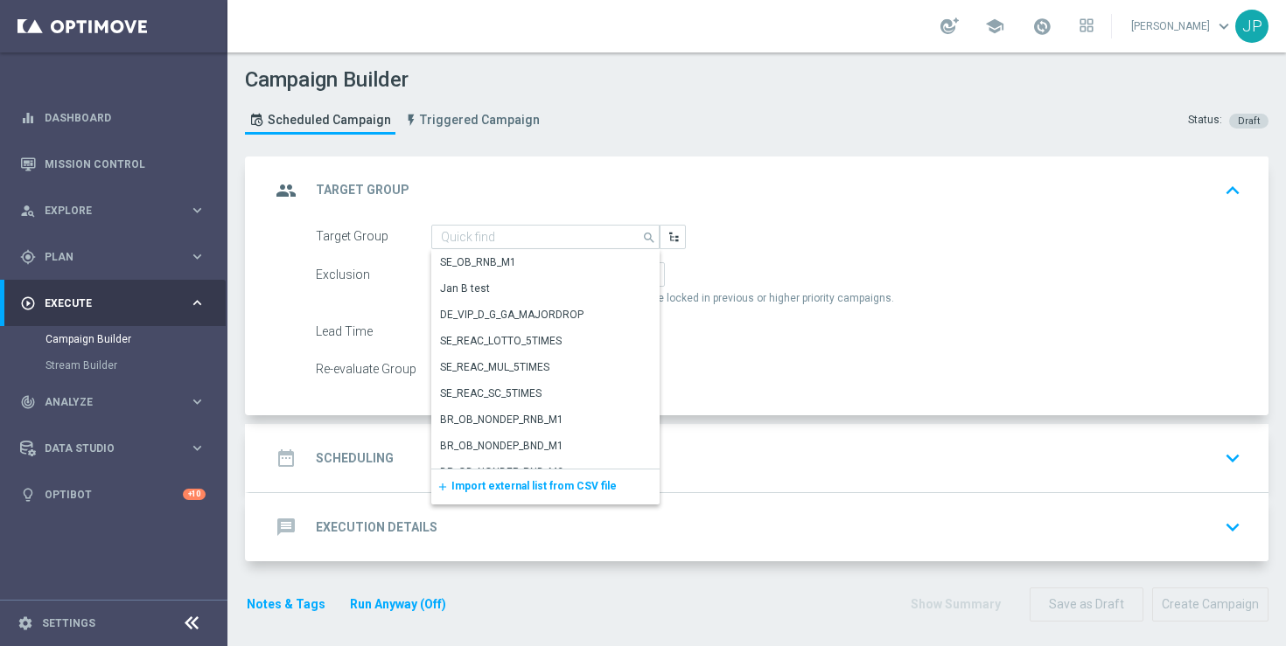
click at [577, 484] on span "Import external list from CSV file" at bounding box center [533, 486] width 165 height 12
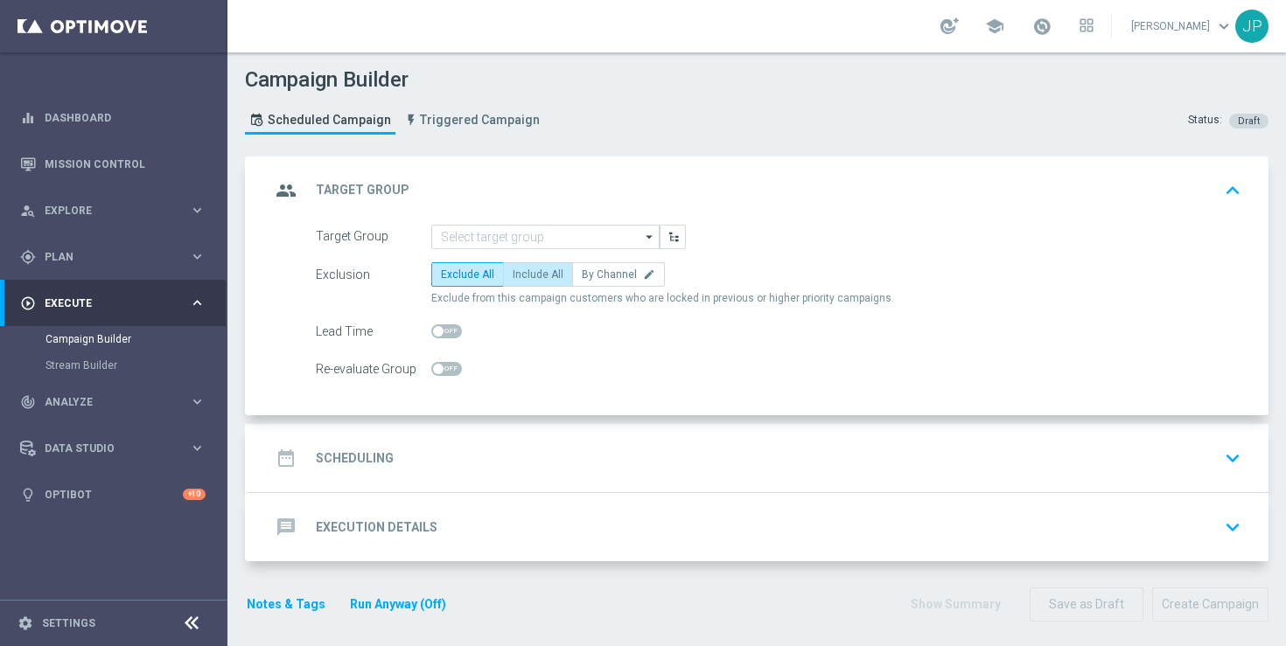
click at [548, 273] on span "Include All" at bounding box center [538, 275] width 51 height 12
click at [524, 273] on input "Include All" at bounding box center [518, 277] width 11 height 11
radio input "true"
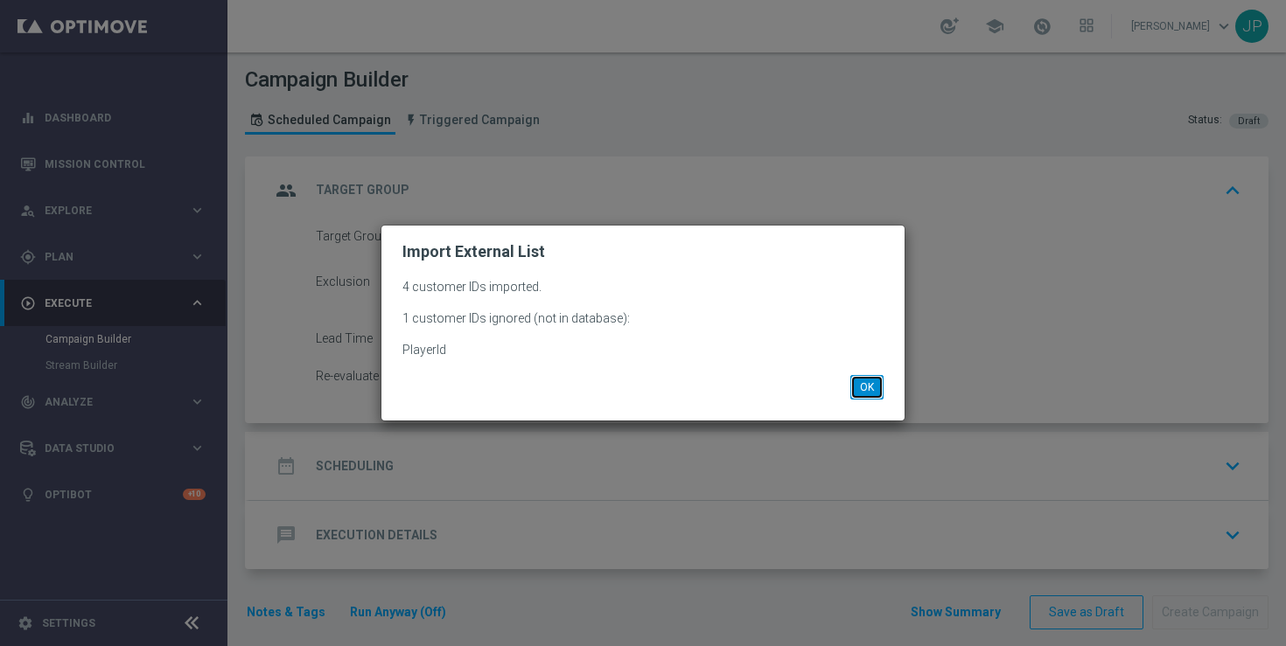
click at [868, 388] on button "OK" at bounding box center [866, 387] width 33 height 24
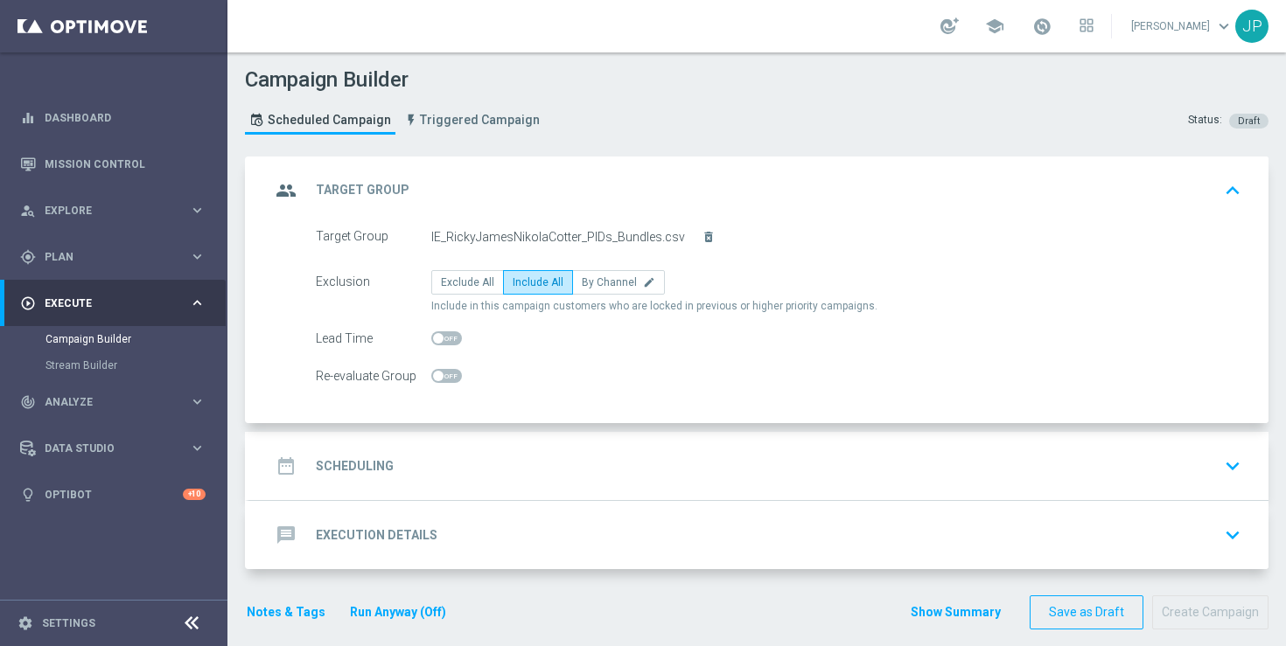
click at [754, 486] on div "date_range Scheduling keyboard_arrow_down" at bounding box center [758, 466] width 1019 height 68
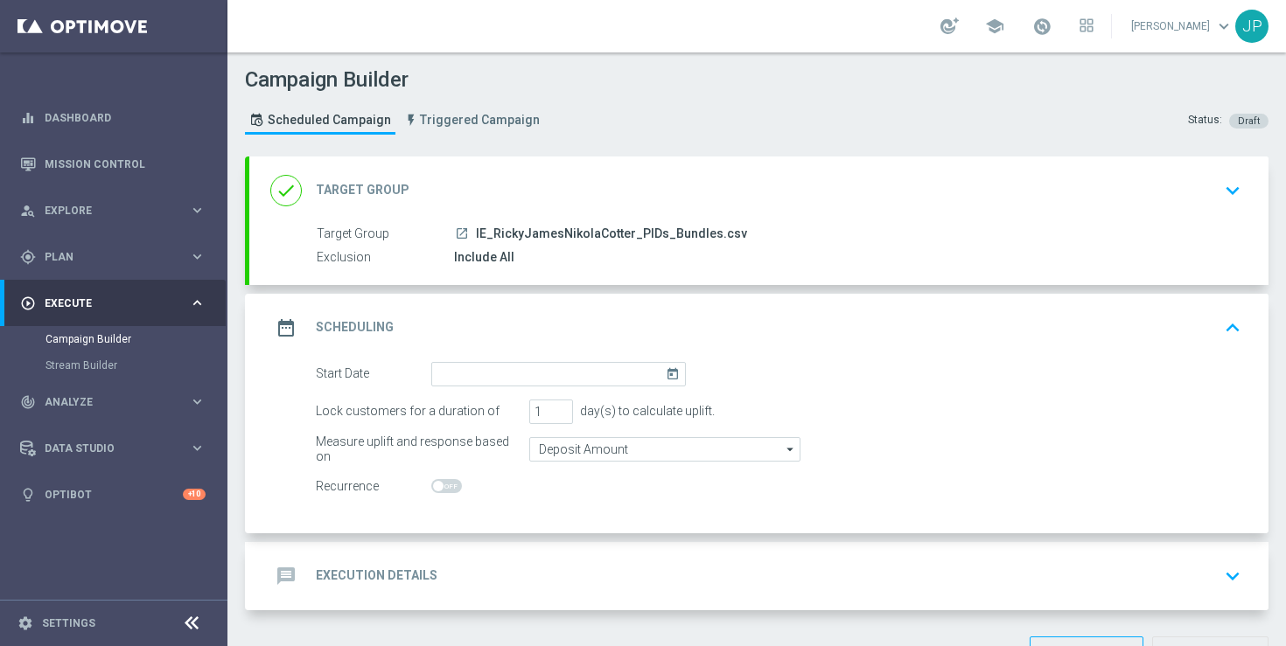
click at [674, 371] on icon "today" at bounding box center [676, 371] width 20 height 19
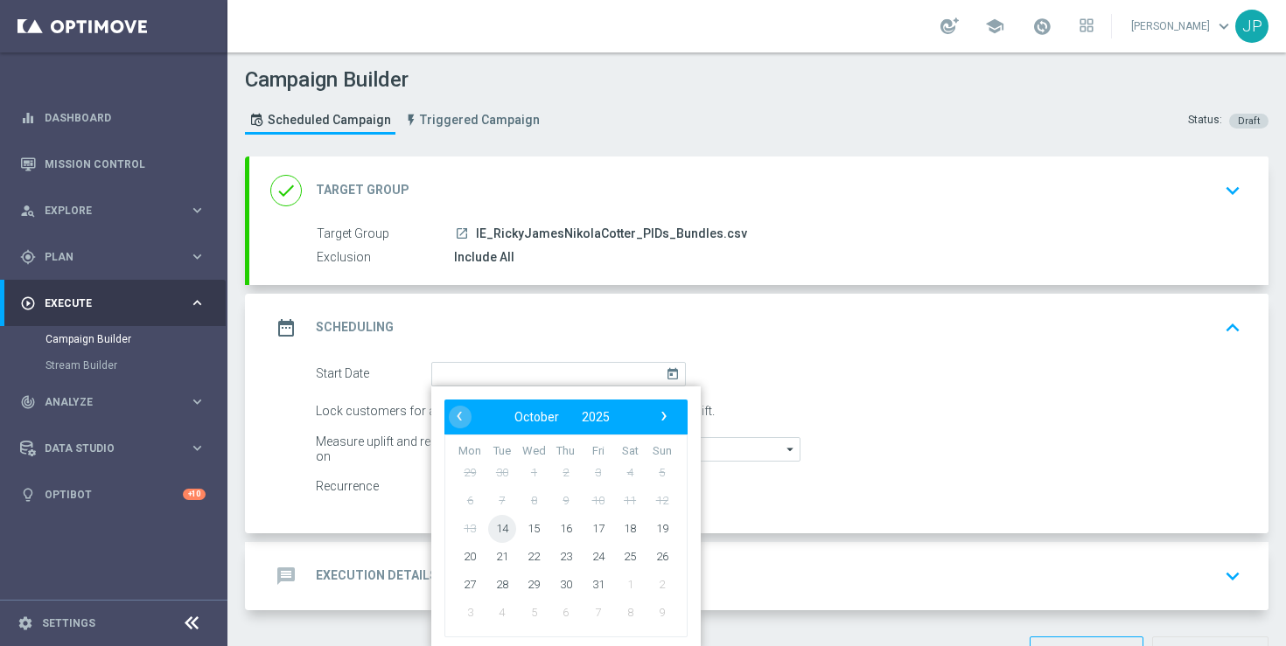
click at [503, 529] on span "14" at bounding box center [502, 528] width 28 height 28
type input "[DATE]"
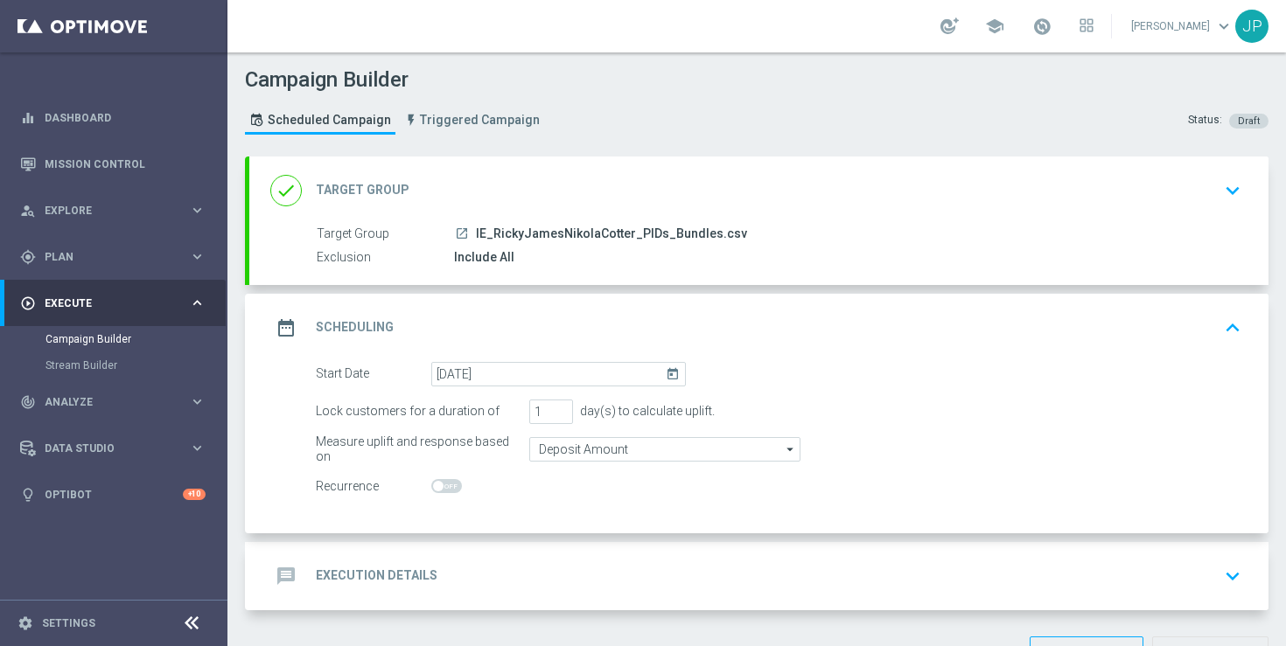
scroll to position [59, 0]
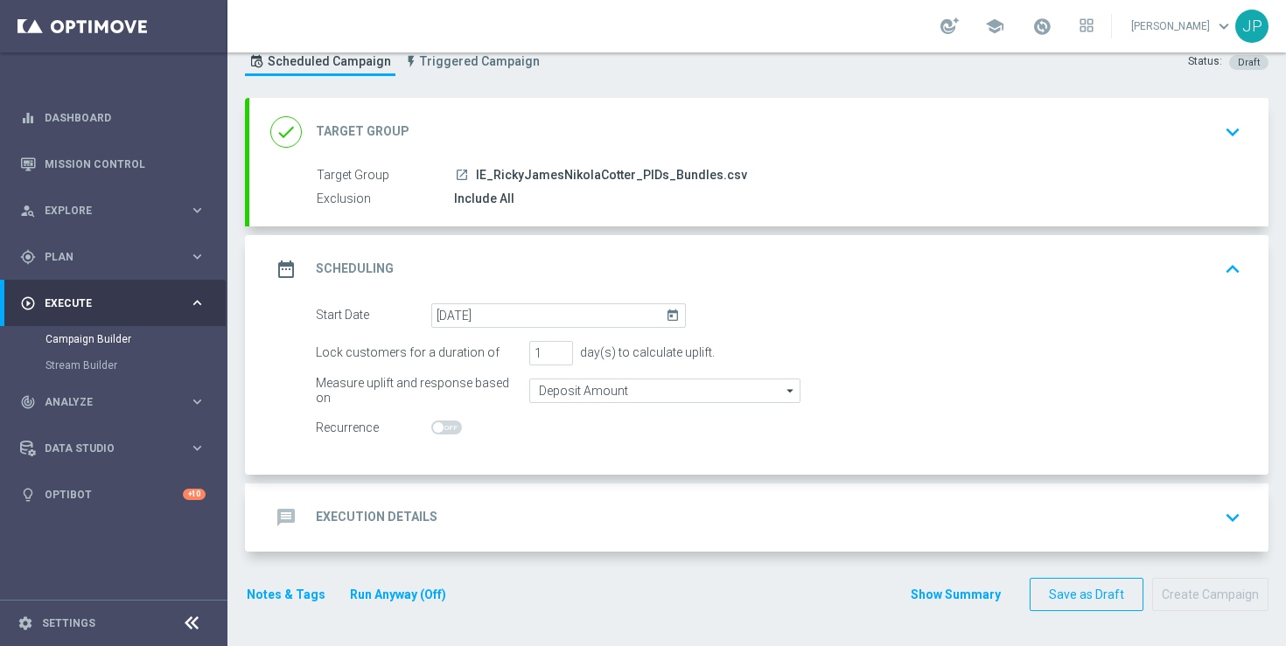
click at [778, 515] on div "message Execution Details keyboard_arrow_down" at bounding box center [758, 517] width 977 height 33
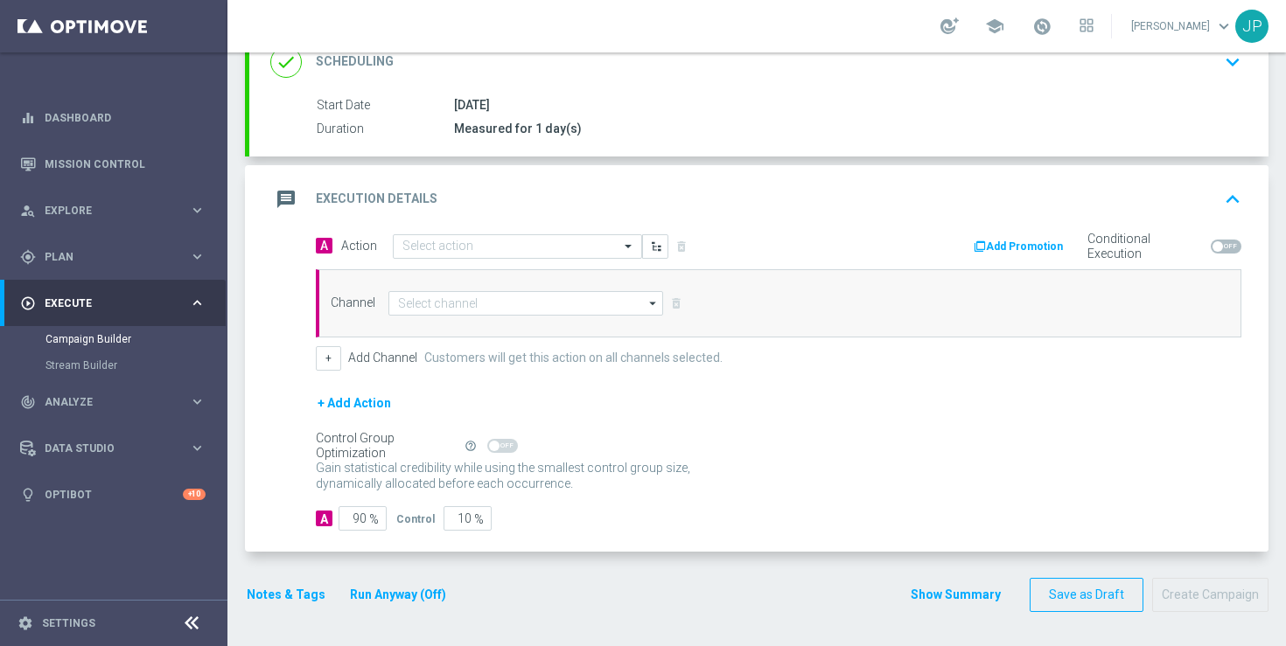
scroll to position [259, 0]
click at [296, 596] on button "Notes & Tags" at bounding box center [286, 594] width 82 height 22
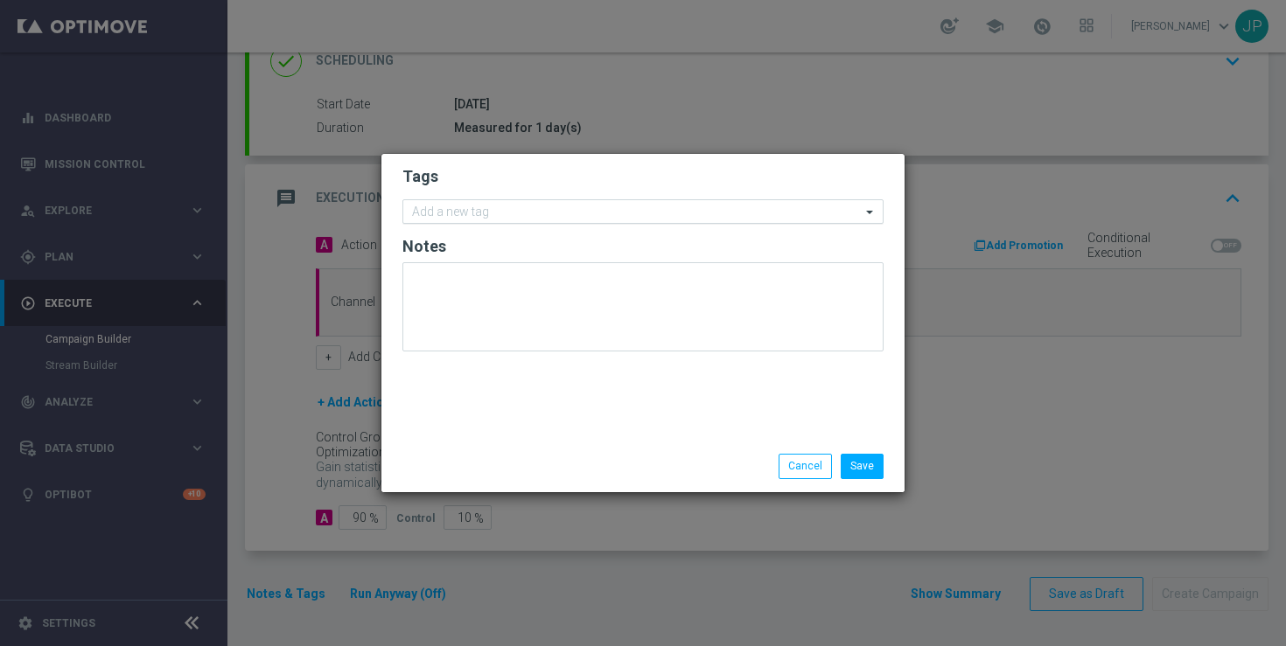
click at [573, 217] on input "text" at bounding box center [636, 213] width 449 height 15
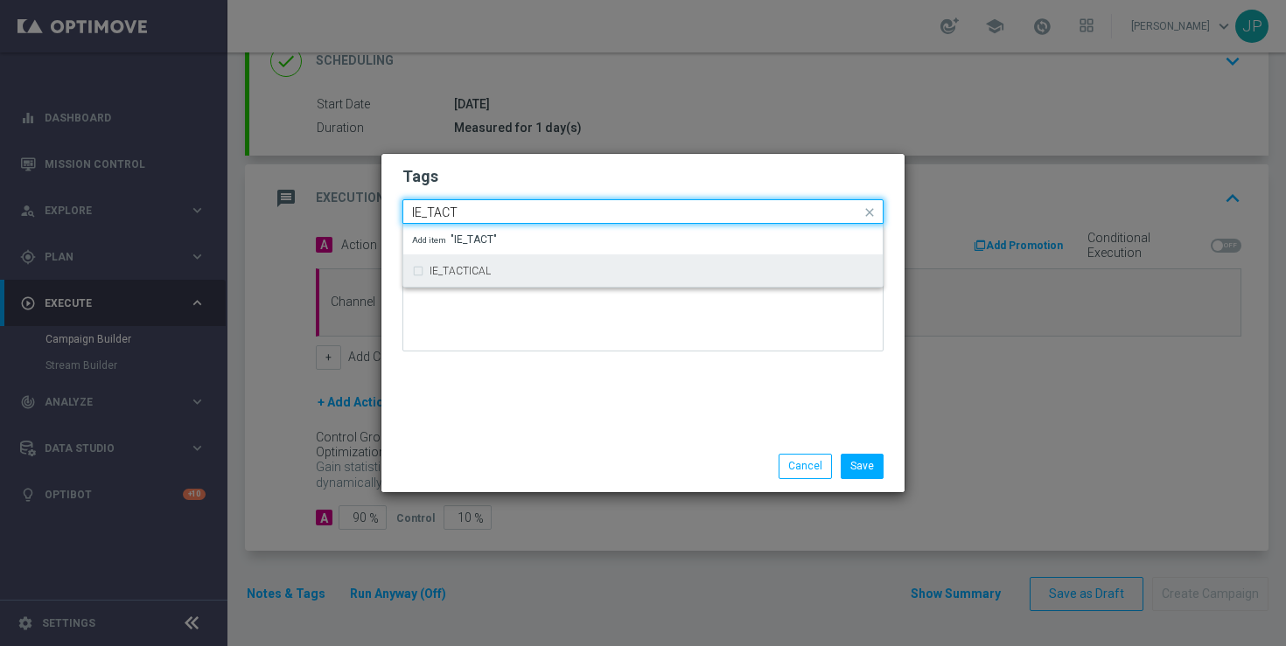
click at [492, 272] on div "IE_TACTICAL" at bounding box center [652, 271] width 444 height 10
type input "IE_TACT"
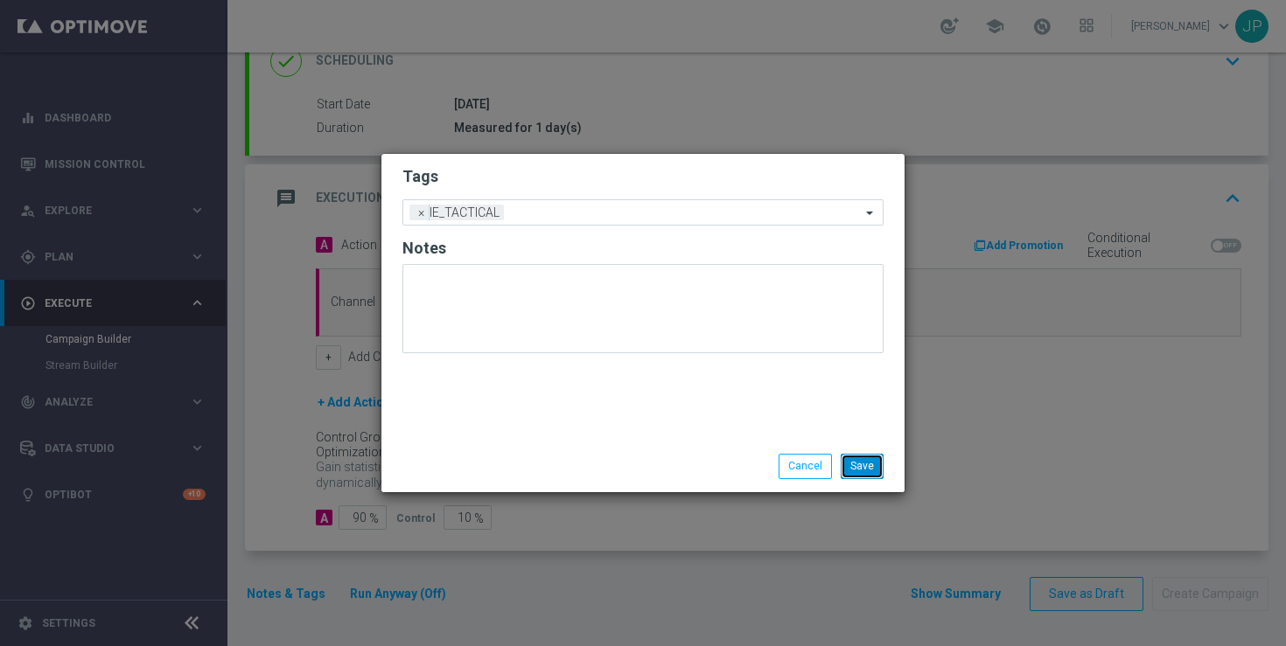
click at [870, 473] on button "Save" at bounding box center [862, 466] width 43 height 24
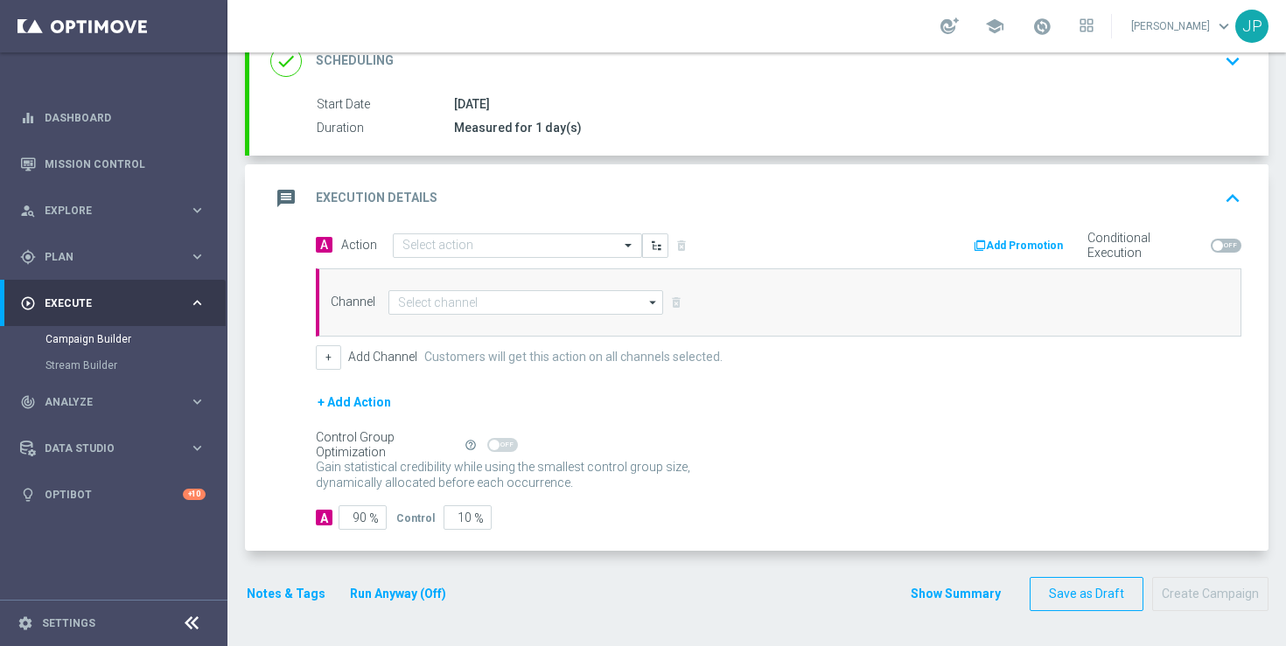
click at [288, 590] on button "Notes & Tags" at bounding box center [286, 594] width 82 height 22
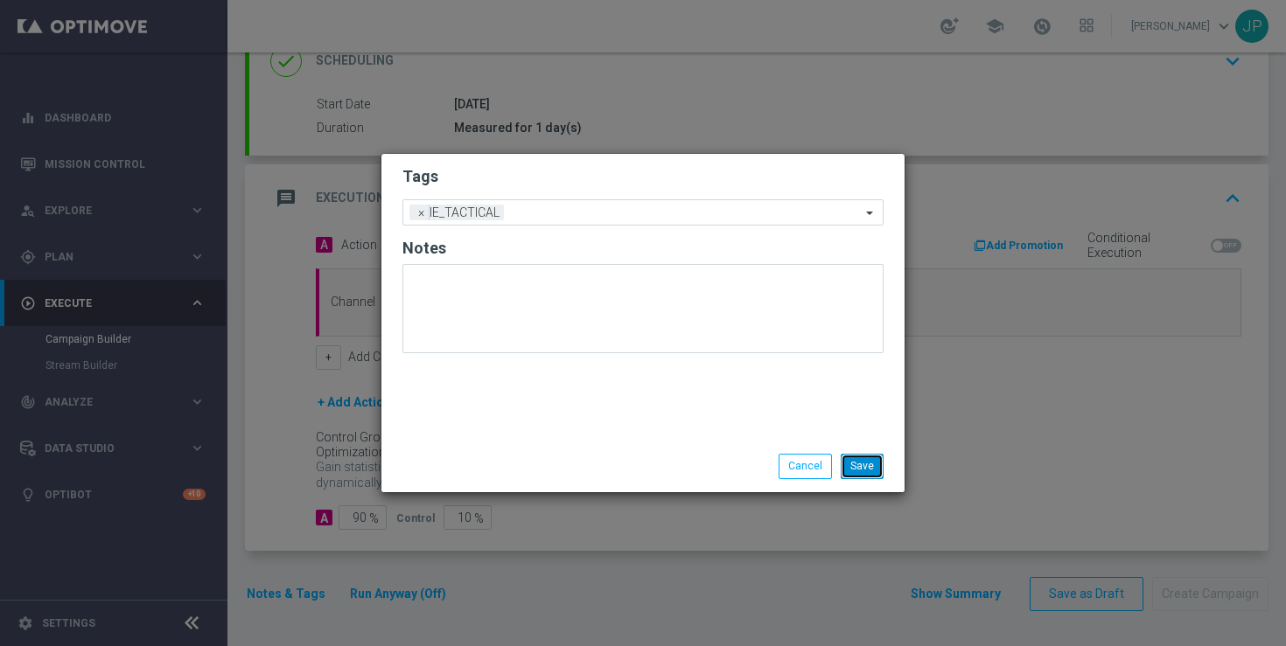
click at [876, 465] on button "Save" at bounding box center [862, 466] width 43 height 24
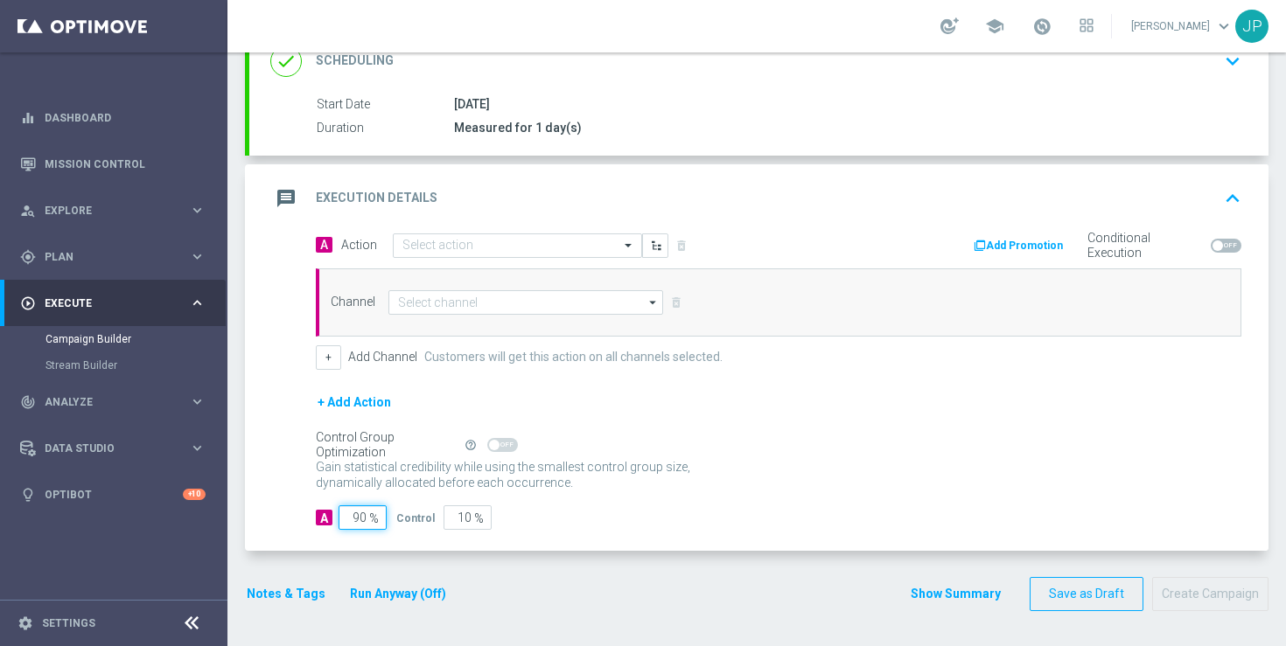
click at [360, 520] on input "90" at bounding box center [363, 518] width 48 height 24
type input "0"
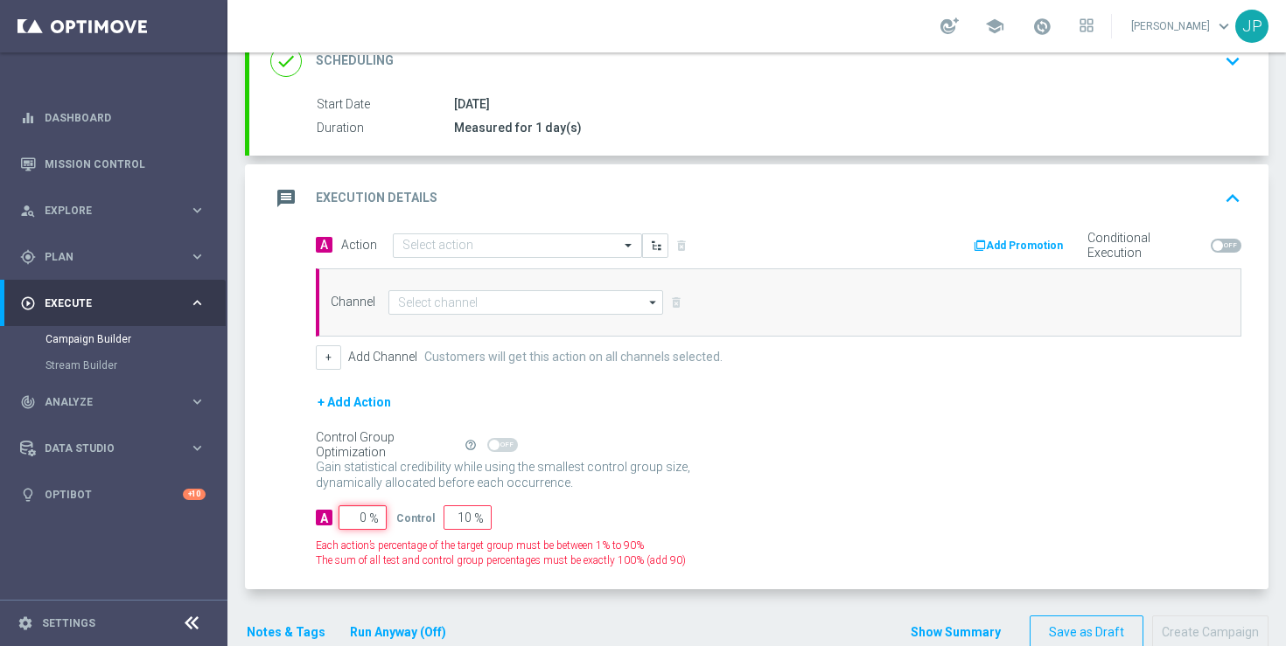
type input "100"
type input "10"
type input "90"
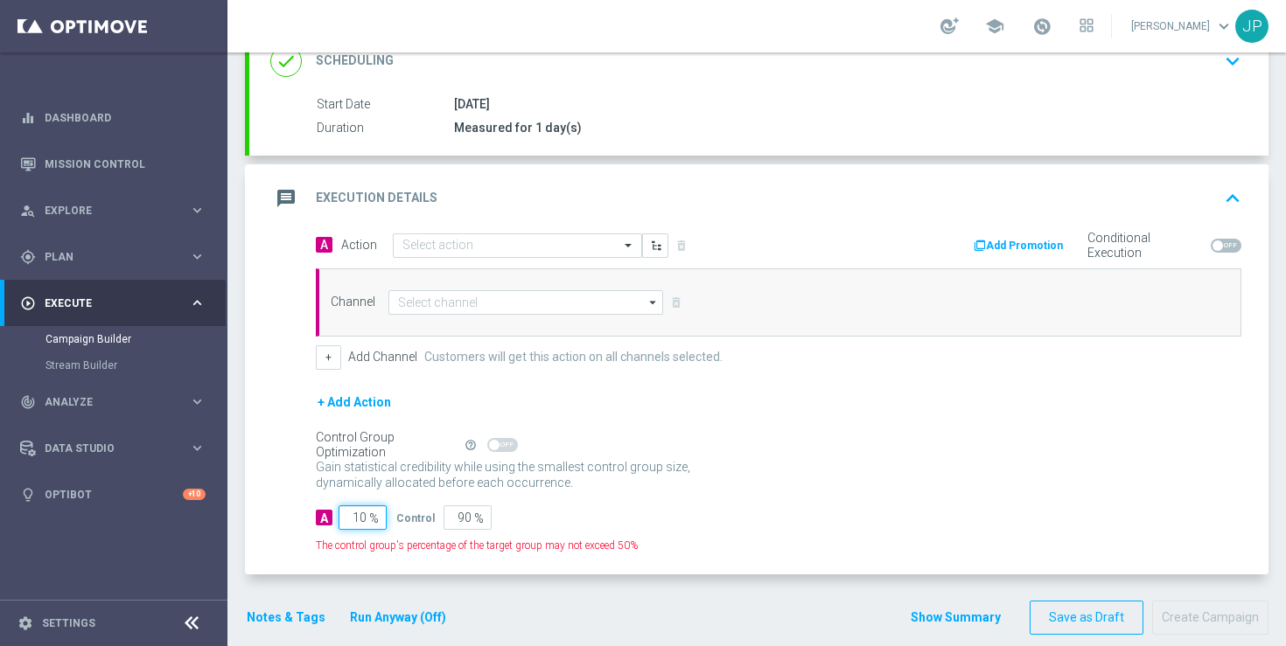
type input "100"
type input "0"
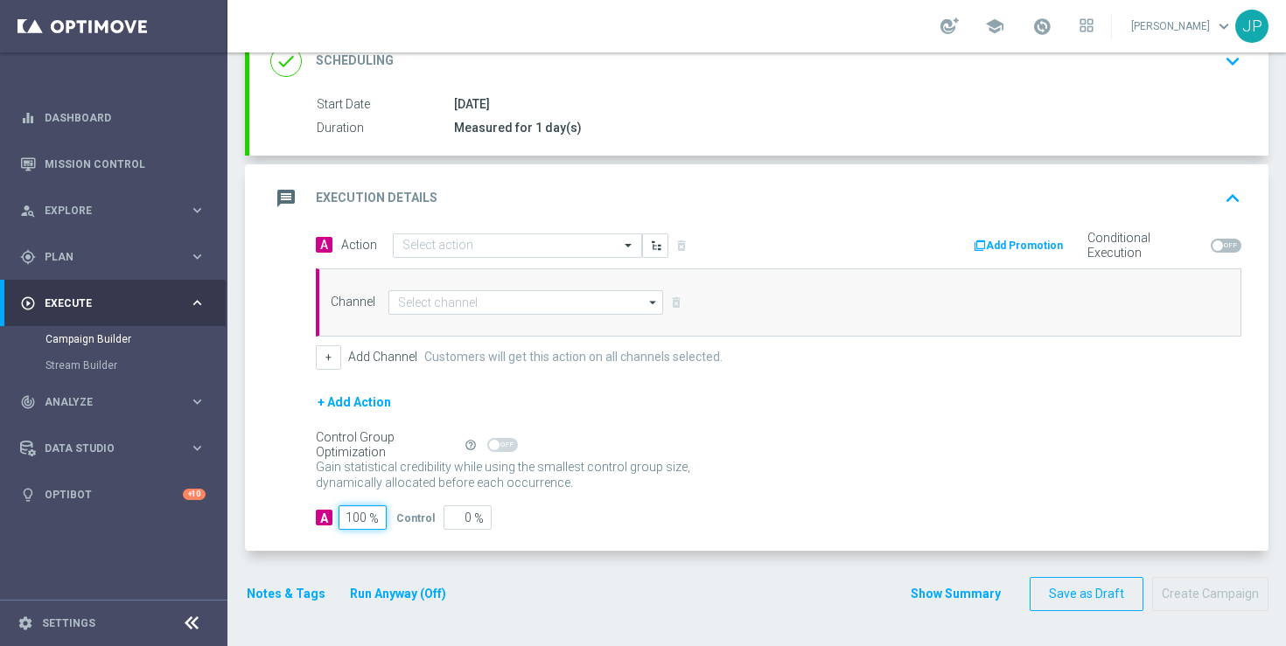
type input "100"
click at [811, 424] on div "+ Add Action" at bounding box center [778, 414] width 925 height 44
click at [483, 243] on input "text" at bounding box center [499, 246] width 195 height 15
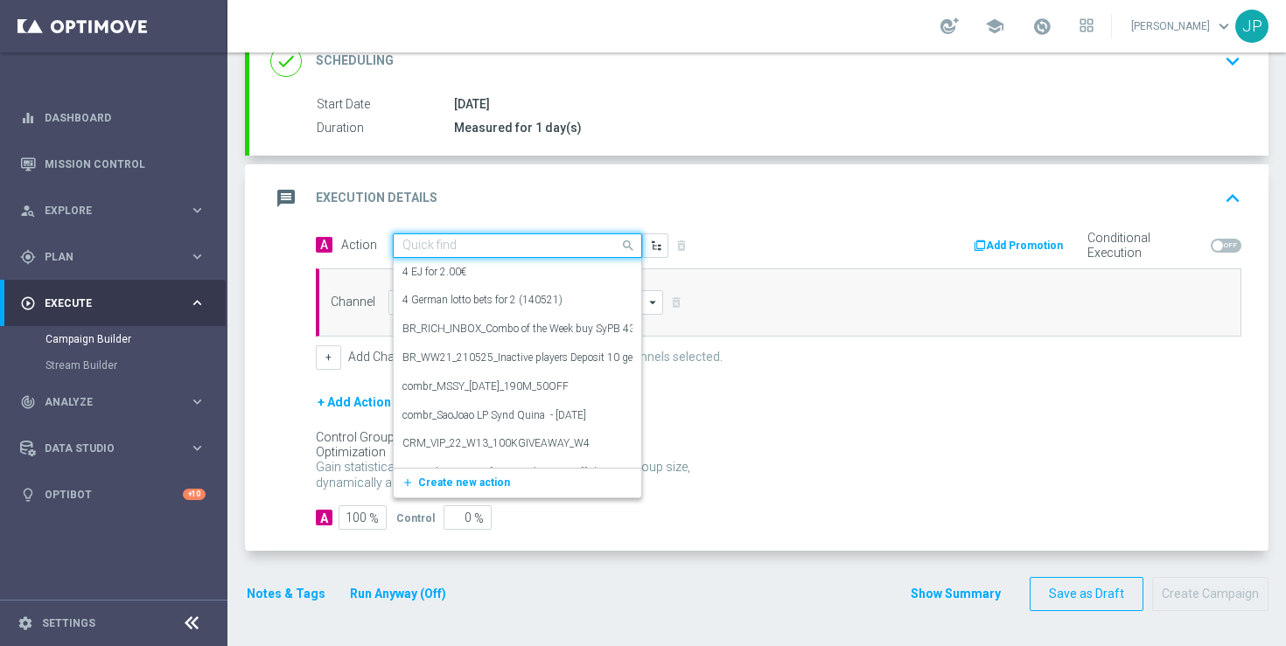
paste input "en_IE_RIT_NVIP_RI_TAC_GM_W42_EXCL_GAME_SPIN_OF_THE_DEAD"
type input "en_IE_RIT_NVIP_RI_TAC_GM_W42_EXCL_GAME_SPIN_OF_THE_DEAD"
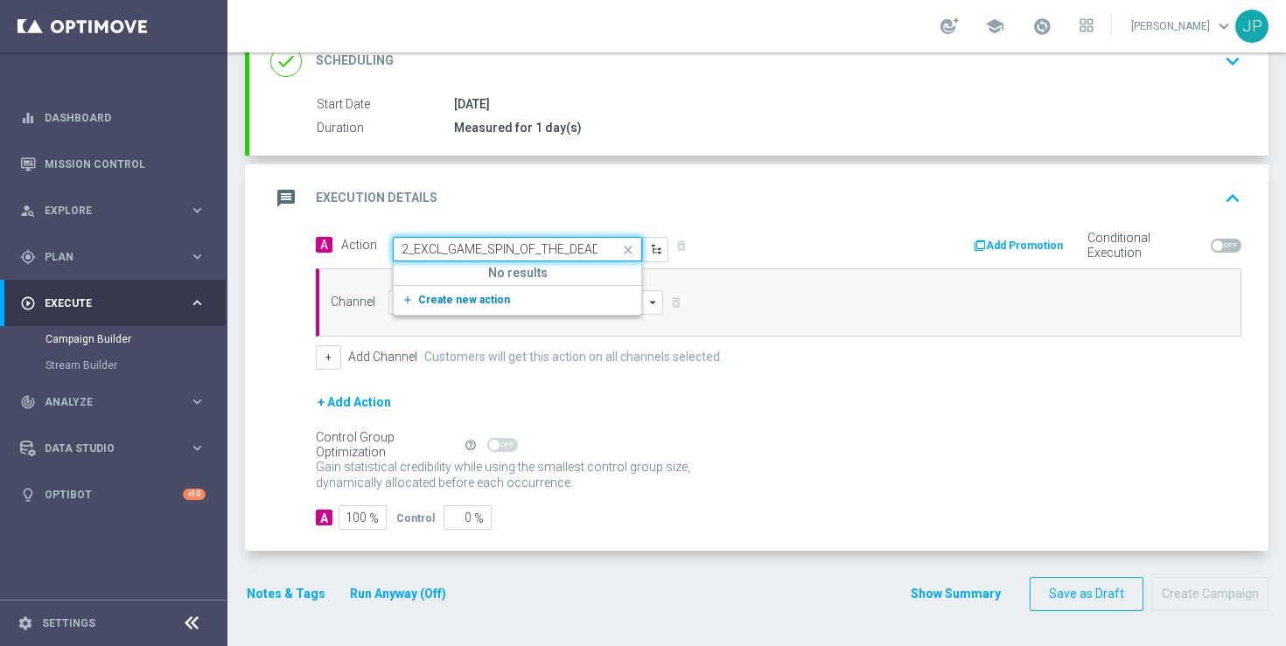
click at [475, 297] on span "Create new action" at bounding box center [464, 300] width 92 height 12
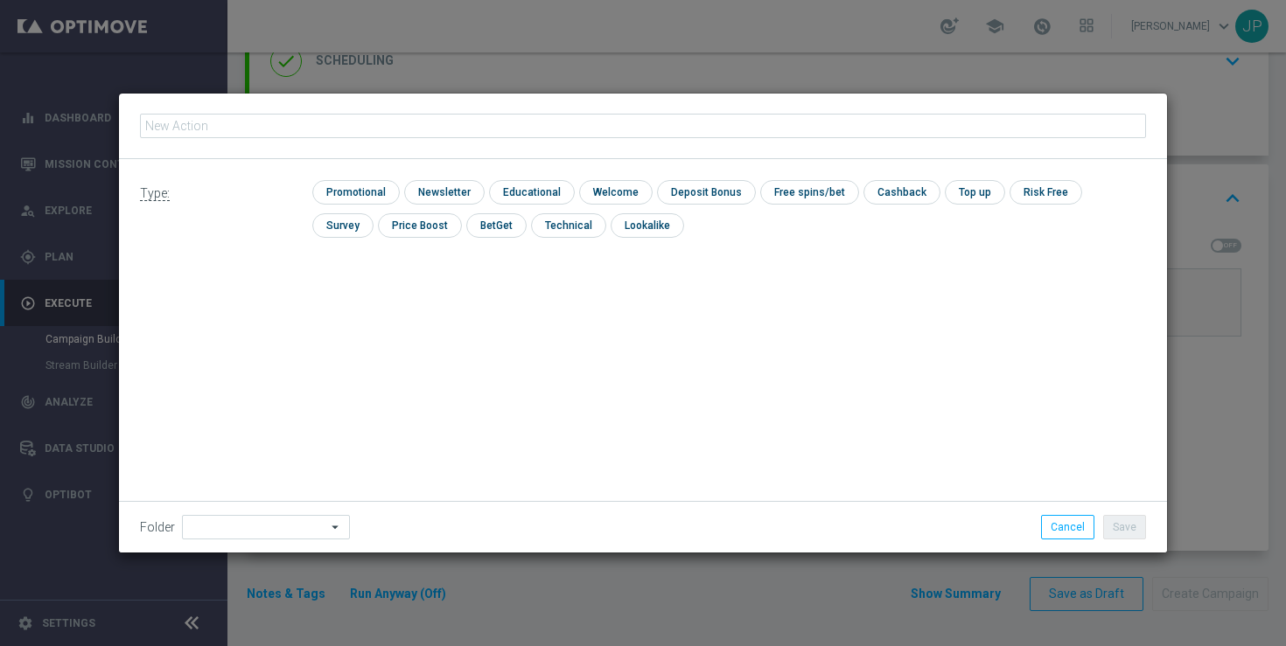
type input "en_IE_RIT_NVIP_RI_TAC_GM_W42_EXCL_GAME_SPIN_OF_THE_DEAD"
click at [370, 192] on input "checkbox" at bounding box center [353, 192] width 83 height 24
checkbox input "true"
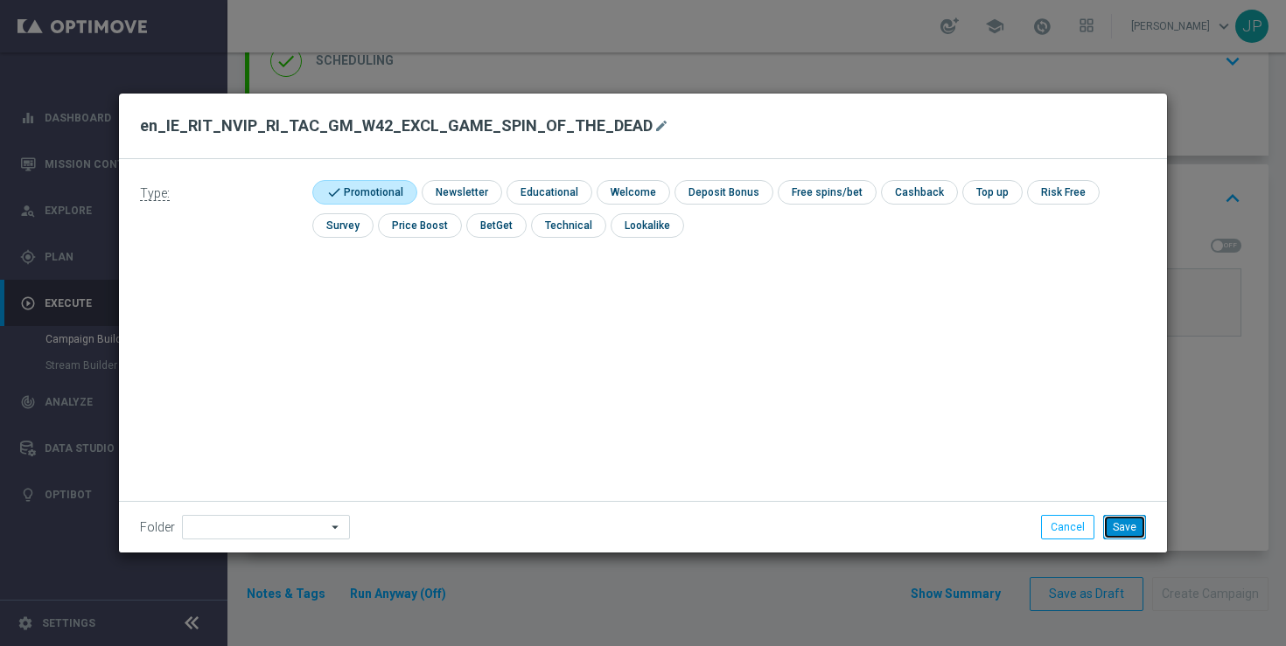
click at [1127, 527] on button "Save" at bounding box center [1124, 527] width 43 height 24
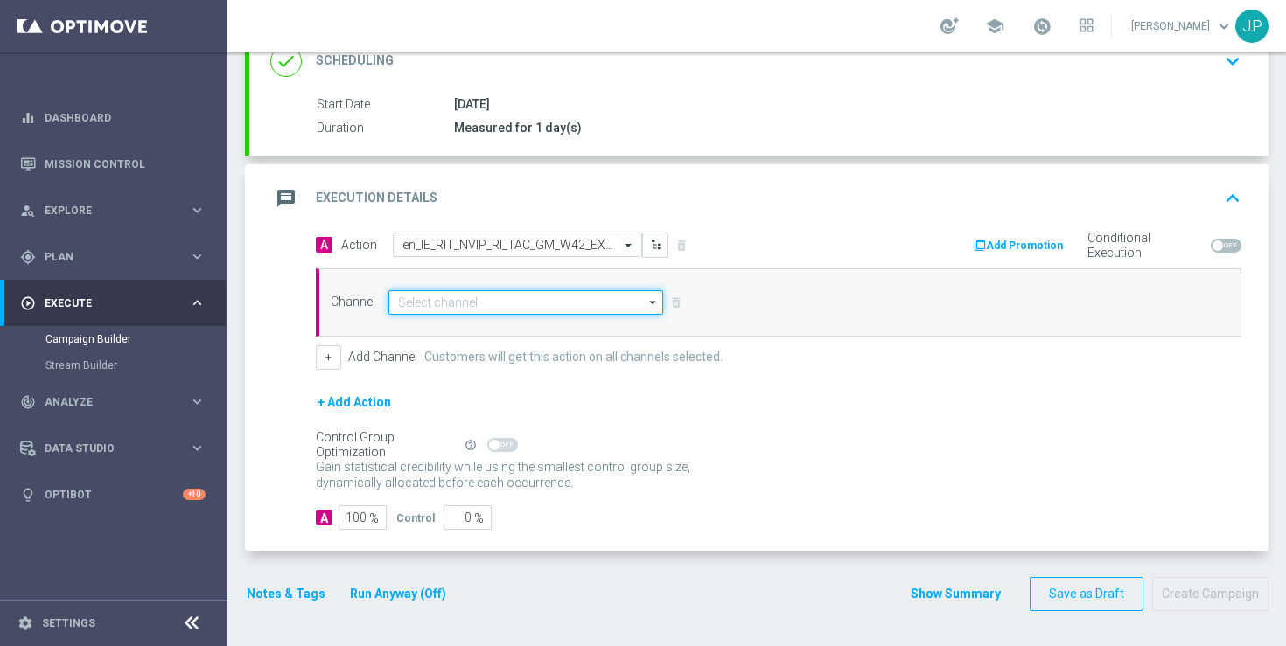
click at [446, 305] on input at bounding box center [525, 302] width 275 height 24
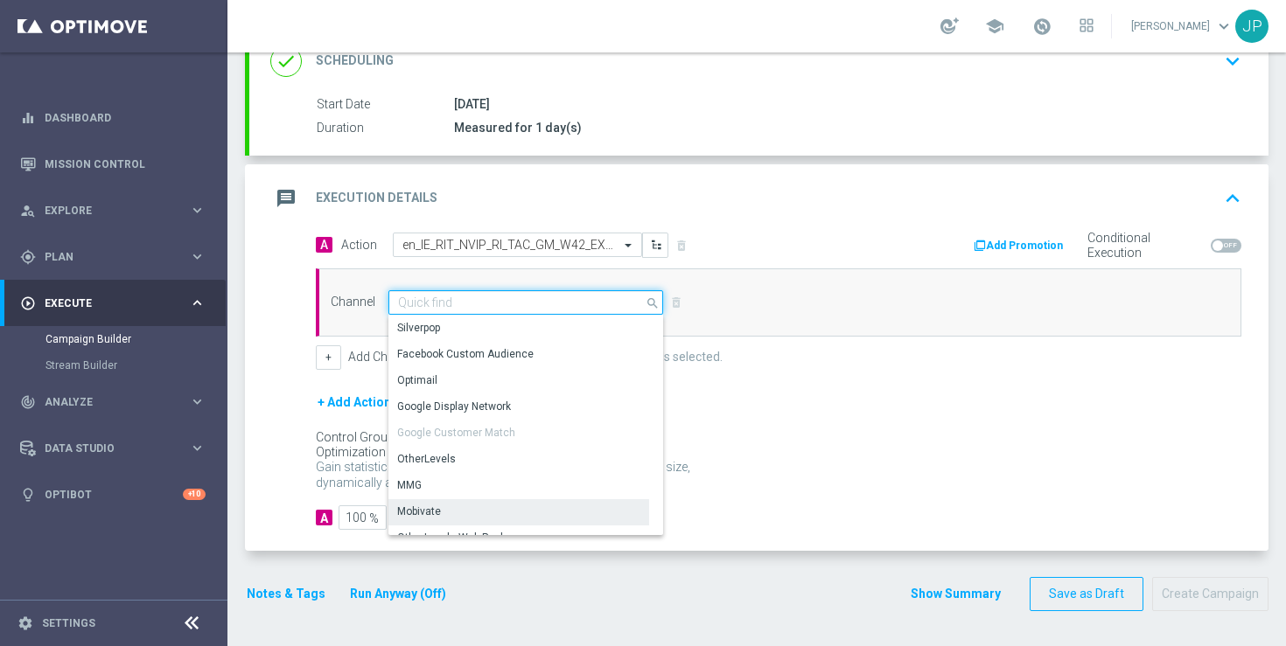
scroll to position [463, 0]
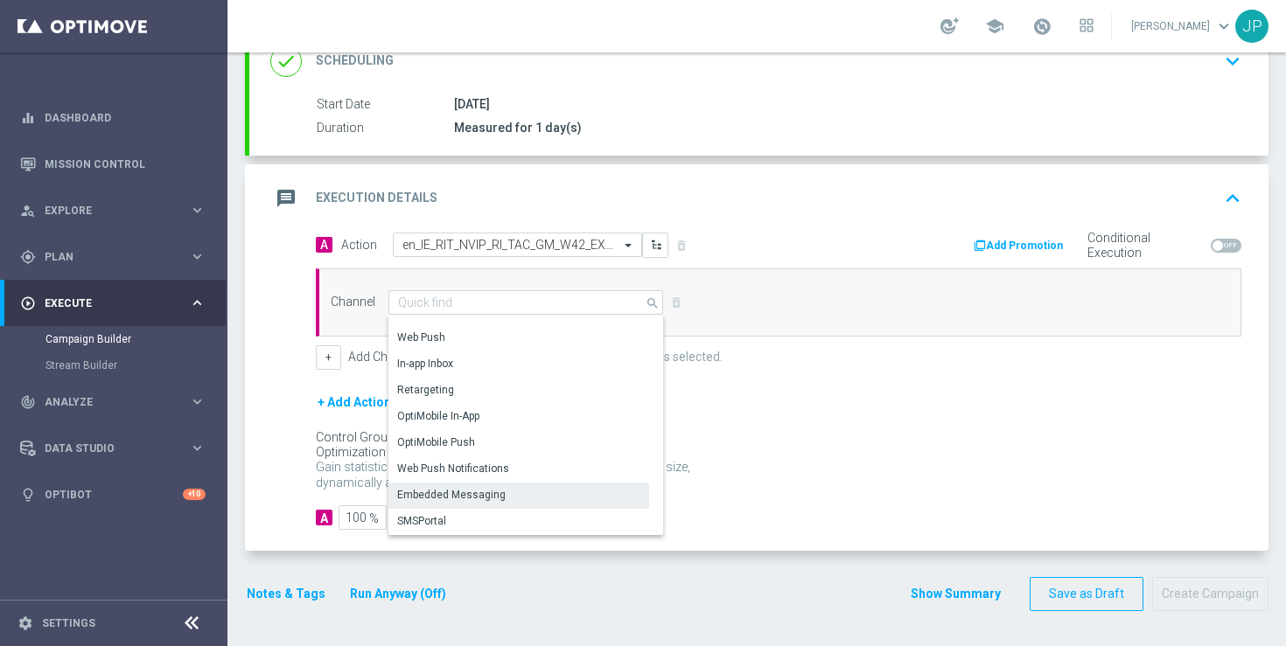
click at [490, 491] on div "Embedded Messaging" at bounding box center [451, 495] width 108 height 16
type input "Embedded Messaging"
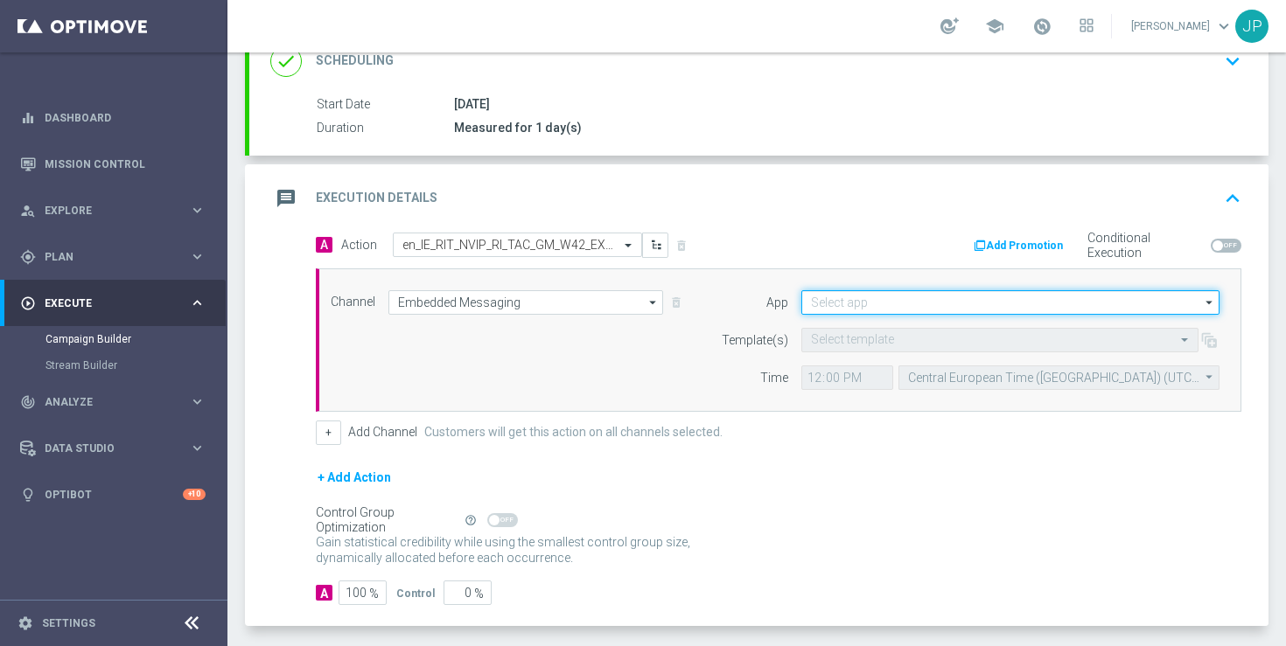
click at [849, 300] on input at bounding box center [1010, 302] width 418 height 24
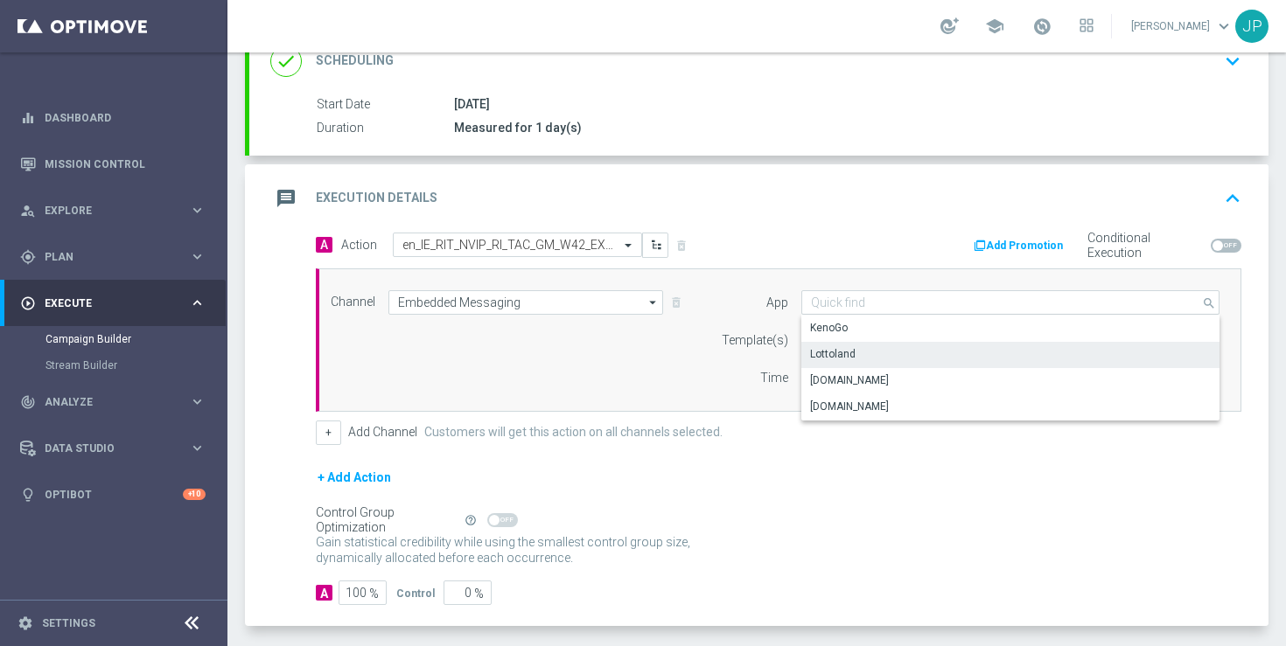
click at [848, 351] on div "Lottoland" at bounding box center [832, 354] width 45 height 16
type input "Lottoland"
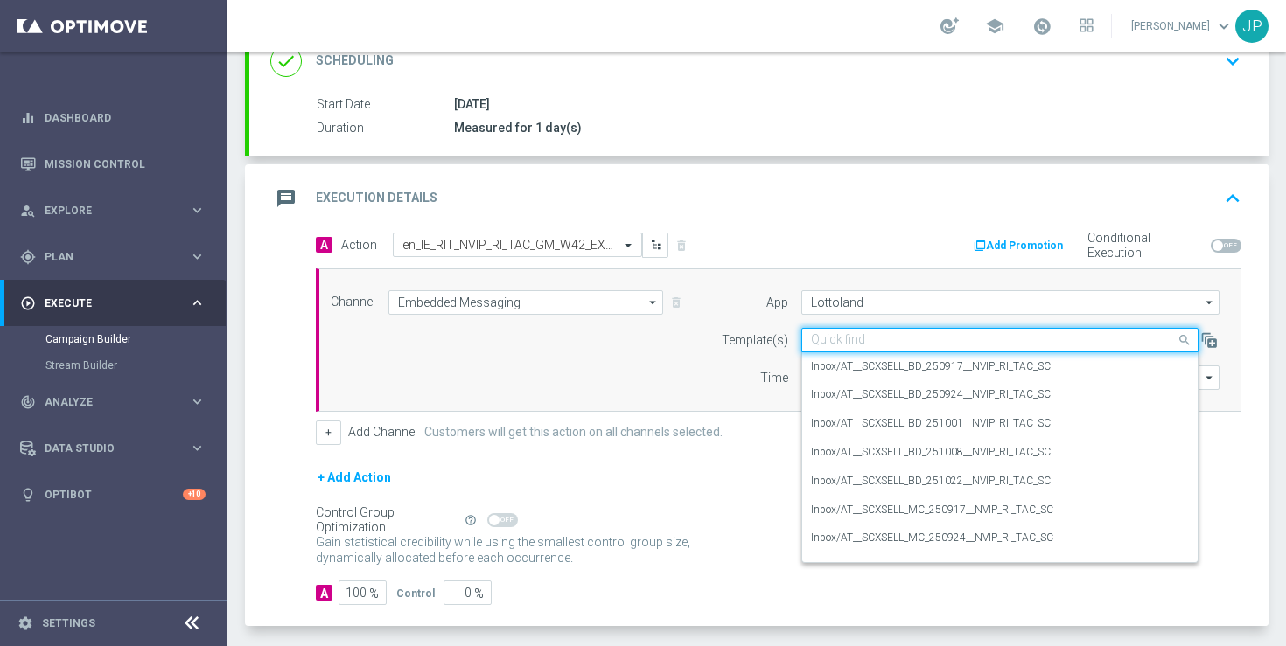
click at [863, 339] on input "text" at bounding box center [982, 340] width 343 height 15
paste input "en_IE_RIT_NVIP_RI_TAC_GM_W42_EXCL_GAME_SPIN_OF_THE_DEAD"
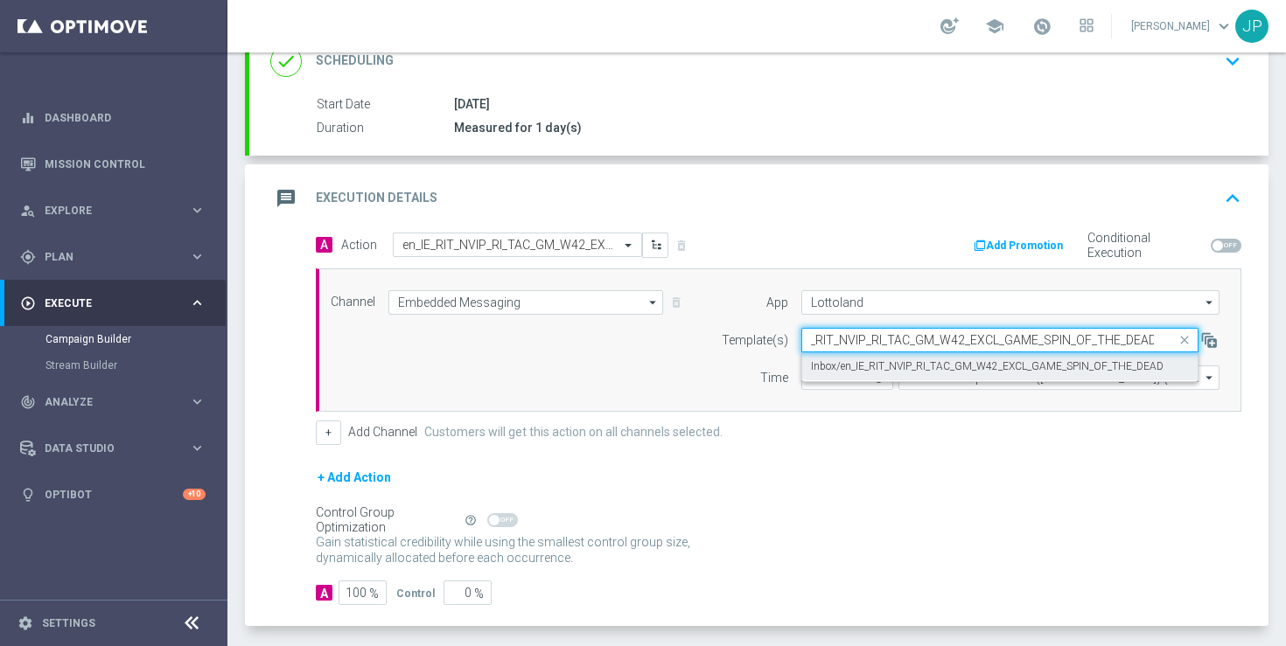
click at [869, 362] on label "Inbox/en_IE_RIT_NVIP_RI_TAC_GM_W42_EXCL_GAME_SPIN_OF_THE_DEAD" at bounding box center [987, 367] width 353 height 15
type input "en_IE_RIT_NVIP_RI_TAC_GM_W42_EXCL_GAME_SPIN_OF_THE_DEAD"
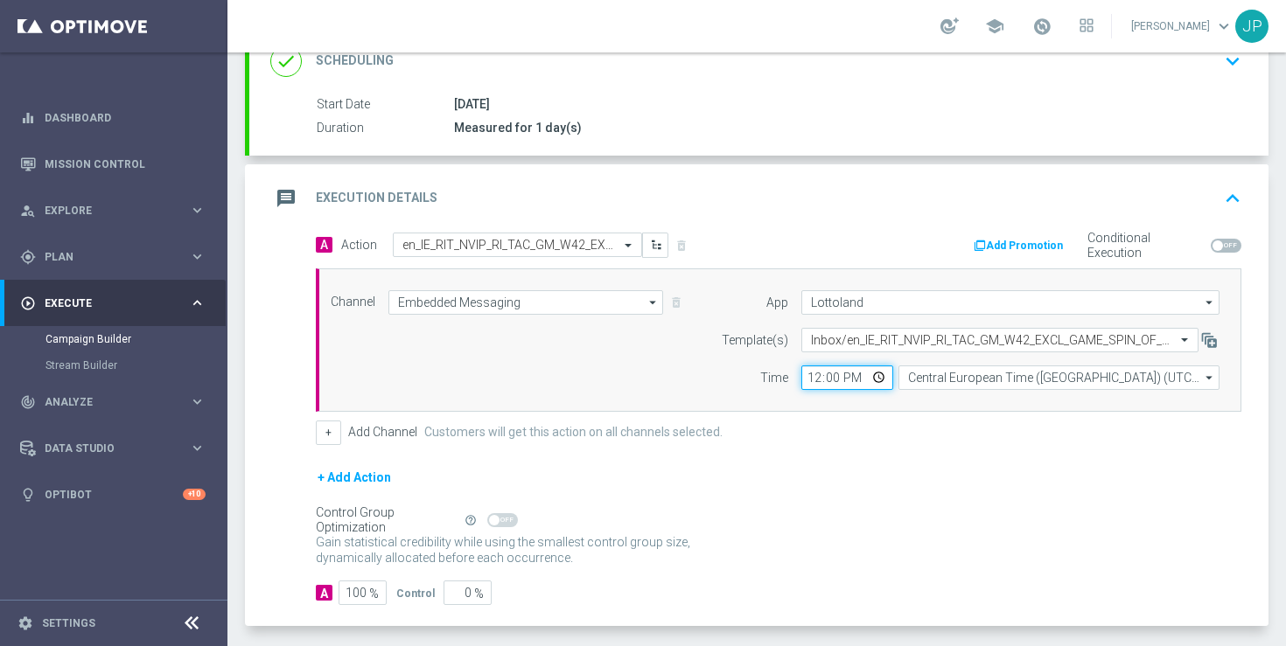
click at [814, 376] on input "12:00" at bounding box center [847, 378] width 92 height 24
type input "17:15"
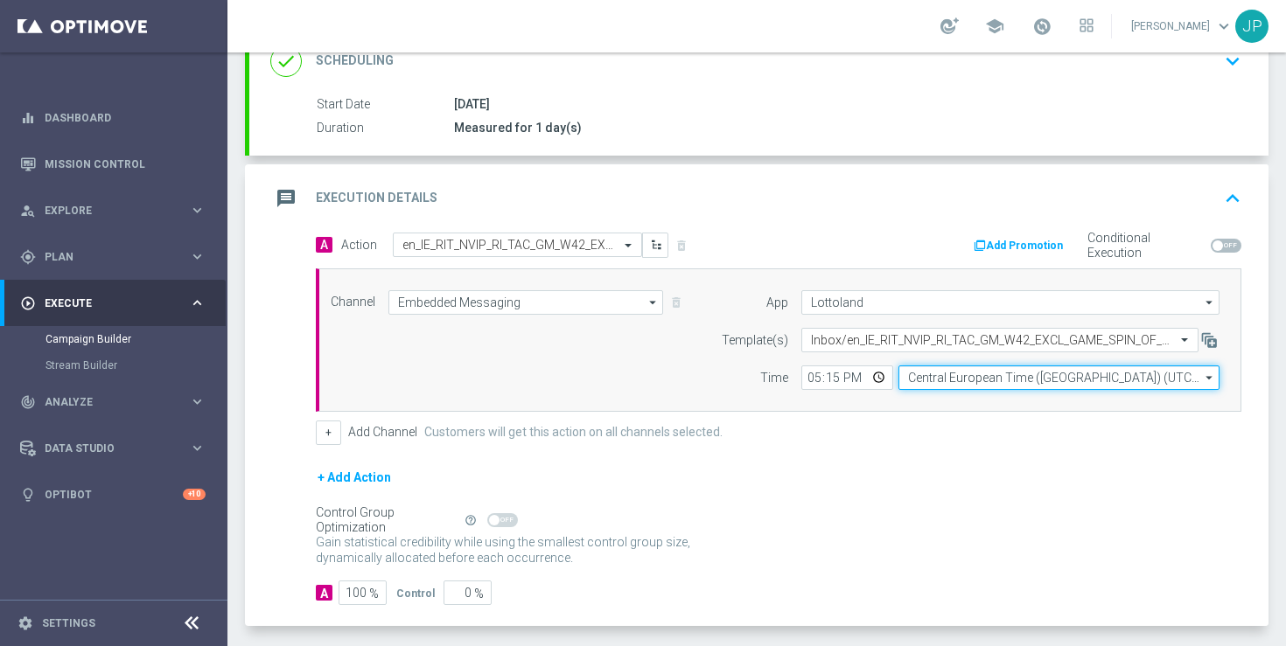
click at [955, 380] on input "Central European Time ([GEOGRAPHIC_DATA]) (UTC +02:00)" at bounding box center [1058, 378] width 321 height 24
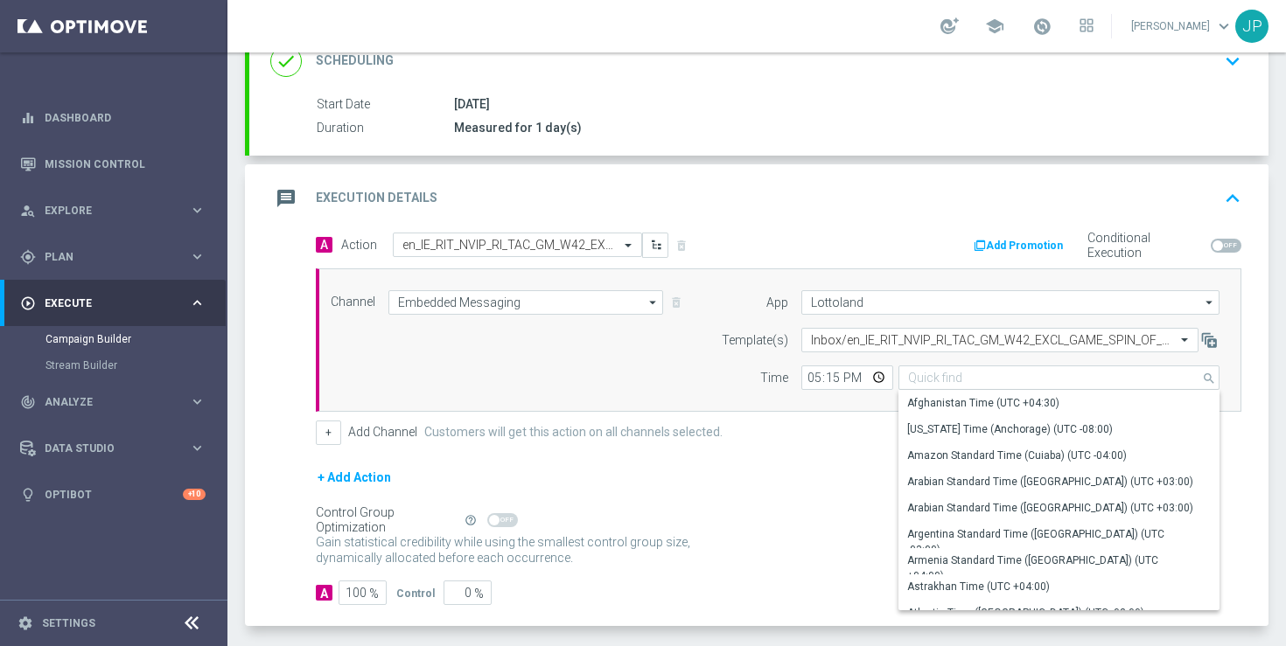
click at [852, 487] on div "+ Add Action" at bounding box center [778, 489] width 925 height 44
type input "Central European Time ([GEOGRAPHIC_DATA]) (UTC +02:00)"
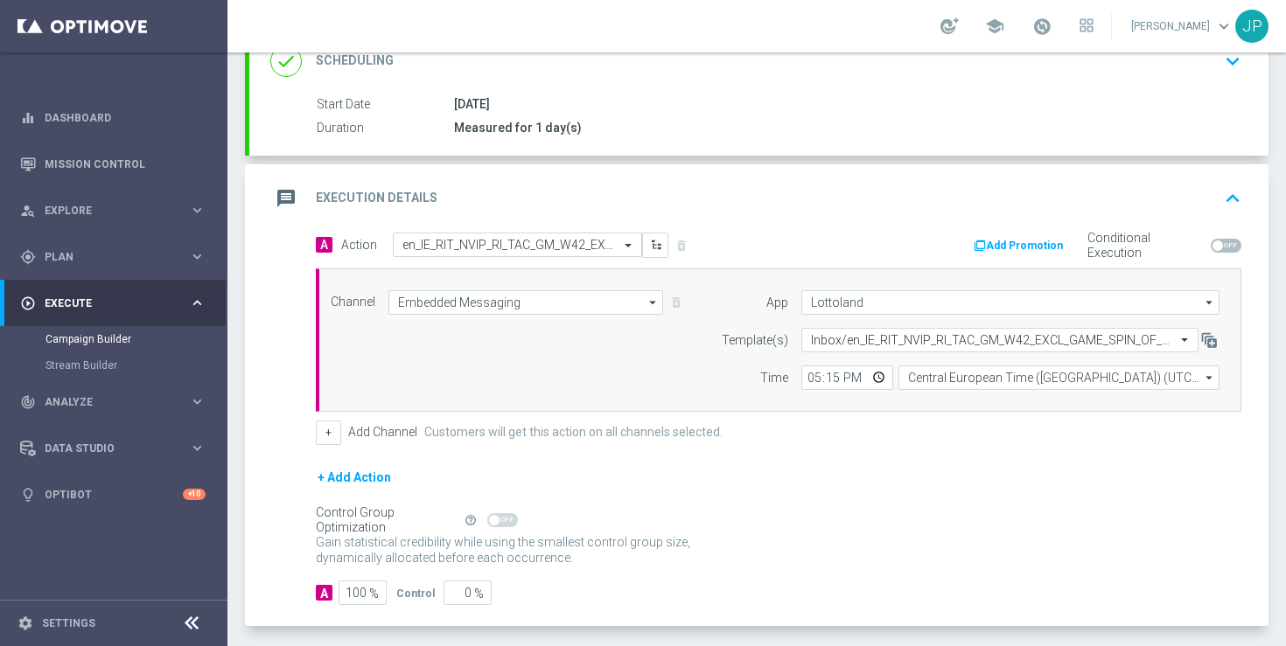
click at [947, 448] on form "A Action Select action en_IE_RIT_NVIP_RI_TAC_GM_W42_EXCL_GAME_SPIN_OF_THE_DEAD …" at bounding box center [778, 420] width 925 height 374
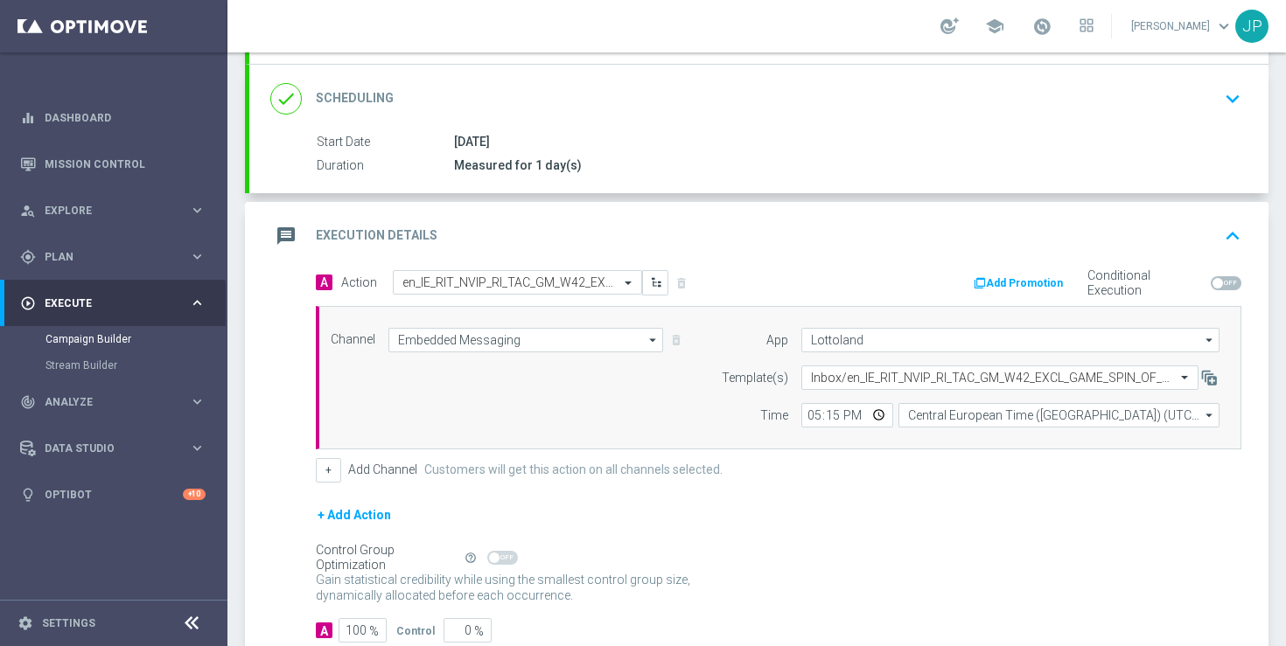
scroll to position [334, 0]
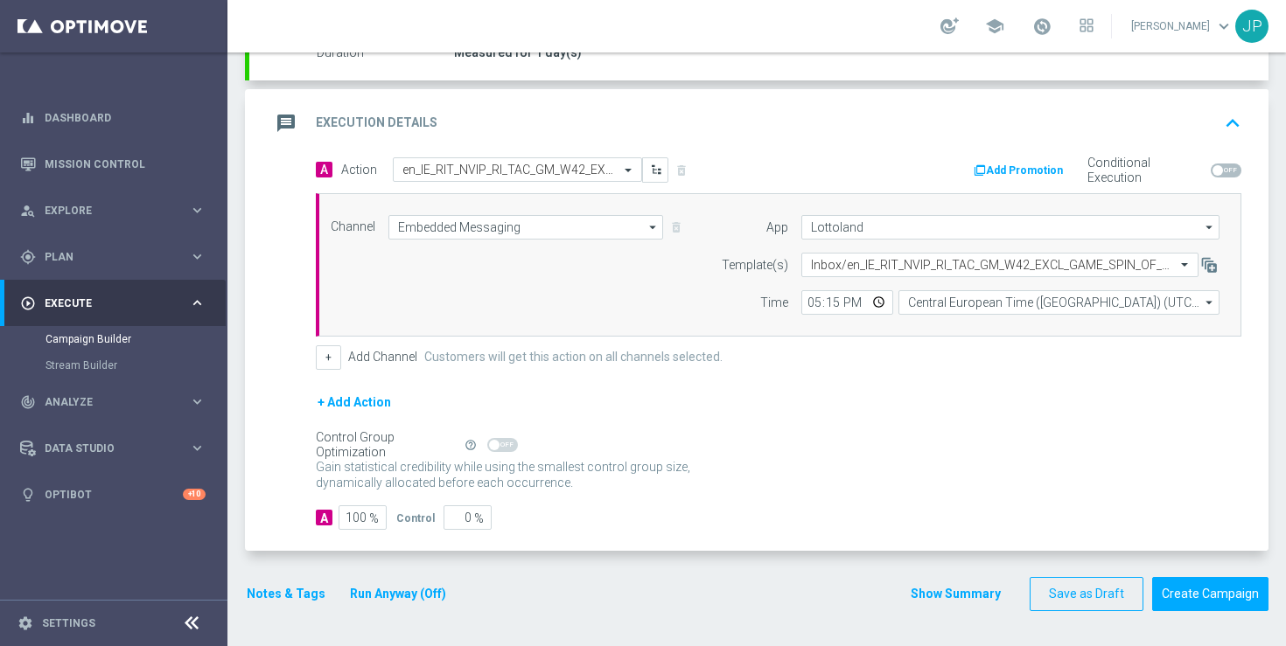
click at [281, 590] on button "Notes & Tags" at bounding box center [286, 594] width 82 height 22
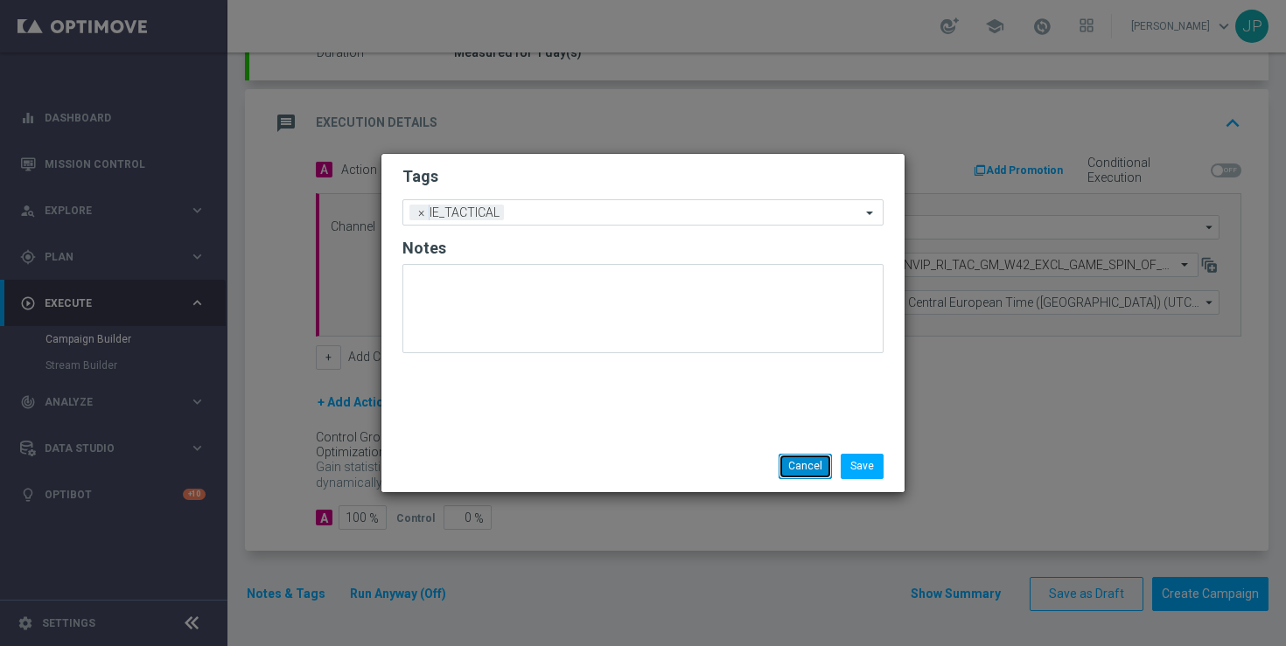
click at [814, 471] on button "Cancel" at bounding box center [805, 466] width 53 height 24
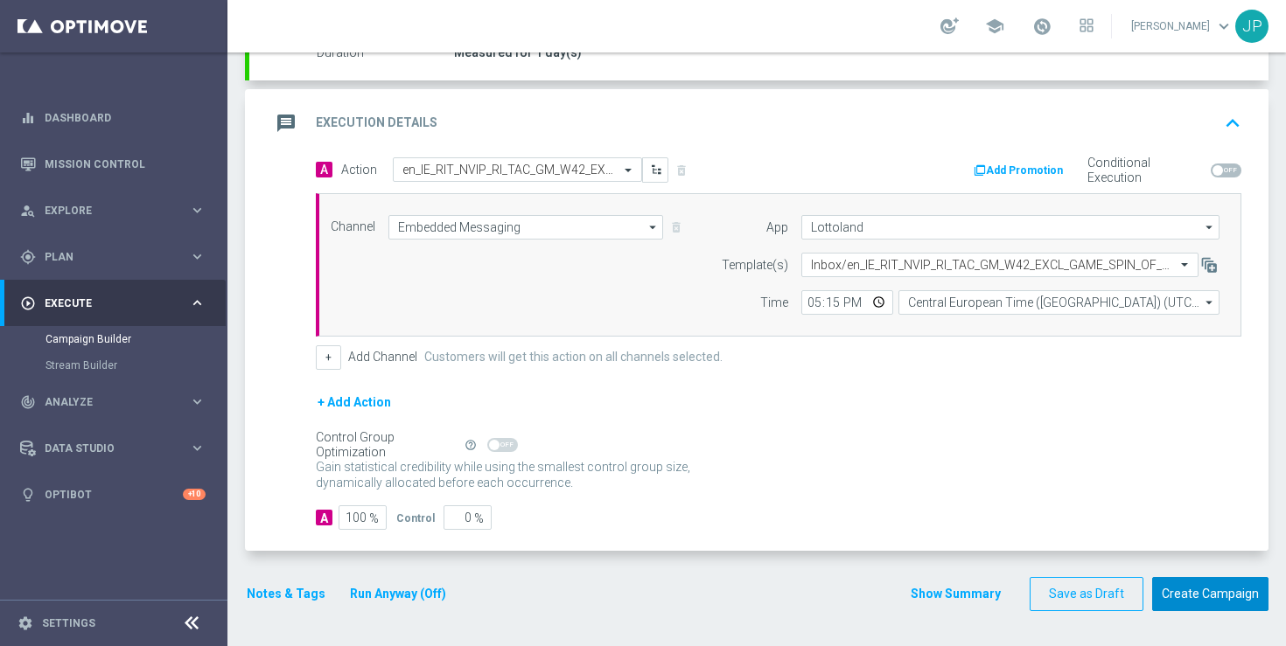
click at [1205, 588] on button "Create Campaign" at bounding box center [1210, 594] width 116 height 34
